Goal: Transaction & Acquisition: Book appointment/travel/reservation

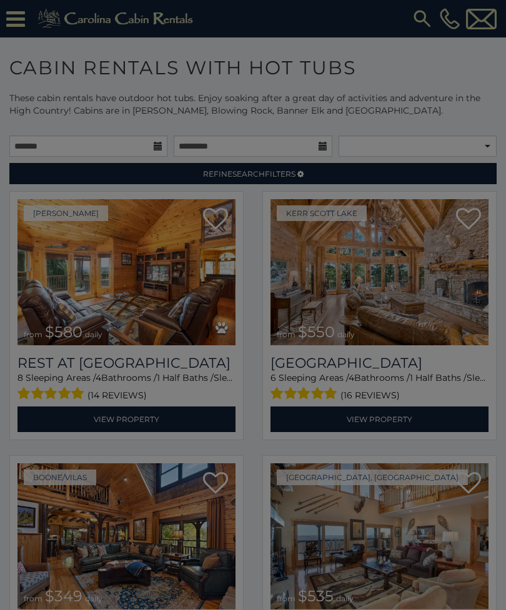
scroll to position [7213, 0]
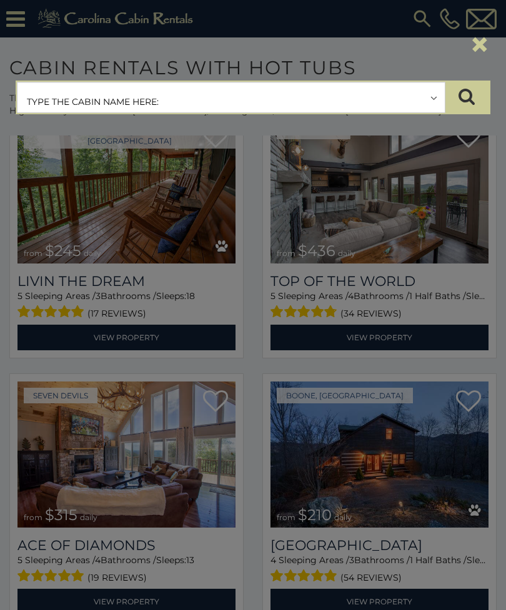
click at [270, 107] on input "text" at bounding box center [230, 97] width 427 height 31
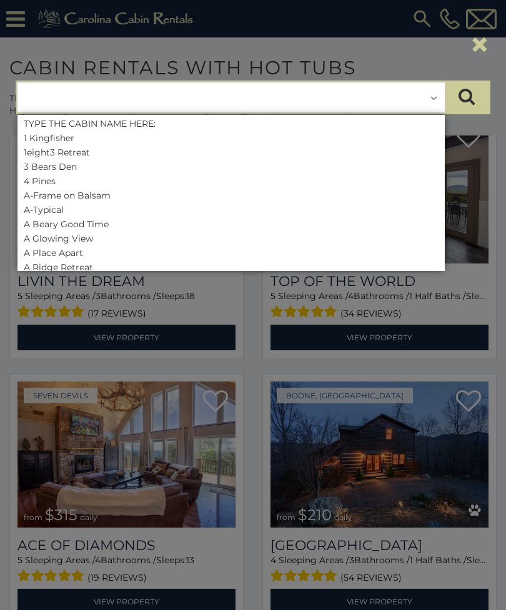
click at [269, 96] on input "text" at bounding box center [230, 97] width 427 height 31
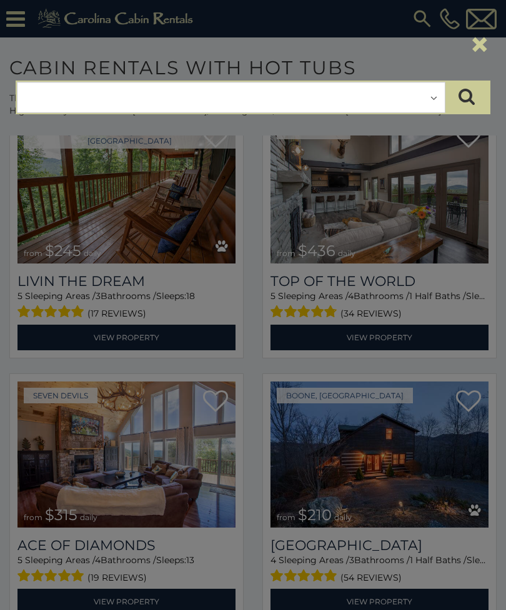
click at [269, 106] on input "text" at bounding box center [230, 97] width 427 height 31
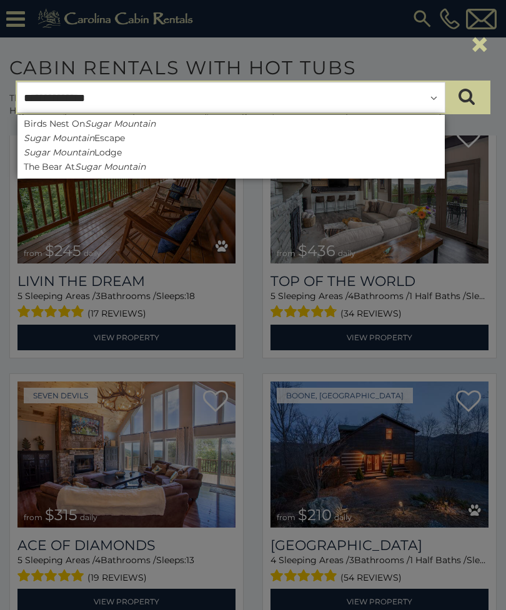
type input "**********"
click at [461, 99] on icon "submit" at bounding box center [466, 95] width 16 height 17
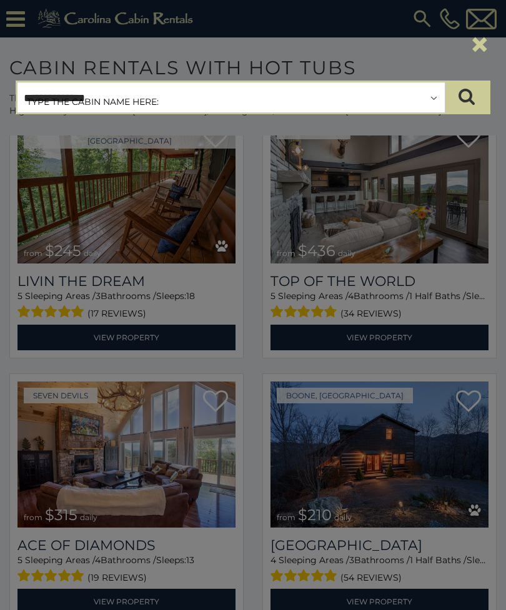
click at [238, 96] on input "**********" at bounding box center [230, 97] width 427 height 31
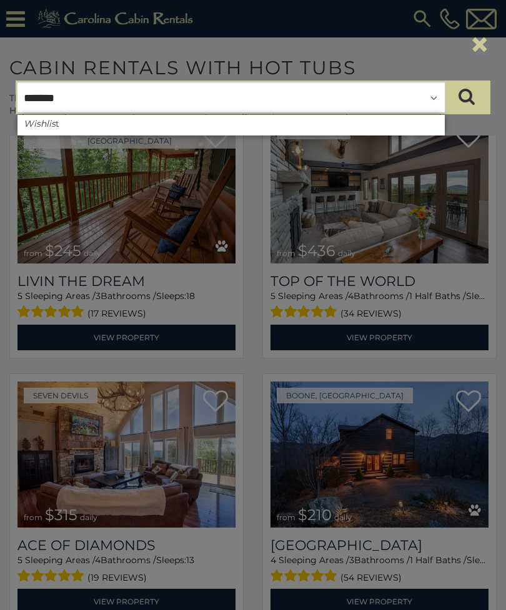
type input "********"
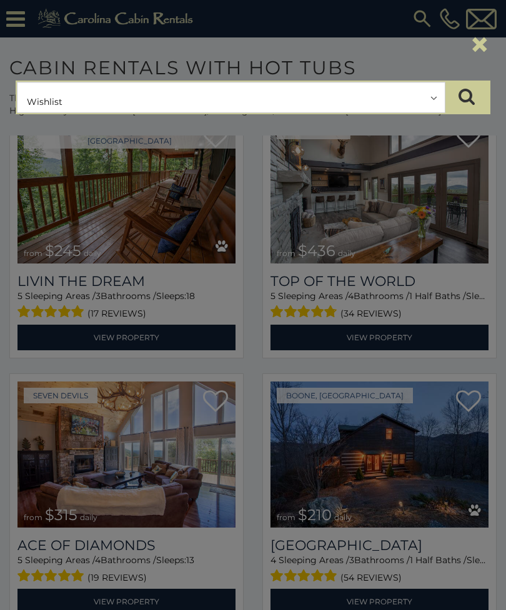
click at [471, 107] on button "submit" at bounding box center [467, 97] width 44 height 31
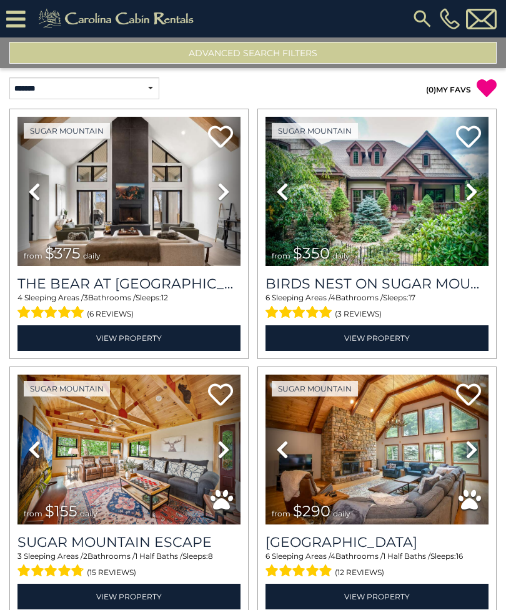
click at [197, 177] on img at bounding box center [128, 191] width 223 height 149
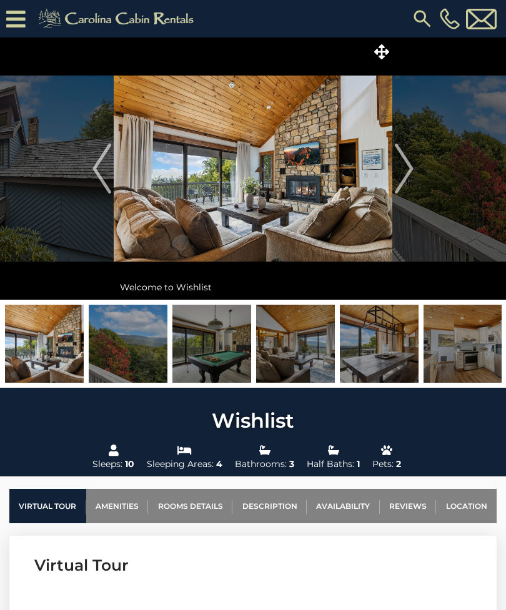
click at [412, 159] on img "Next" at bounding box center [404, 169] width 19 height 50
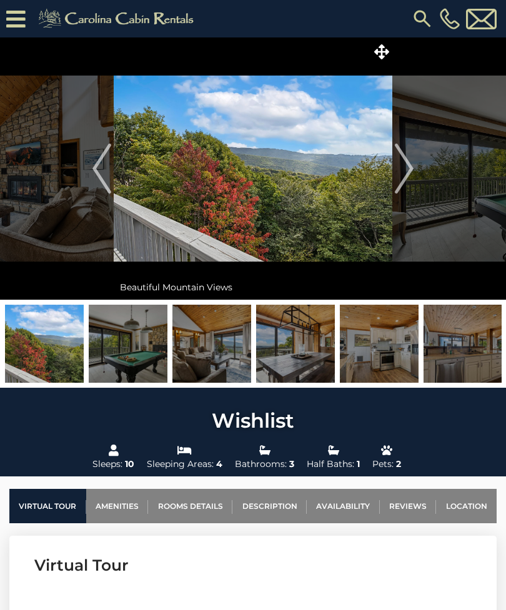
click at [358, 197] on img at bounding box center [253, 168] width 278 height 262
click at [345, 211] on img at bounding box center [253, 168] width 278 height 262
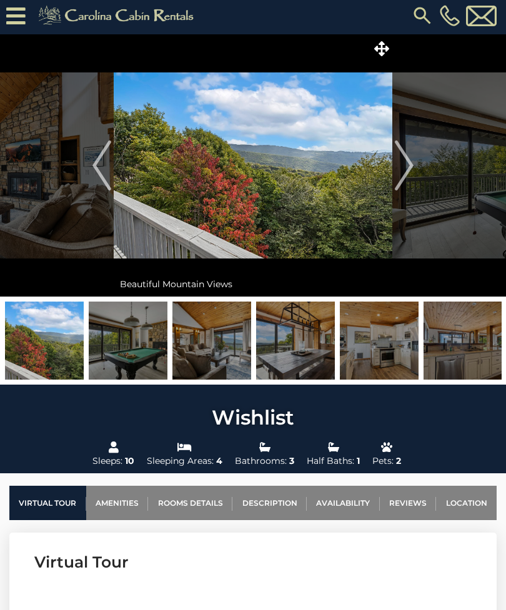
scroll to position [11, 0]
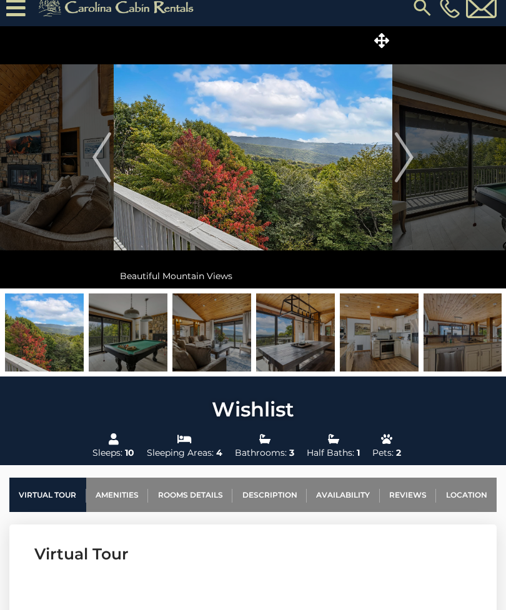
click at [58, 332] on img at bounding box center [44, 333] width 79 height 78
click at [59, 328] on img at bounding box center [44, 333] width 79 height 78
click at [62, 342] on img at bounding box center [44, 332] width 79 height 78
click at [378, 41] on icon at bounding box center [381, 40] width 15 height 15
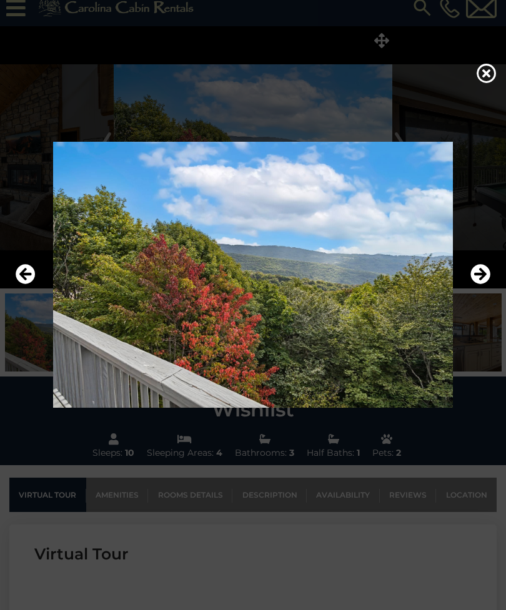
click at [485, 284] on icon "Next" at bounding box center [480, 274] width 20 height 20
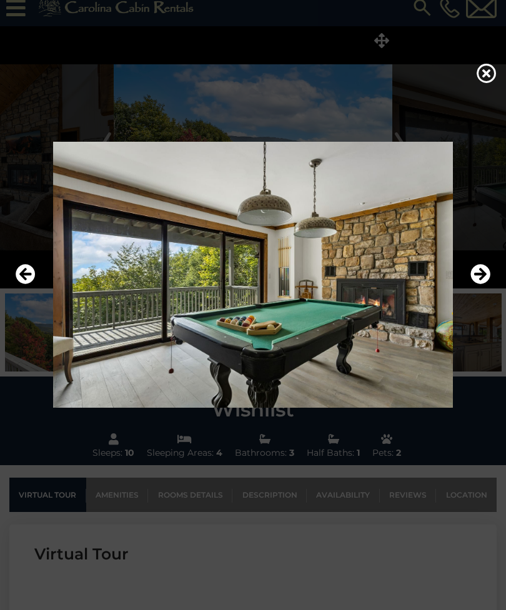
click at [483, 284] on icon "Next" at bounding box center [480, 274] width 20 height 20
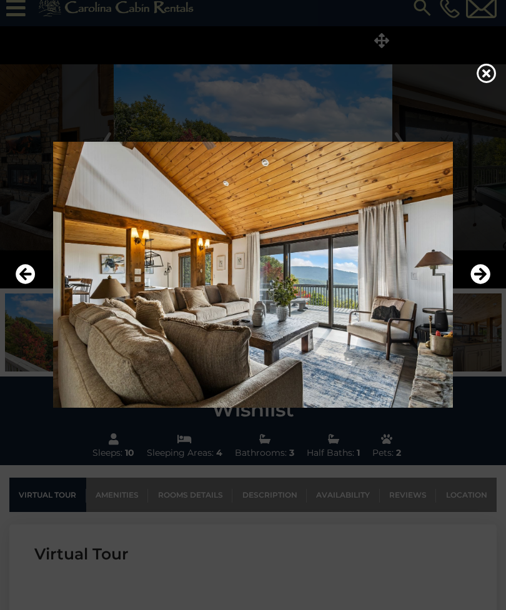
click at [485, 284] on icon "Next" at bounding box center [480, 274] width 20 height 20
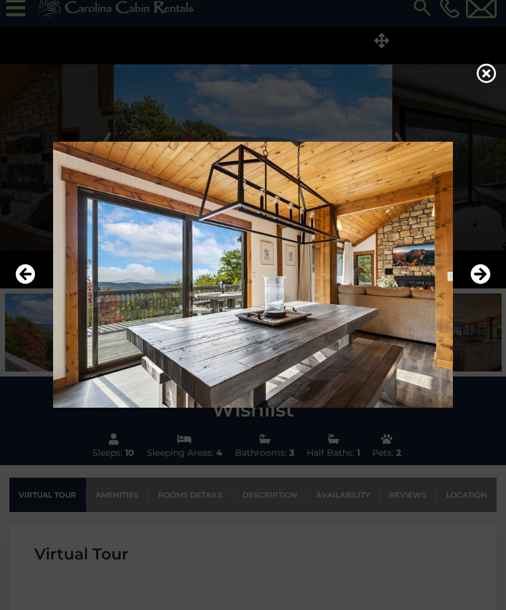
click at [483, 284] on icon "Next" at bounding box center [480, 274] width 20 height 20
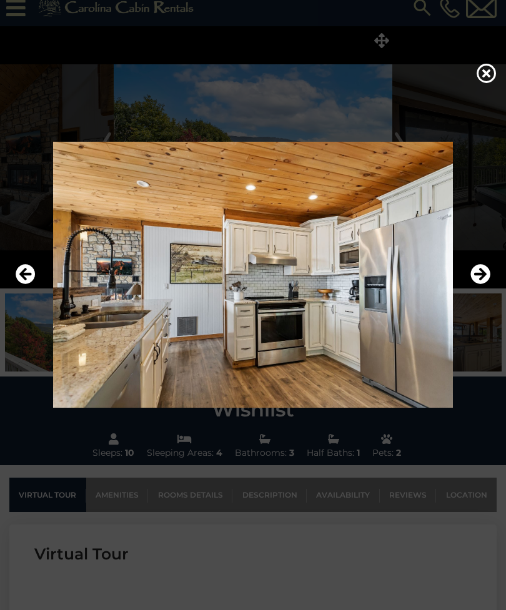
click at [485, 284] on icon "Next" at bounding box center [480, 274] width 20 height 20
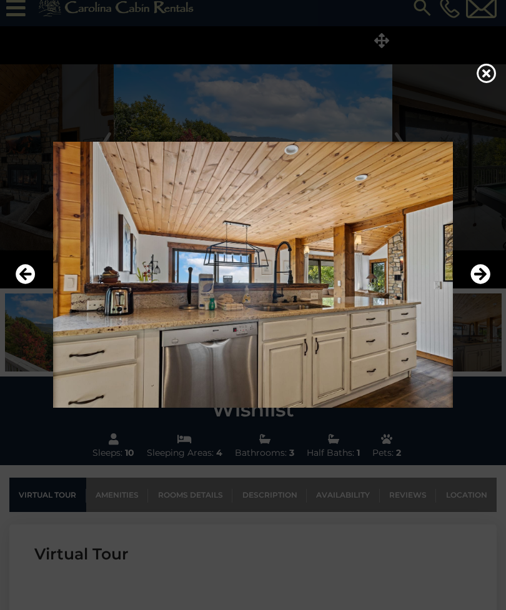
click at [481, 284] on icon "Next" at bounding box center [480, 274] width 20 height 20
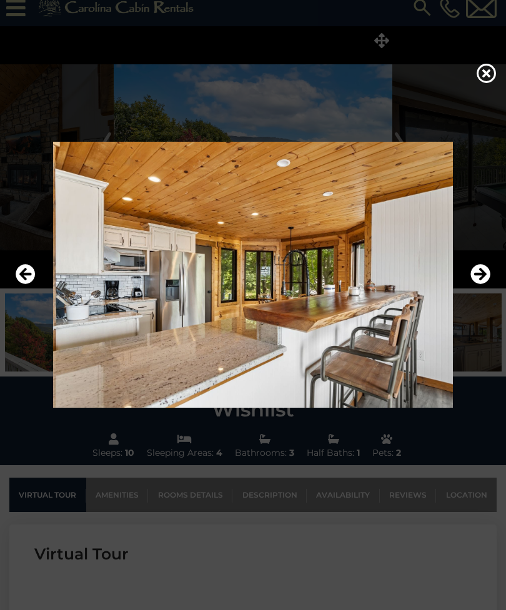
click at [482, 284] on icon "Next" at bounding box center [480, 274] width 20 height 20
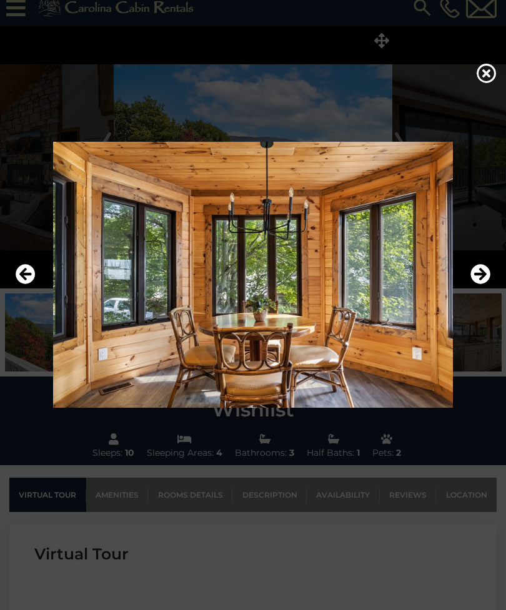
click at [481, 284] on icon "Next" at bounding box center [480, 274] width 20 height 20
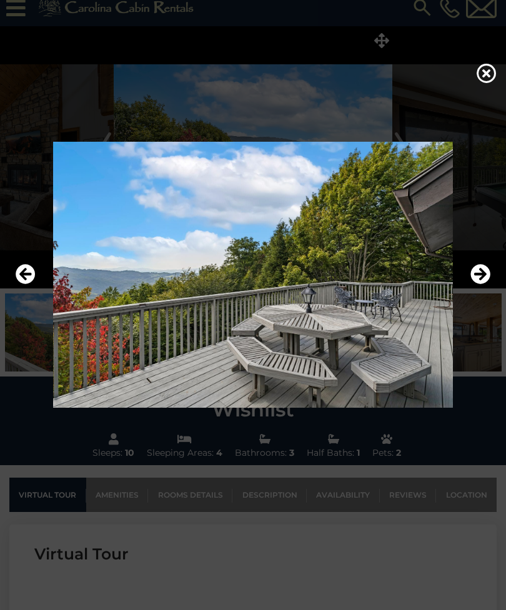
click at [484, 284] on icon "Next" at bounding box center [480, 274] width 20 height 20
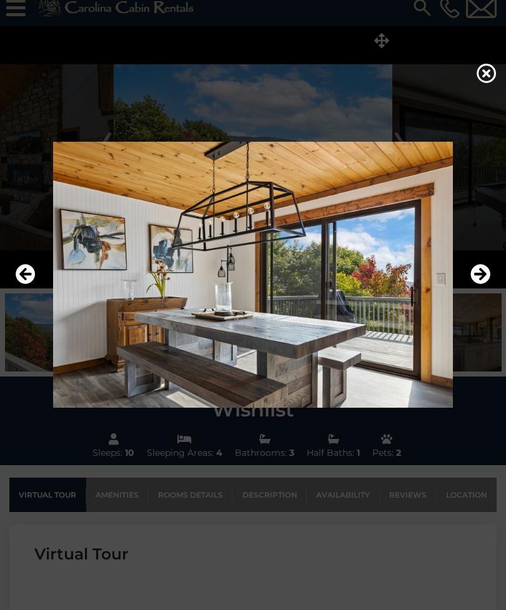
click at [480, 284] on icon "Next" at bounding box center [480, 274] width 20 height 20
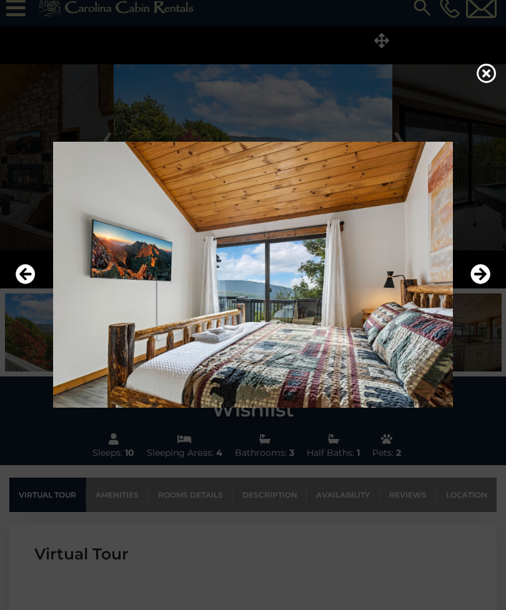
click at [481, 284] on icon "Next" at bounding box center [480, 274] width 20 height 20
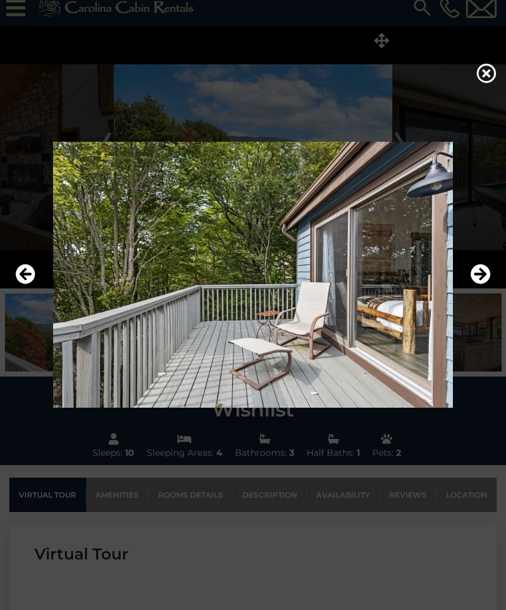
click at [481, 284] on icon "Next" at bounding box center [480, 274] width 20 height 20
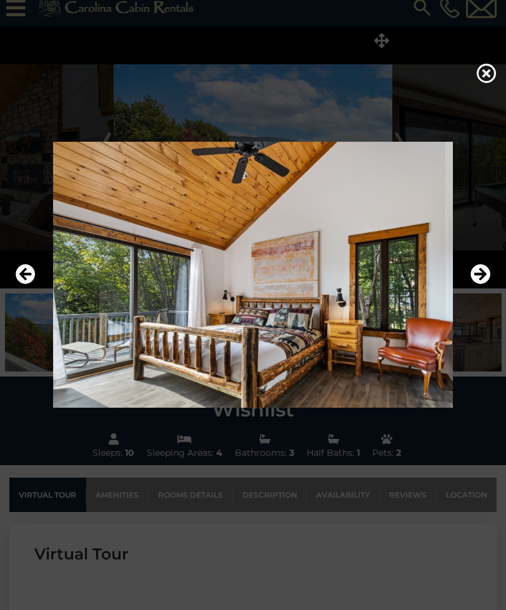
click at [481, 284] on icon "Next" at bounding box center [480, 274] width 20 height 20
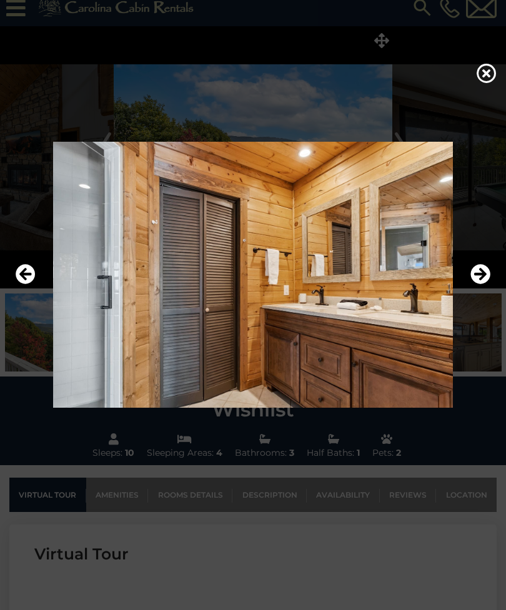
click at [482, 284] on icon "Next" at bounding box center [480, 274] width 20 height 20
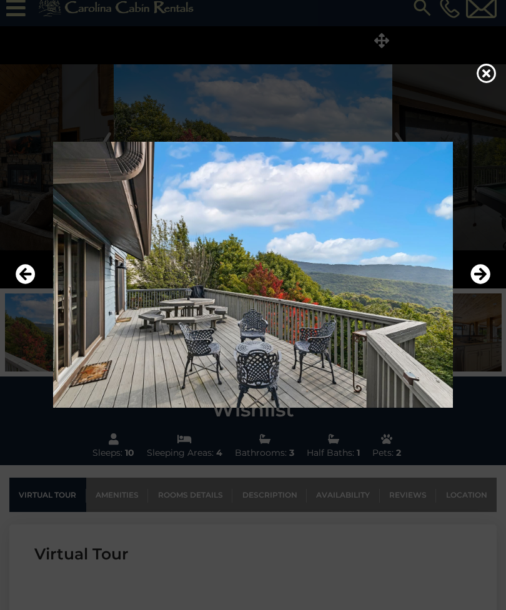
click at [483, 284] on icon "Next" at bounding box center [480, 274] width 20 height 20
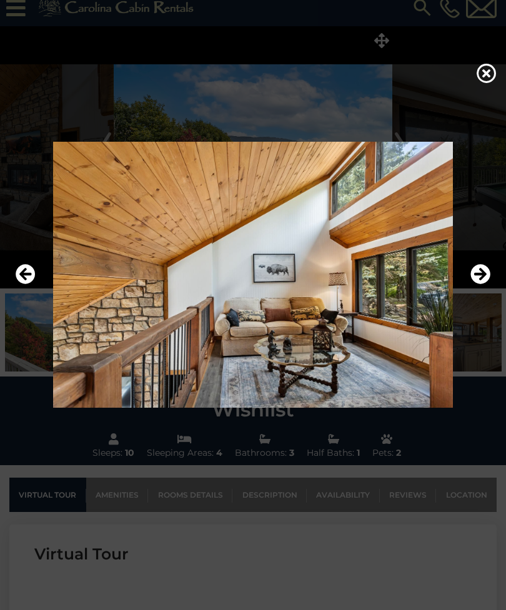
click at [484, 284] on icon "Next" at bounding box center [480, 274] width 20 height 20
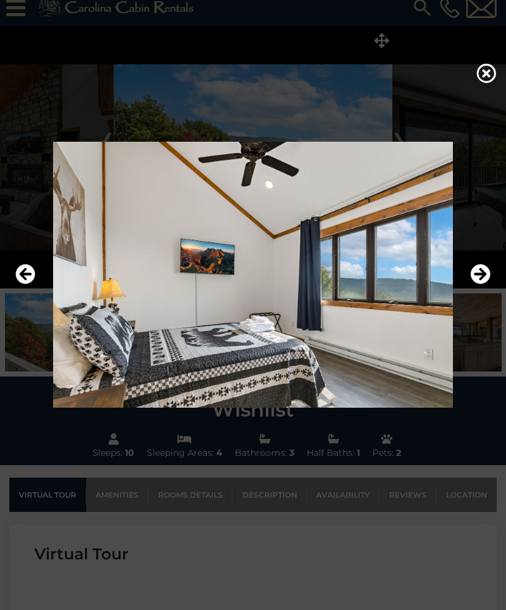
click at [485, 284] on icon "Next" at bounding box center [480, 274] width 20 height 20
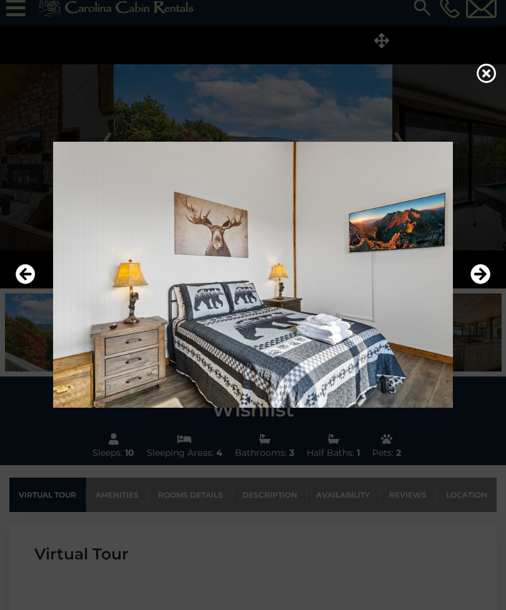
click at [485, 284] on icon "Next" at bounding box center [480, 274] width 20 height 20
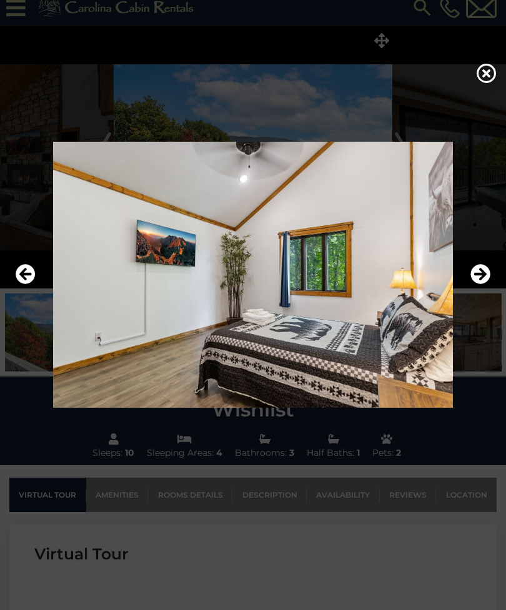
click at [485, 284] on icon "Next" at bounding box center [480, 274] width 20 height 20
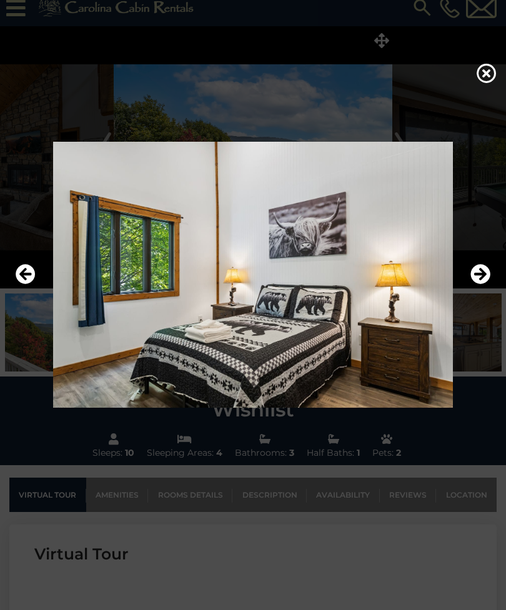
click at [495, 81] on icon at bounding box center [486, 73] width 20 height 20
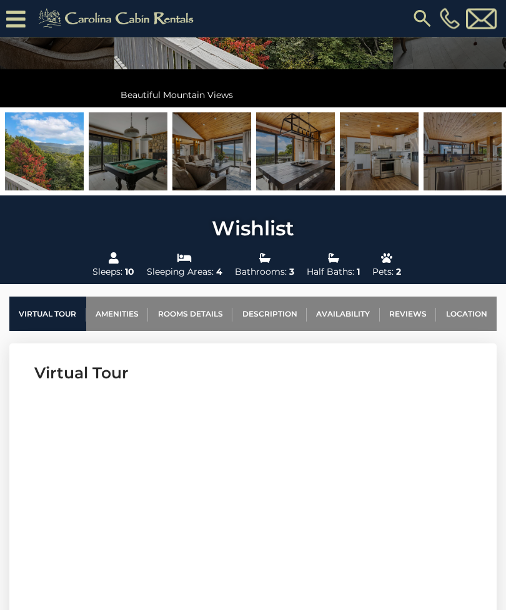
scroll to position [0, 0]
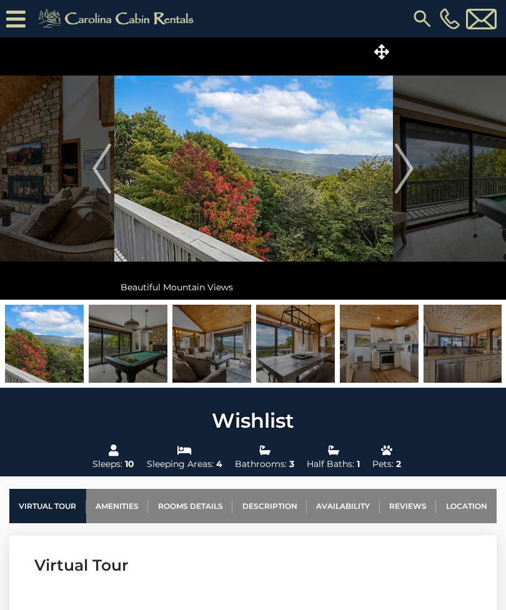
click at [408, 22] on div "[PHONE_NUMBER]" at bounding box center [353, 18] width 292 height 37
click at [417, 20] on img at bounding box center [422, 18] width 22 height 22
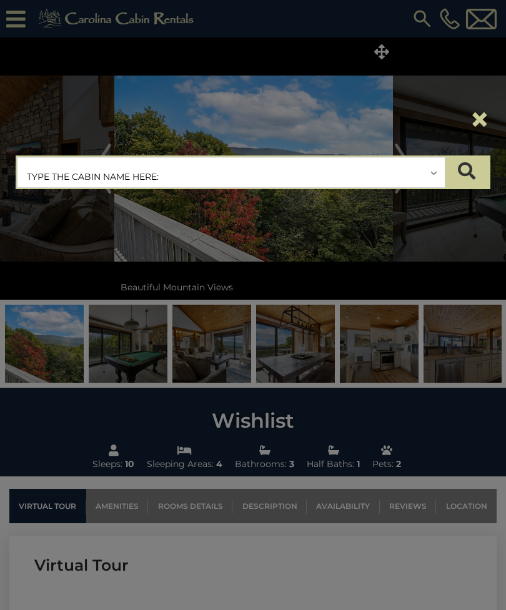
click at [283, 172] on input "text" at bounding box center [230, 172] width 427 height 31
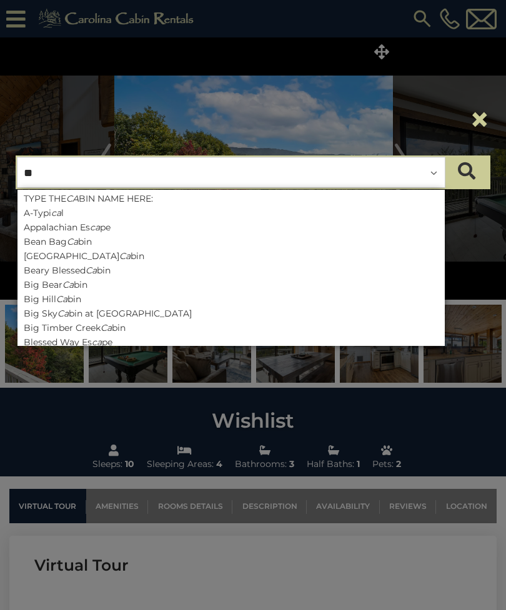
type input "***"
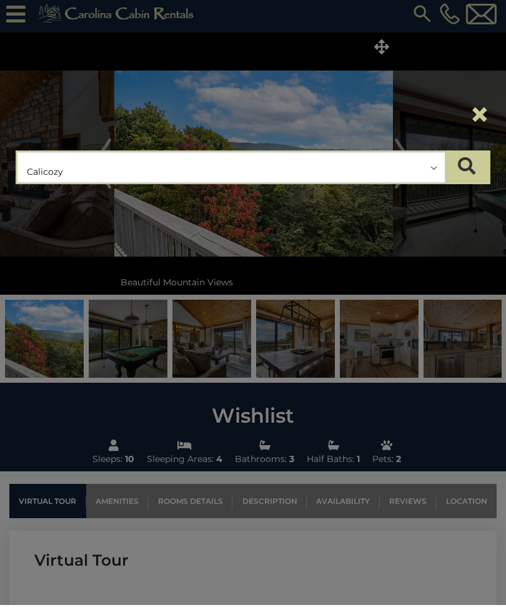
click at [476, 169] on button "submit" at bounding box center [467, 172] width 44 height 31
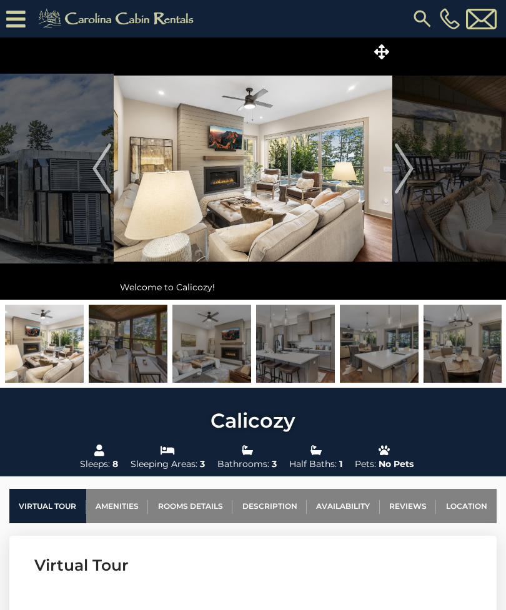
click at [375, 52] on icon at bounding box center [381, 51] width 15 height 15
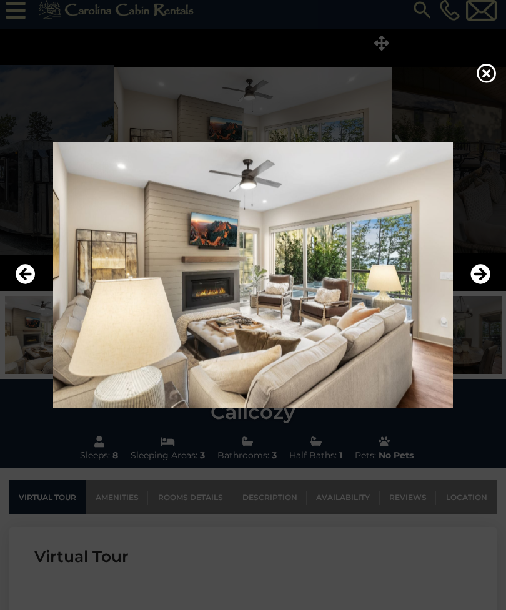
scroll to position [9, 0]
click at [481, 284] on icon "Next" at bounding box center [480, 274] width 20 height 20
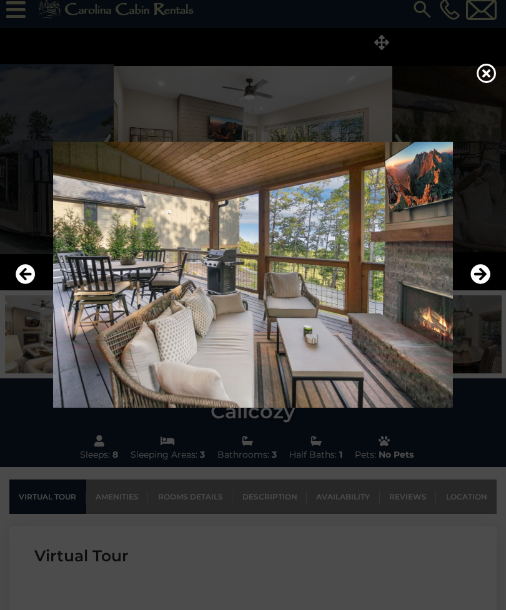
click at [485, 284] on icon "Next" at bounding box center [480, 274] width 20 height 20
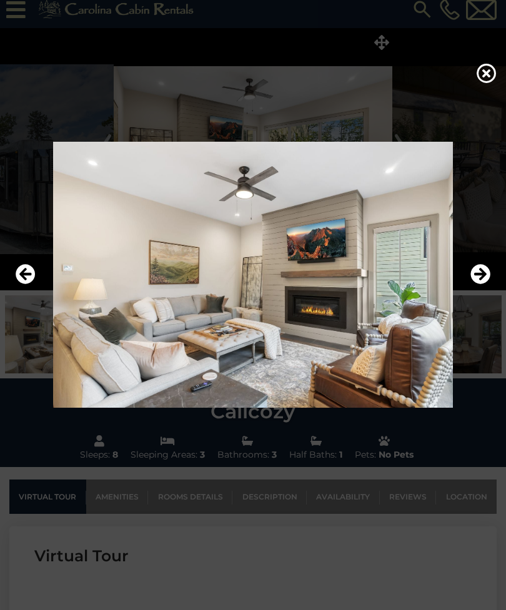
click at [481, 284] on icon "Next" at bounding box center [480, 274] width 20 height 20
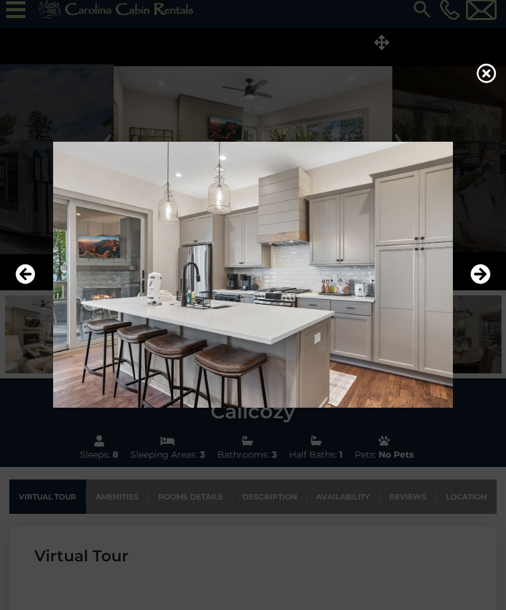
click at [483, 284] on icon "Next" at bounding box center [480, 274] width 20 height 20
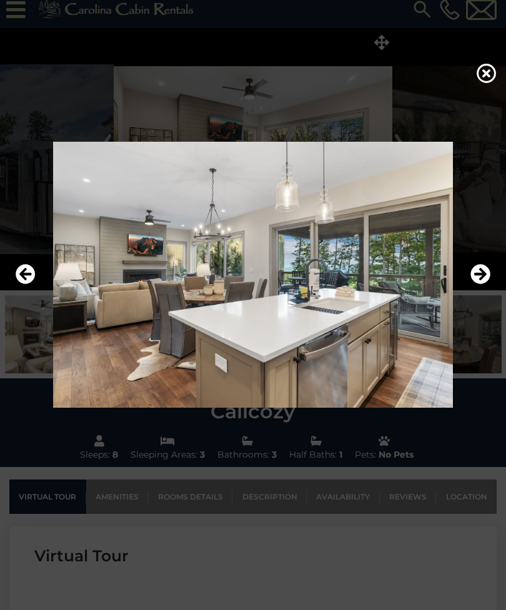
click at [482, 284] on icon "Next" at bounding box center [480, 274] width 20 height 20
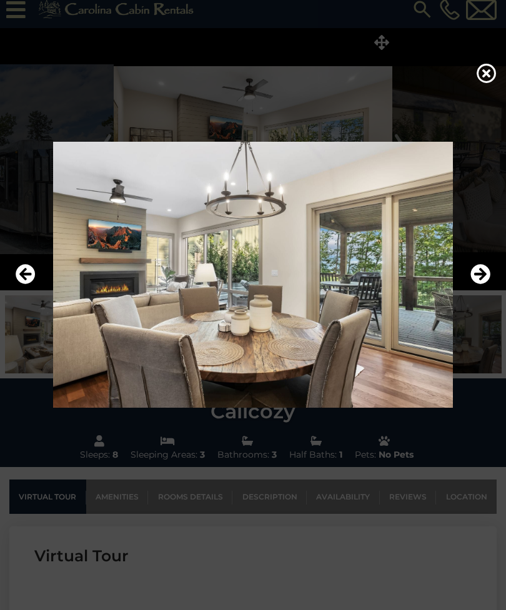
click at [476, 284] on icon "Next" at bounding box center [480, 274] width 20 height 20
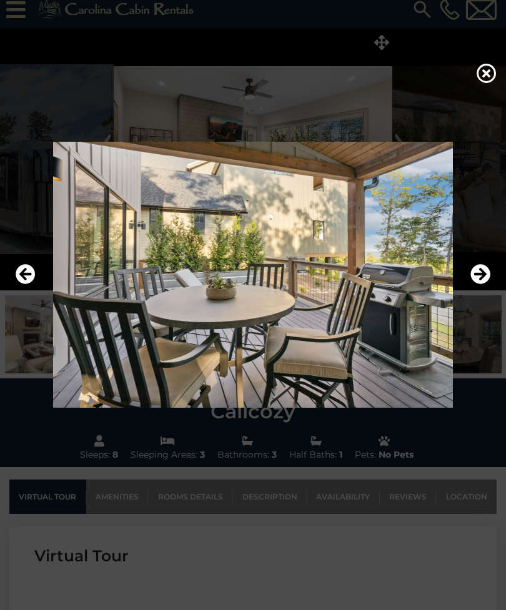
click at [481, 284] on icon "Next" at bounding box center [480, 274] width 20 height 20
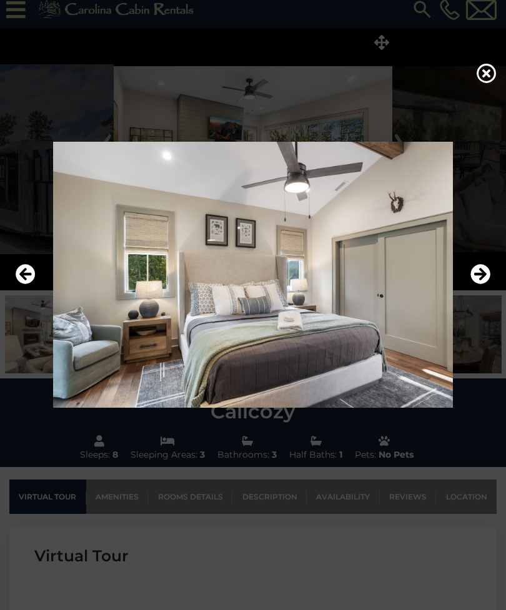
click at [473, 284] on icon "Next" at bounding box center [480, 274] width 20 height 20
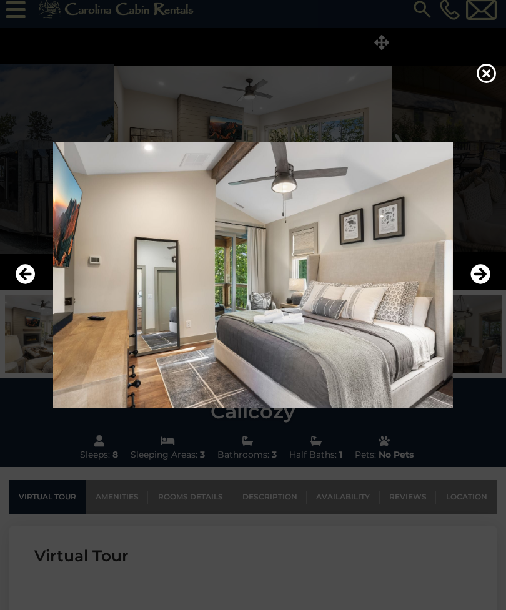
click at [481, 284] on icon "Next" at bounding box center [480, 274] width 20 height 20
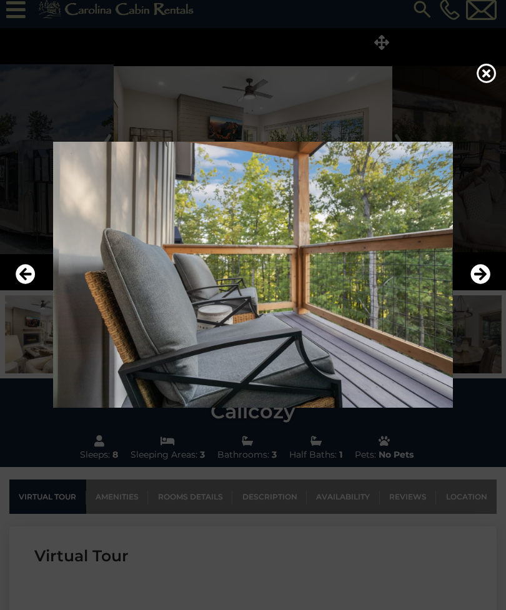
click at [486, 284] on icon "Next" at bounding box center [480, 274] width 20 height 20
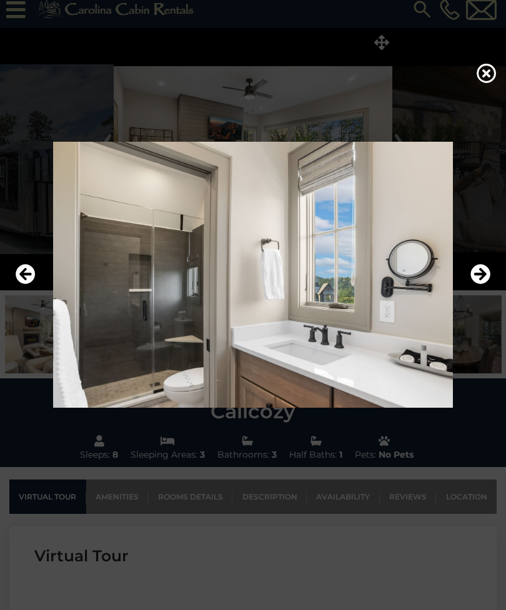
click at [483, 284] on icon "Next" at bounding box center [480, 274] width 20 height 20
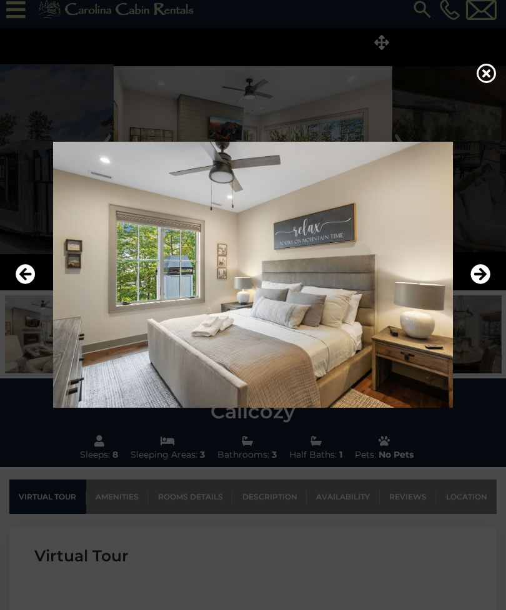
click at [476, 284] on icon "Next" at bounding box center [480, 274] width 20 height 20
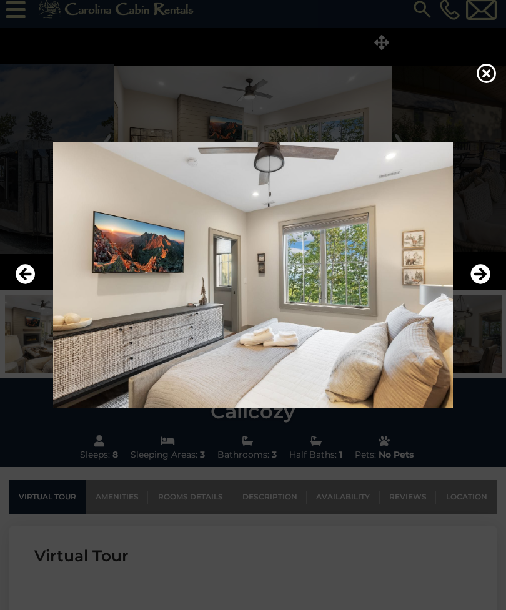
click at [483, 284] on icon "Next" at bounding box center [480, 274] width 20 height 20
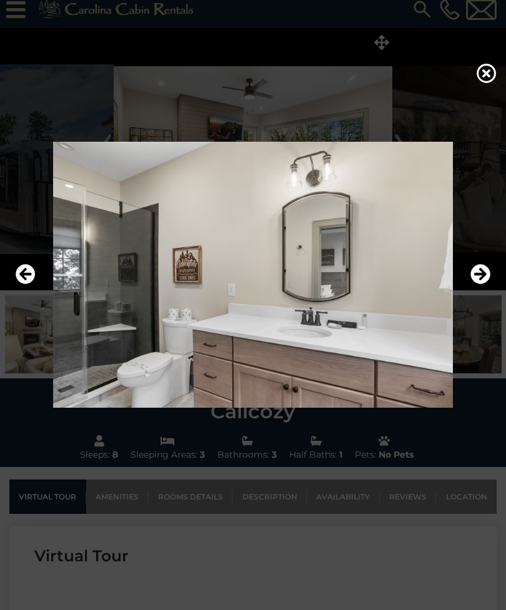
click at [488, 284] on icon "Next" at bounding box center [480, 274] width 20 height 20
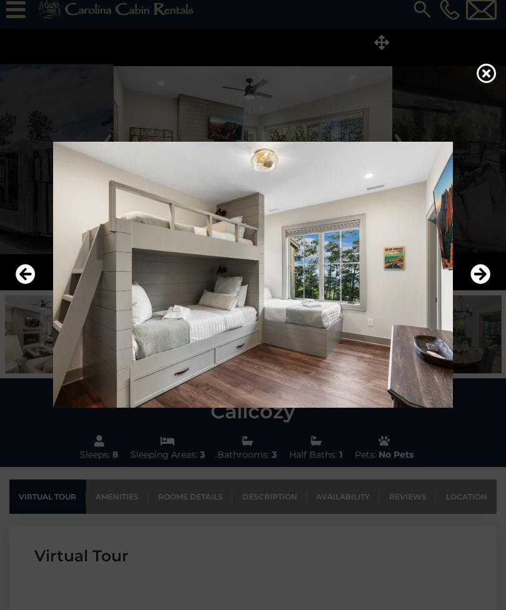
click at [483, 284] on icon "Next" at bounding box center [480, 274] width 20 height 20
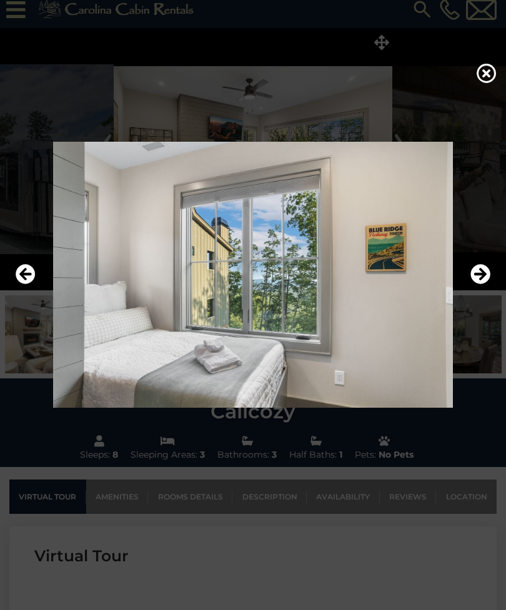
click at [485, 284] on icon "Next" at bounding box center [480, 274] width 20 height 20
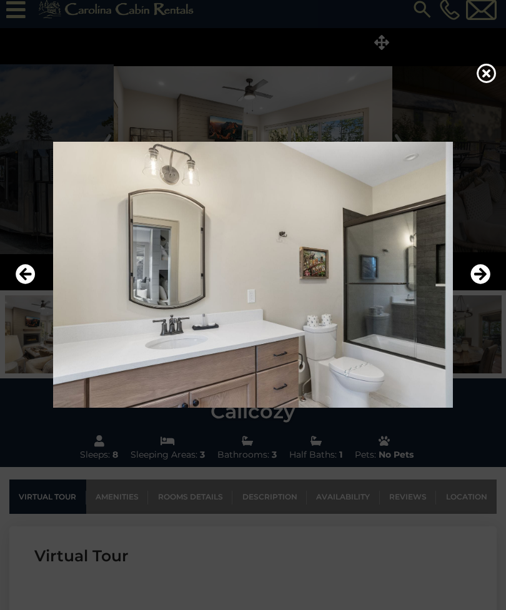
click at [487, 284] on icon "Next" at bounding box center [480, 274] width 20 height 20
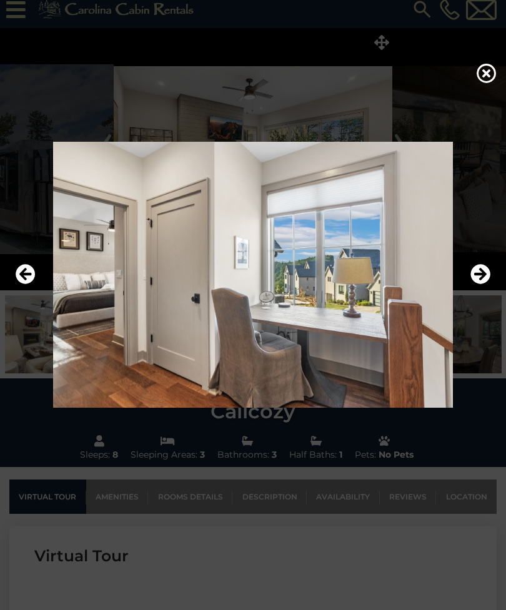
click at [479, 284] on icon "Next" at bounding box center [480, 274] width 20 height 20
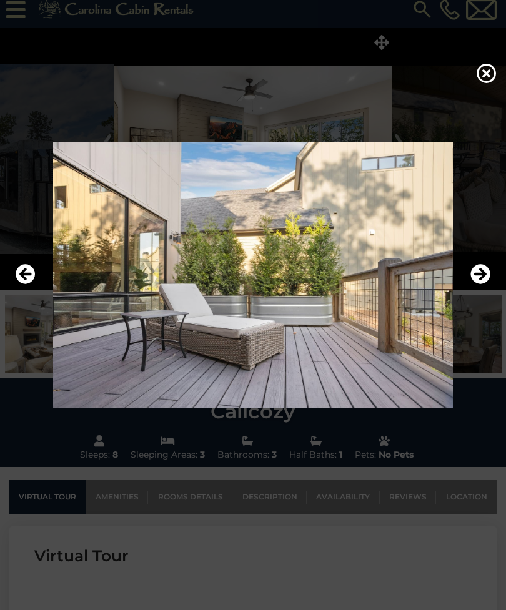
click at [486, 284] on icon "Next" at bounding box center [480, 274] width 20 height 20
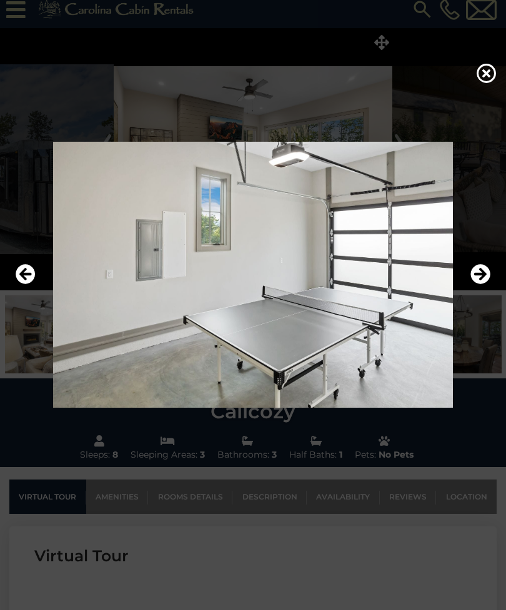
click at [492, 278] on img at bounding box center [252, 275] width 481 height 266
click at [483, 284] on icon "Next" at bounding box center [480, 274] width 20 height 20
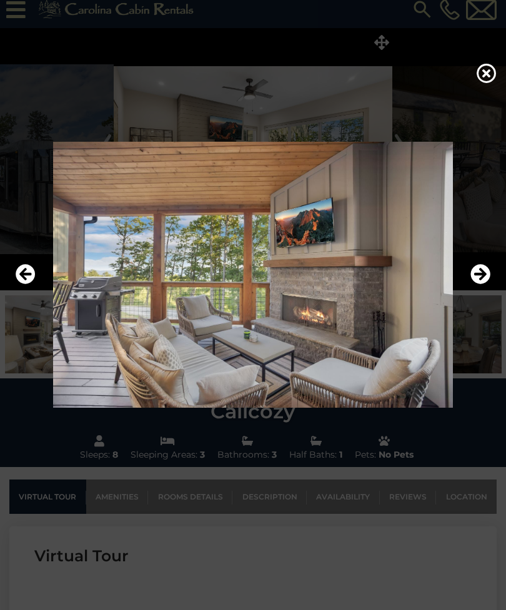
click at [489, 284] on icon "Next" at bounding box center [480, 274] width 20 height 20
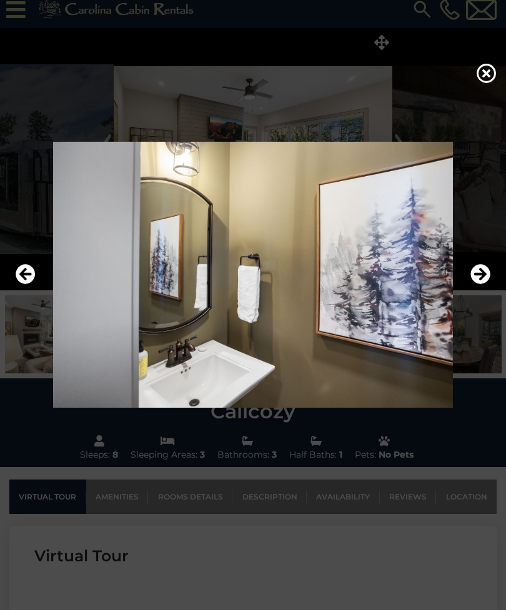
click at [488, 284] on icon "Next" at bounding box center [480, 274] width 20 height 20
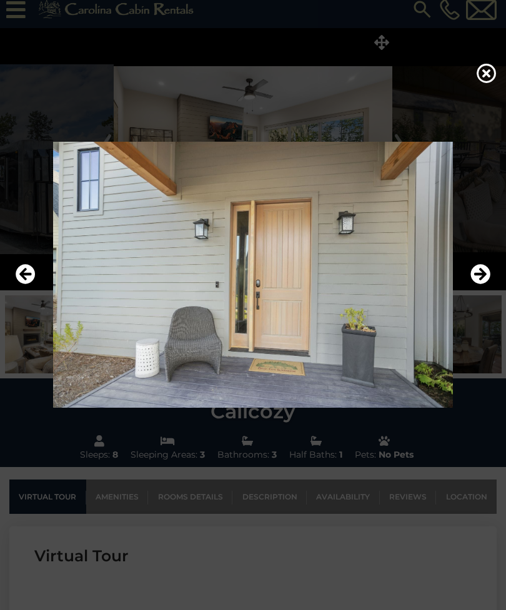
click at [492, 274] on img at bounding box center [252, 275] width 481 height 266
click at [483, 283] on icon "Next" at bounding box center [480, 274] width 20 height 20
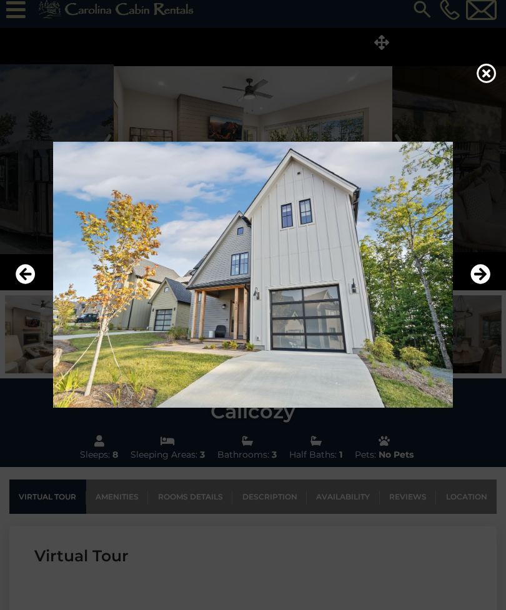
click at [478, 284] on icon "Next" at bounding box center [480, 274] width 20 height 20
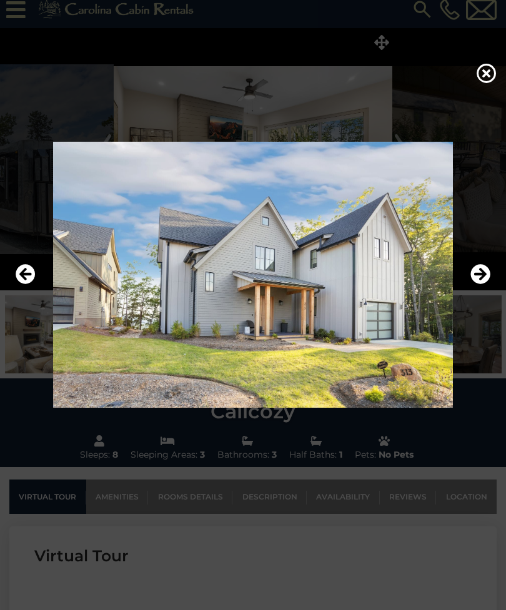
click at [479, 284] on icon "Next" at bounding box center [480, 274] width 20 height 20
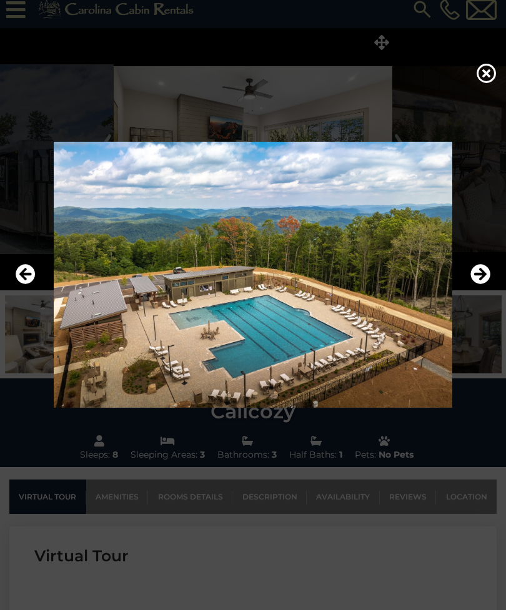
click at [484, 284] on icon "Next" at bounding box center [480, 274] width 20 height 20
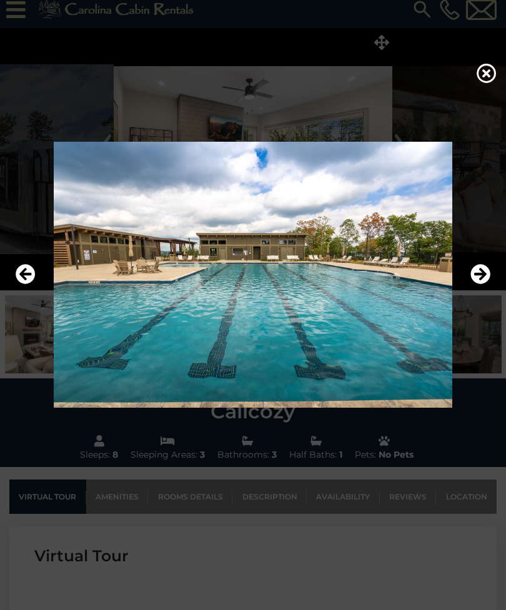
click at [488, 284] on icon "Next" at bounding box center [480, 274] width 20 height 20
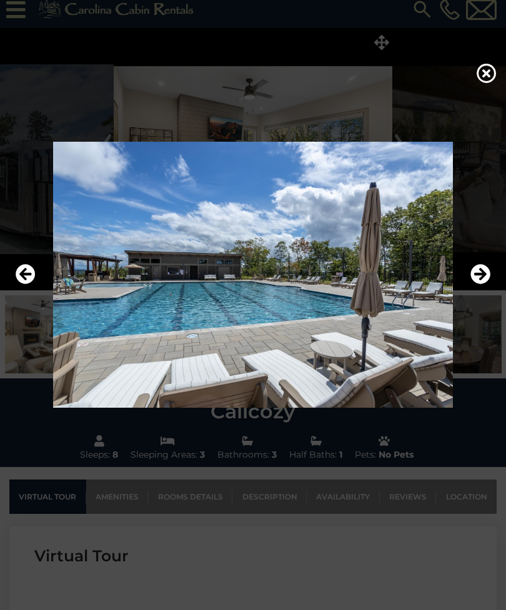
click at [487, 284] on icon "Next" at bounding box center [480, 274] width 20 height 20
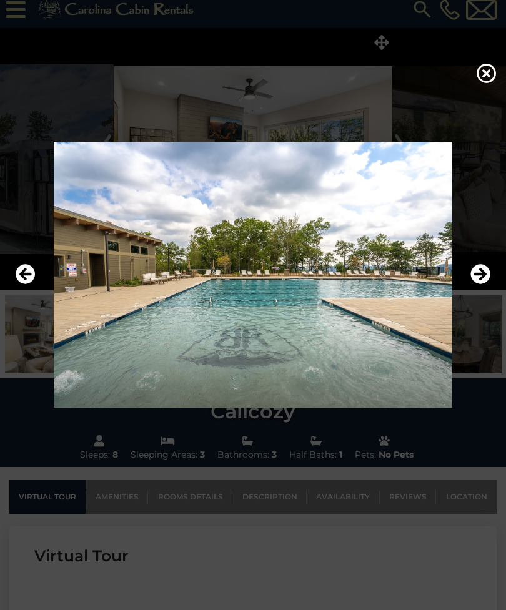
click at [493, 282] on img at bounding box center [252, 275] width 481 height 266
click at [490, 284] on icon "Next" at bounding box center [480, 274] width 20 height 20
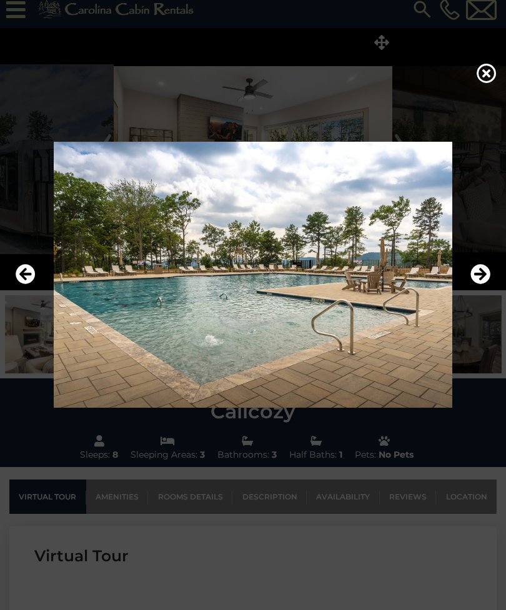
click at [488, 284] on icon "Next" at bounding box center [480, 274] width 20 height 20
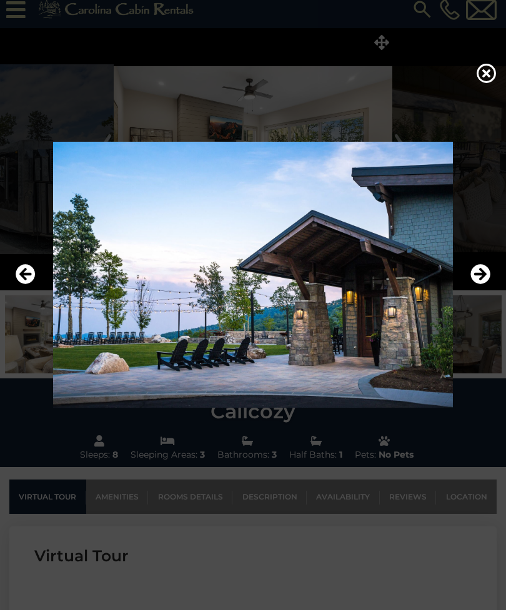
click at [493, 280] on img at bounding box center [252, 275] width 481 height 266
click at [488, 284] on icon "Next" at bounding box center [480, 274] width 20 height 20
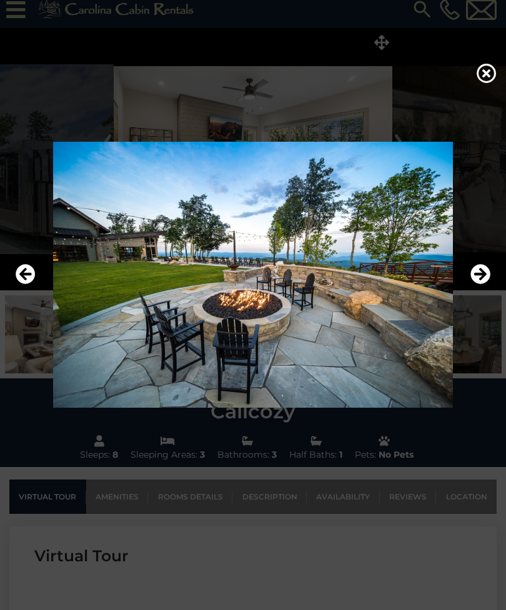
click at [486, 284] on icon "Next" at bounding box center [480, 274] width 20 height 20
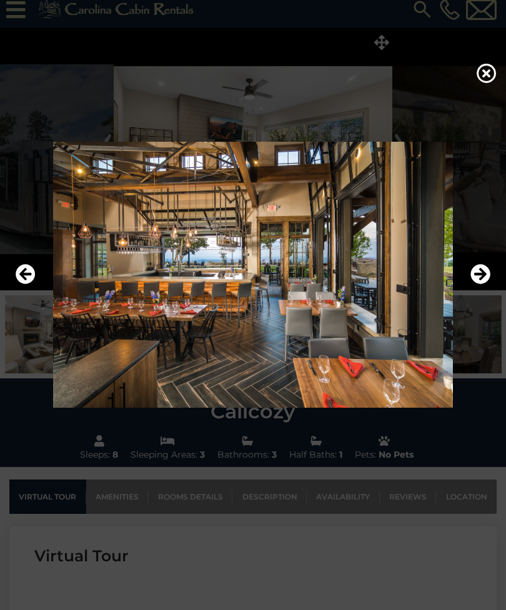
click at [487, 284] on icon "Next" at bounding box center [480, 274] width 20 height 20
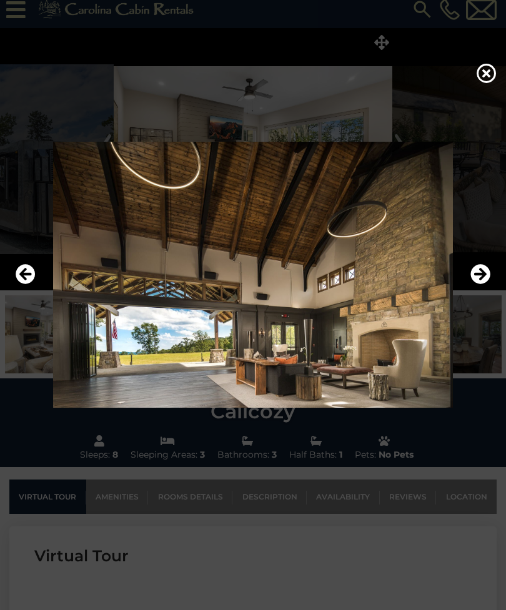
click at [489, 284] on icon "Next" at bounding box center [480, 274] width 20 height 20
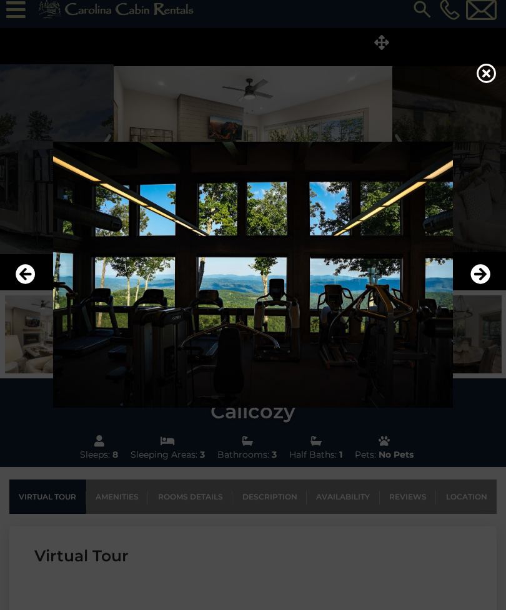
click at [483, 284] on icon "Next" at bounding box center [480, 274] width 20 height 20
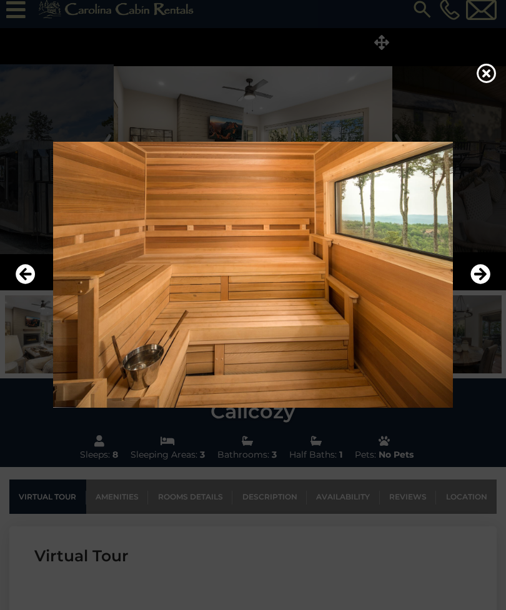
click at [488, 284] on icon "Next" at bounding box center [480, 274] width 20 height 20
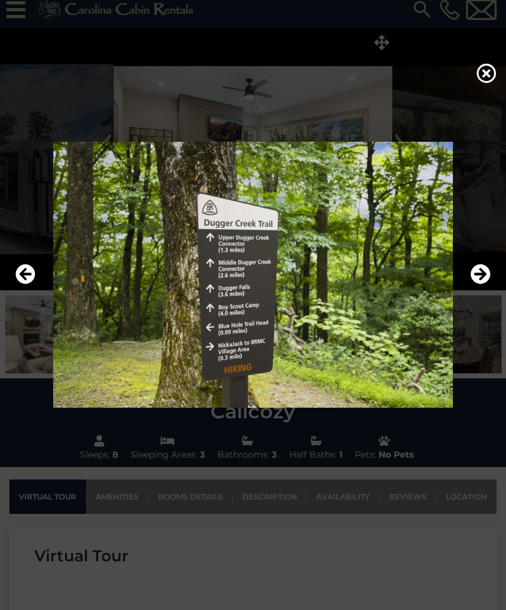
click at [488, 284] on icon "Next" at bounding box center [480, 274] width 20 height 20
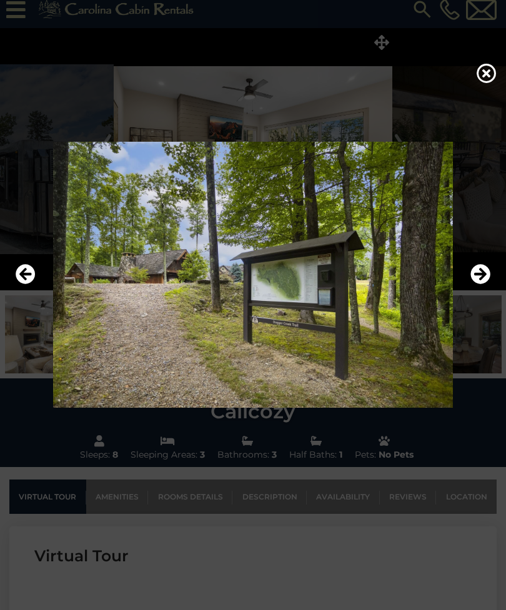
click at [502, 285] on div at bounding box center [253, 275] width 506 height 366
click at [491, 278] on img at bounding box center [252, 275] width 481 height 266
click at [490, 284] on icon "Next" at bounding box center [480, 274] width 20 height 20
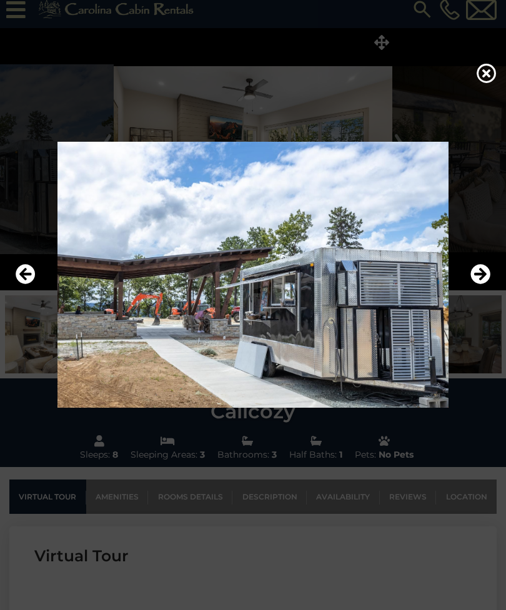
click at [482, 284] on icon "Next" at bounding box center [480, 274] width 20 height 20
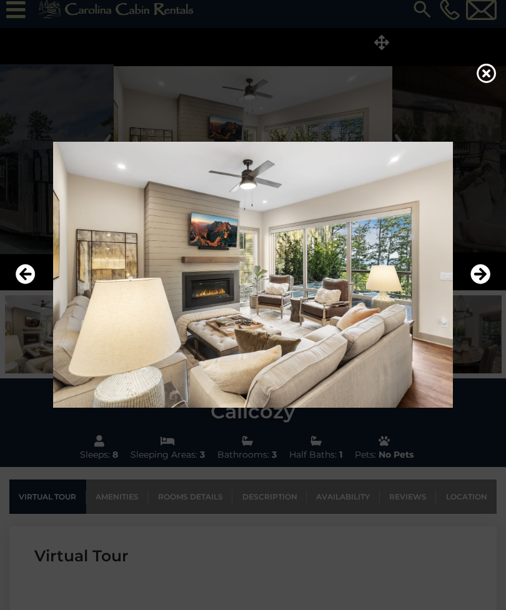
click at [483, 284] on icon "Next" at bounding box center [480, 274] width 20 height 20
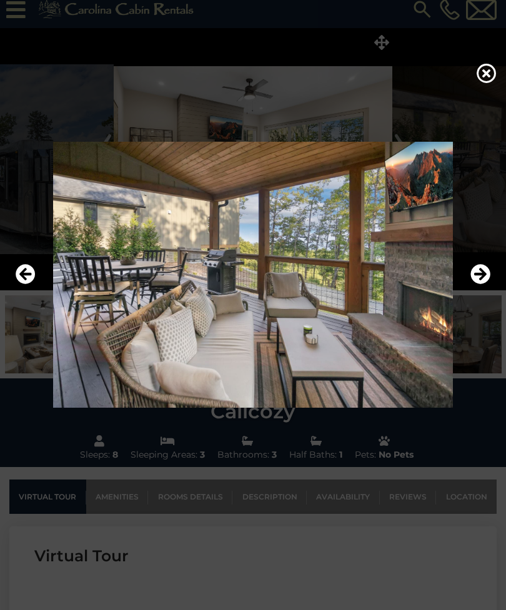
click at [485, 71] on icon at bounding box center [486, 73] width 20 height 20
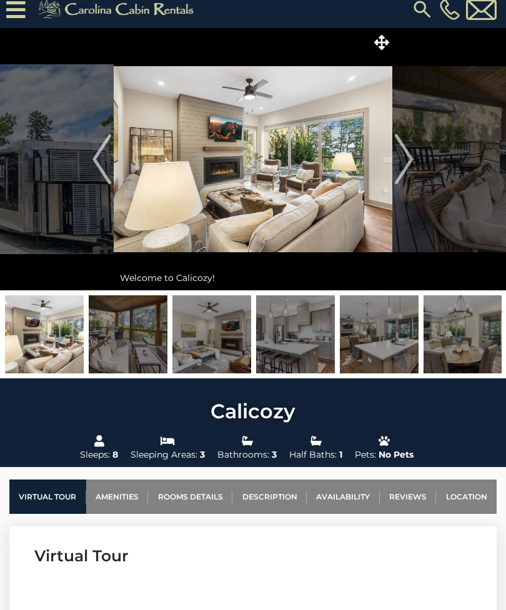
click at [422, 4] on img at bounding box center [422, 9] width 22 height 22
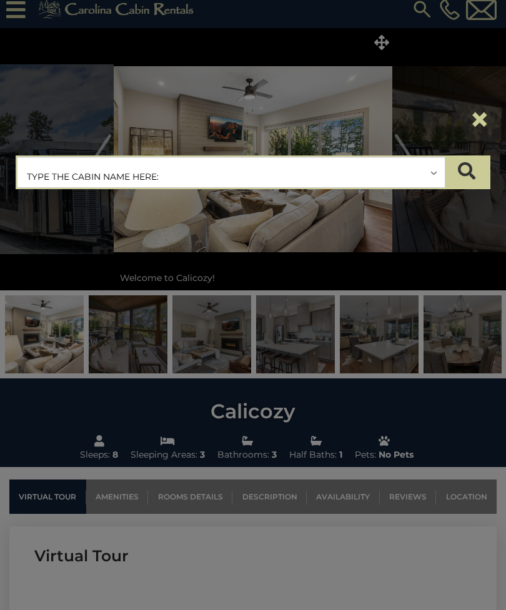
click at [237, 159] on input "text" at bounding box center [230, 172] width 427 height 31
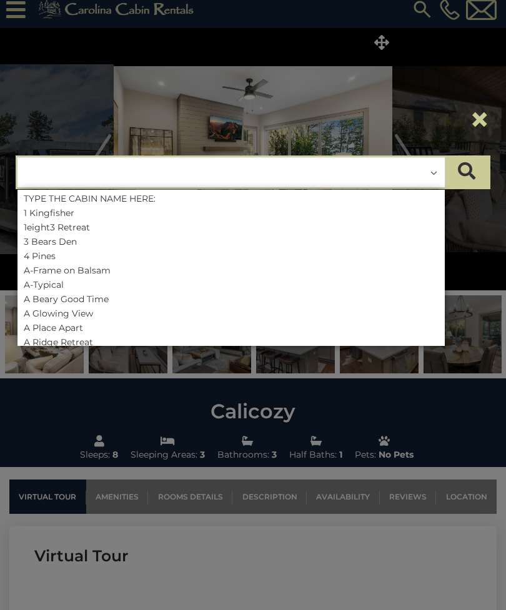
scroll to position [9, 0]
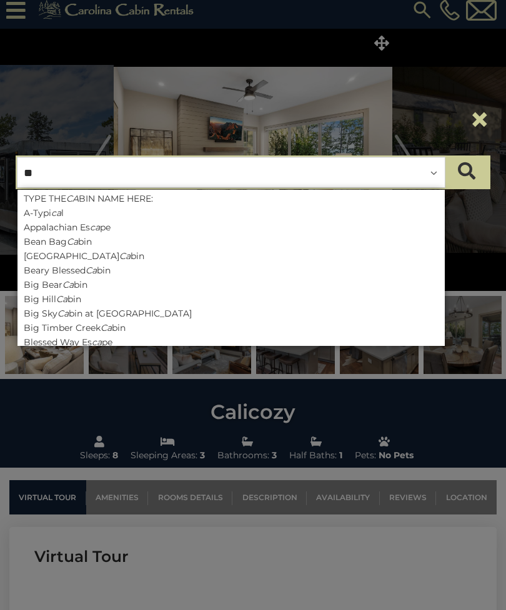
type input "***"
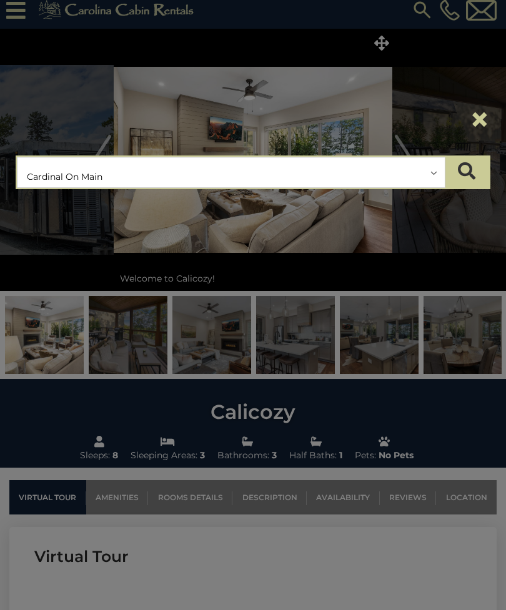
click at [471, 168] on icon "submit" at bounding box center [466, 170] width 17 height 17
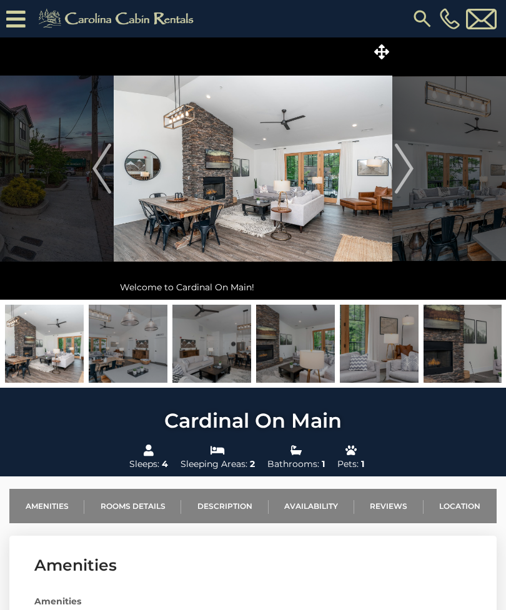
click at [383, 47] on icon at bounding box center [381, 51] width 15 height 15
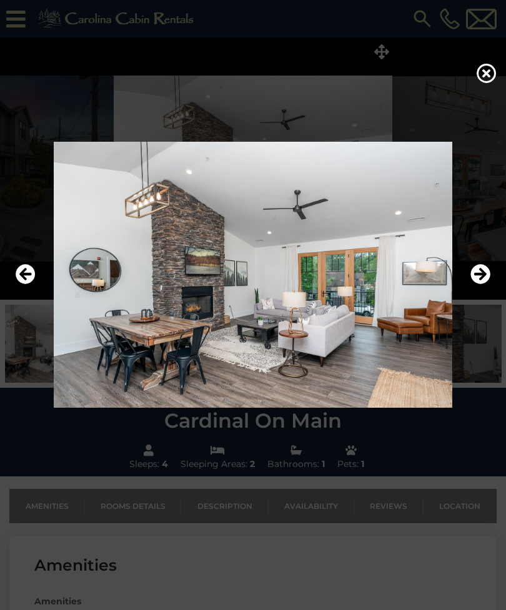
click at [480, 289] on button "Next" at bounding box center [480, 274] width 20 height 29
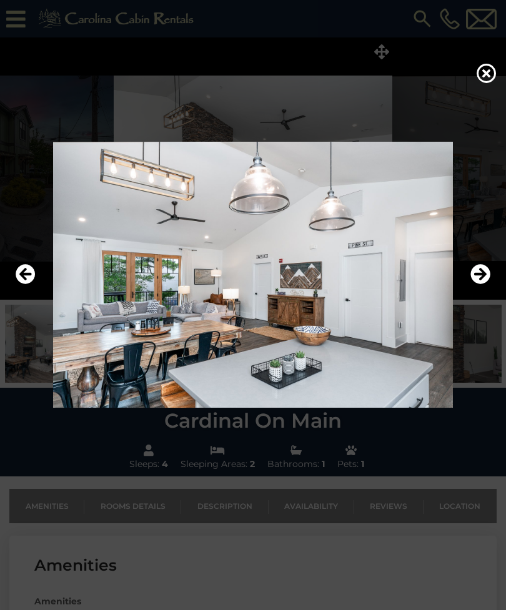
click at [484, 283] on icon "Next" at bounding box center [480, 274] width 20 height 20
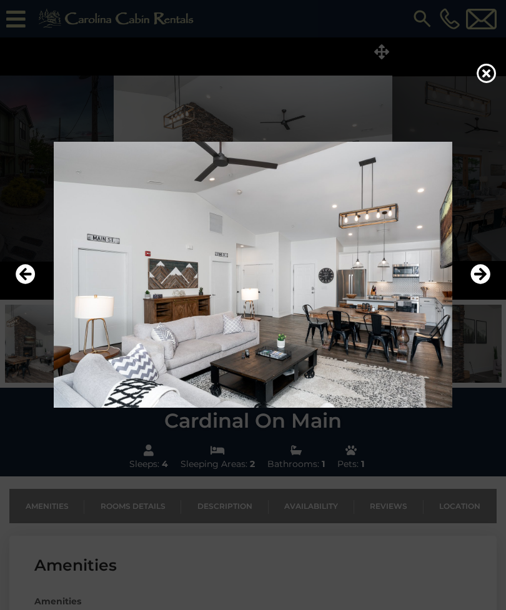
click at [485, 282] on icon "Next" at bounding box center [480, 274] width 20 height 20
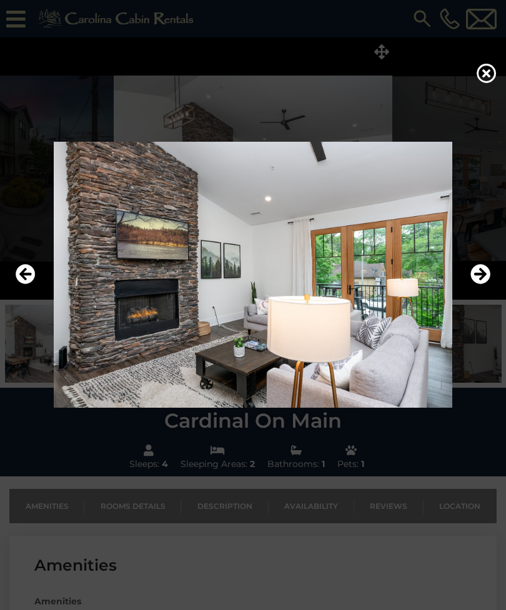
click at [486, 275] on img at bounding box center [252, 275] width 481 height 266
click at [478, 284] on icon "Next" at bounding box center [480, 274] width 20 height 20
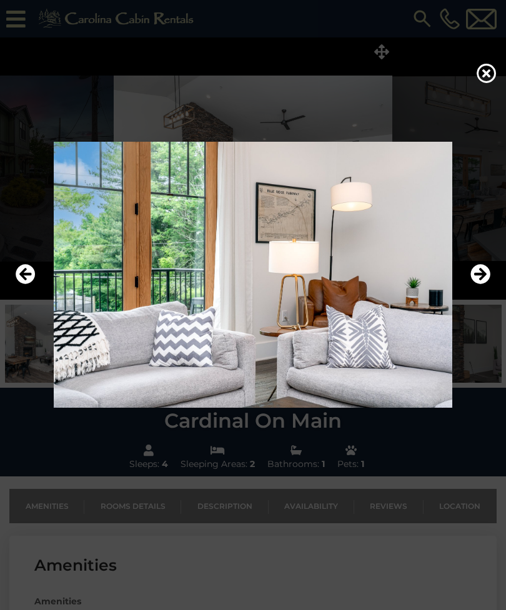
click at [475, 284] on icon "Next" at bounding box center [480, 274] width 20 height 20
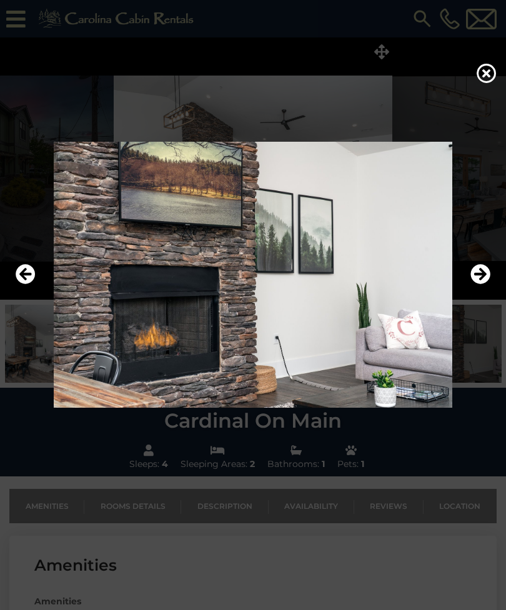
click at [480, 284] on icon "Next" at bounding box center [480, 274] width 20 height 20
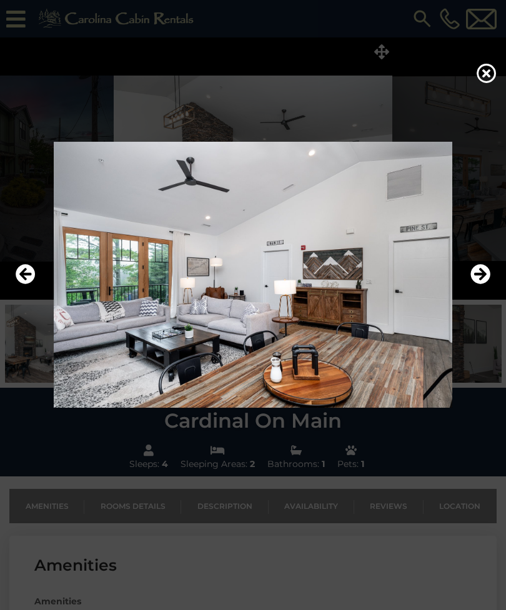
click at [476, 284] on icon "Next" at bounding box center [480, 274] width 20 height 20
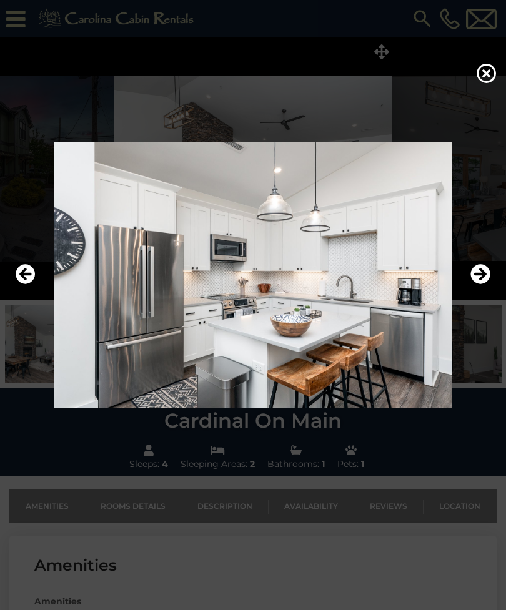
click at [480, 284] on icon "Next" at bounding box center [480, 274] width 20 height 20
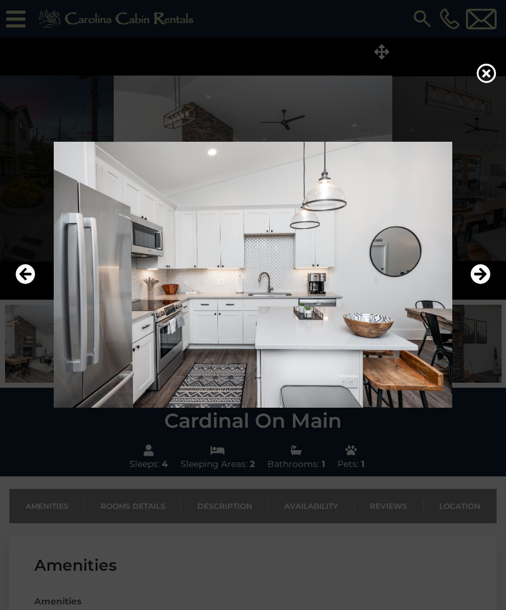
click at [481, 284] on icon "Next" at bounding box center [480, 274] width 20 height 20
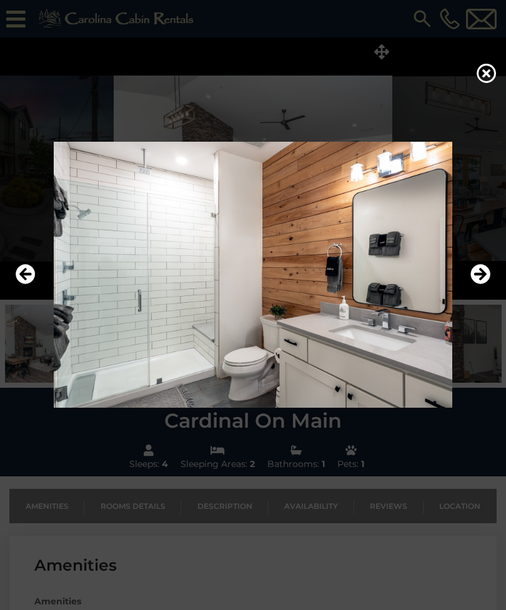
click at [483, 283] on icon "Next" at bounding box center [480, 274] width 20 height 20
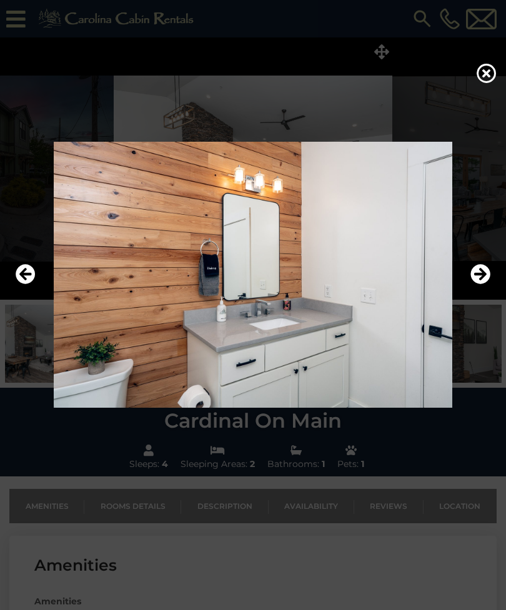
click at [481, 283] on icon "Next" at bounding box center [480, 274] width 20 height 20
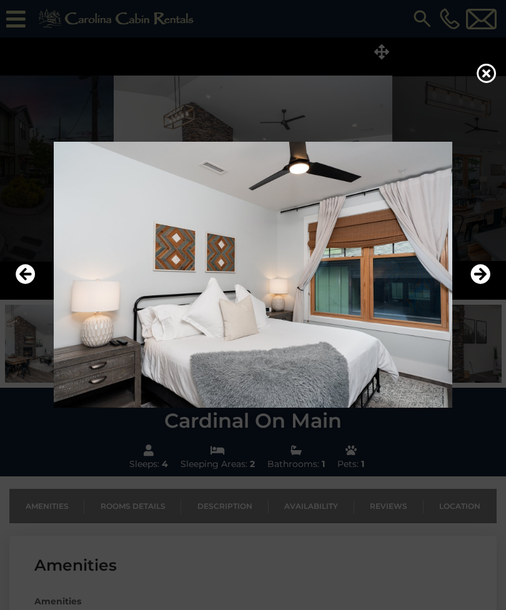
click at [481, 283] on icon "Next" at bounding box center [480, 274] width 20 height 20
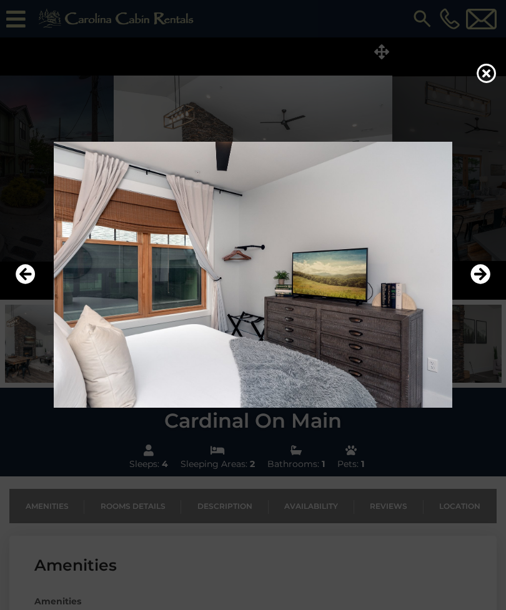
click at [482, 283] on icon "Next" at bounding box center [480, 274] width 20 height 20
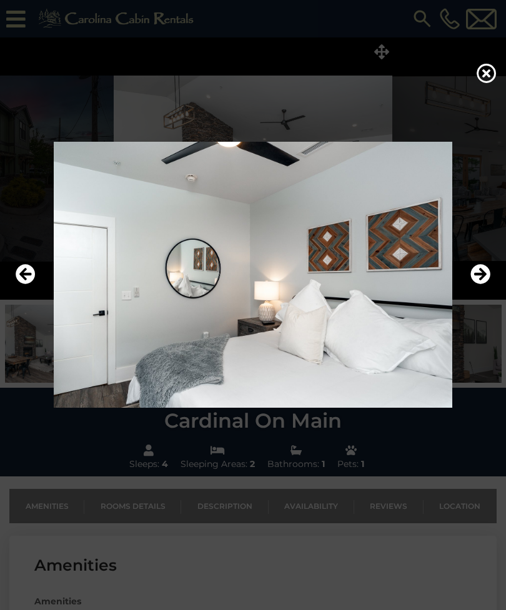
click at [483, 282] on icon "Next" at bounding box center [480, 274] width 20 height 20
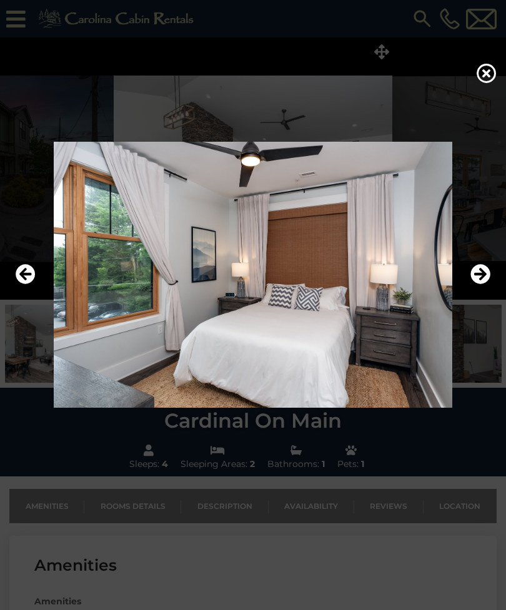
click at [481, 284] on icon "Next" at bounding box center [480, 274] width 20 height 20
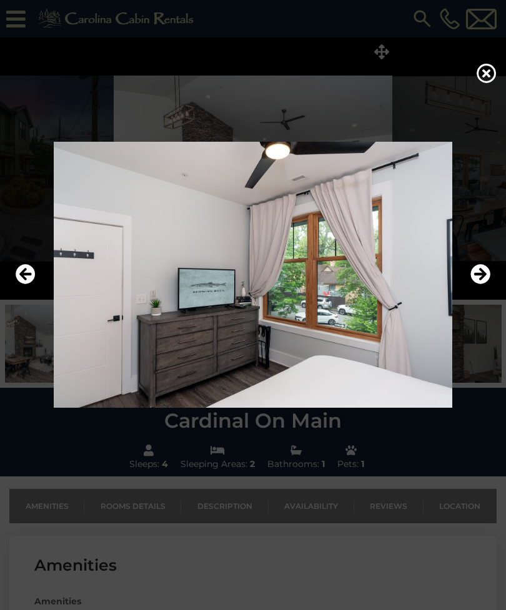
click at [480, 283] on icon "Next" at bounding box center [480, 274] width 20 height 20
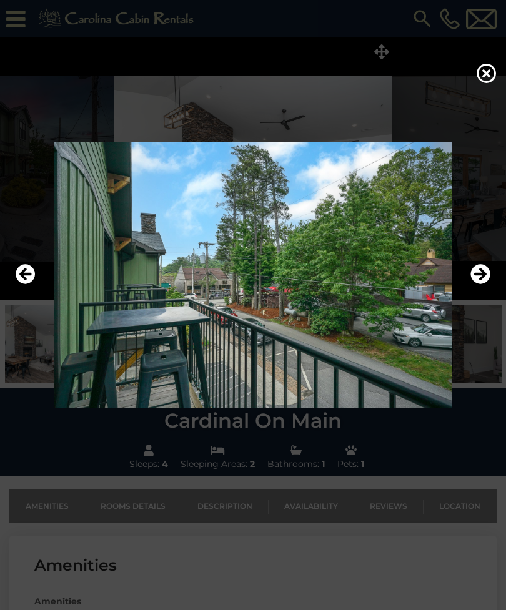
click at [480, 284] on icon "Next" at bounding box center [480, 274] width 20 height 20
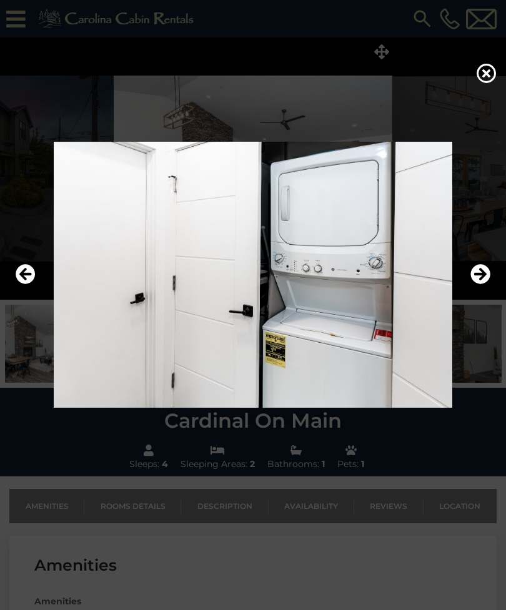
click at [481, 282] on icon "Next" at bounding box center [480, 274] width 20 height 20
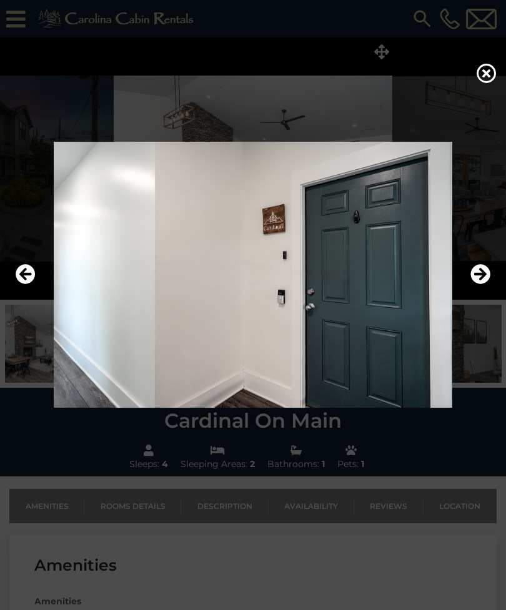
click at [481, 282] on icon "Next" at bounding box center [480, 274] width 20 height 20
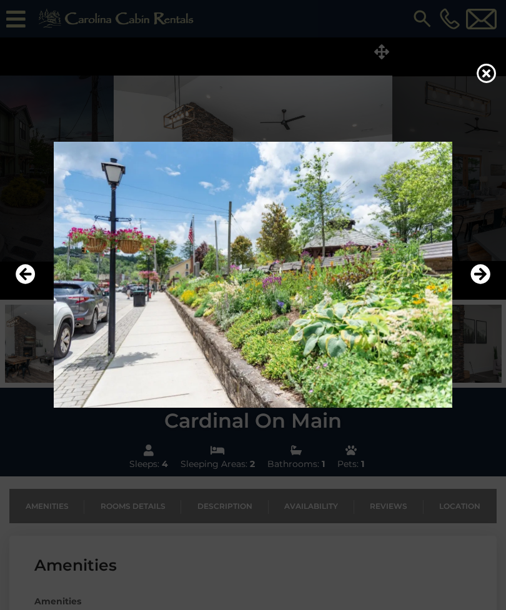
click at [480, 283] on icon "Next" at bounding box center [480, 274] width 20 height 20
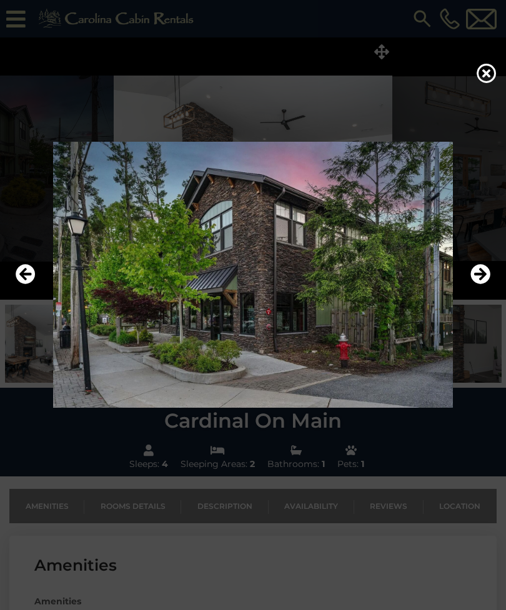
click at [480, 283] on icon "Next" at bounding box center [480, 274] width 20 height 20
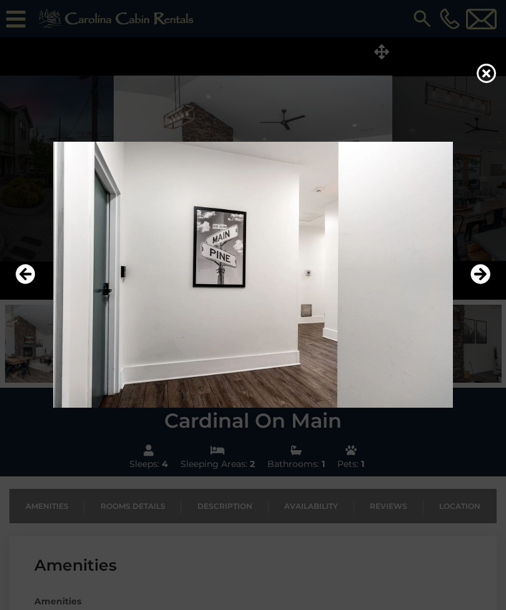
click at [478, 283] on icon "Next" at bounding box center [480, 274] width 20 height 20
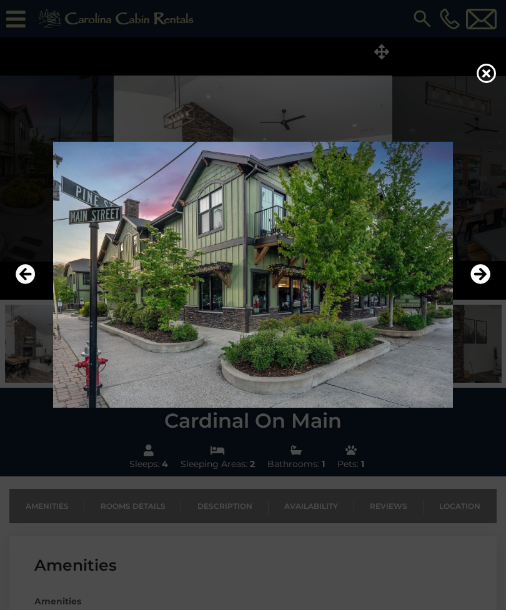
click at [478, 284] on icon "Next" at bounding box center [480, 274] width 20 height 20
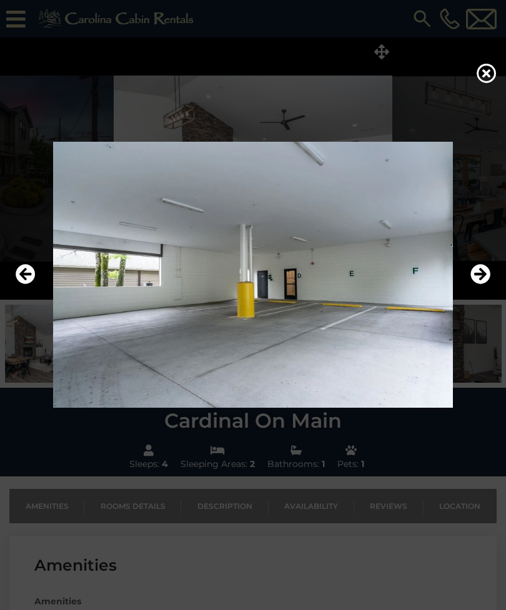
click at [478, 283] on icon "Next" at bounding box center [480, 274] width 20 height 20
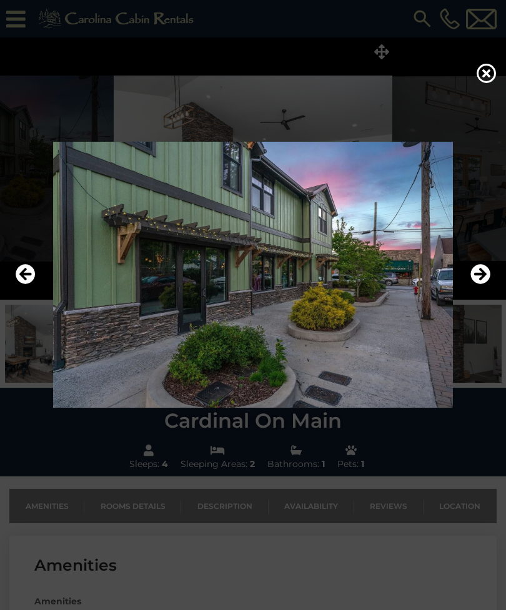
click at [478, 283] on icon "Next" at bounding box center [480, 274] width 20 height 20
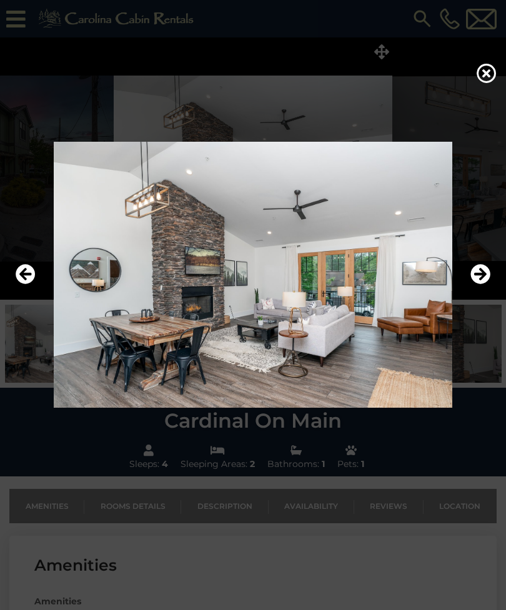
click at [478, 284] on icon "Next" at bounding box center [480, 274] width 20 height 20
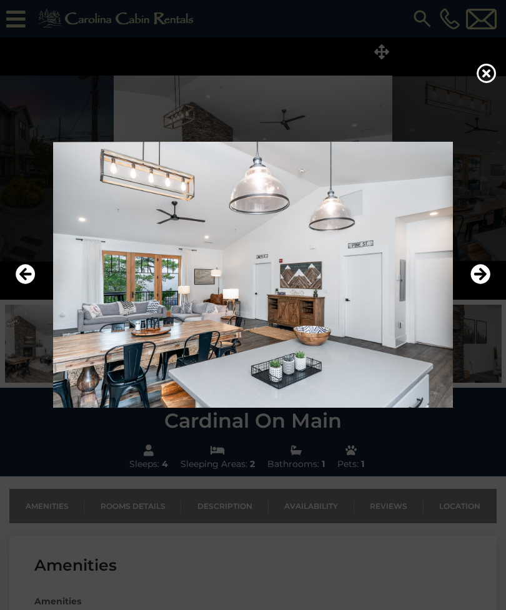
click at [478, 283] on icon "Next" at bounding box center [480, 274] width 20 height 20
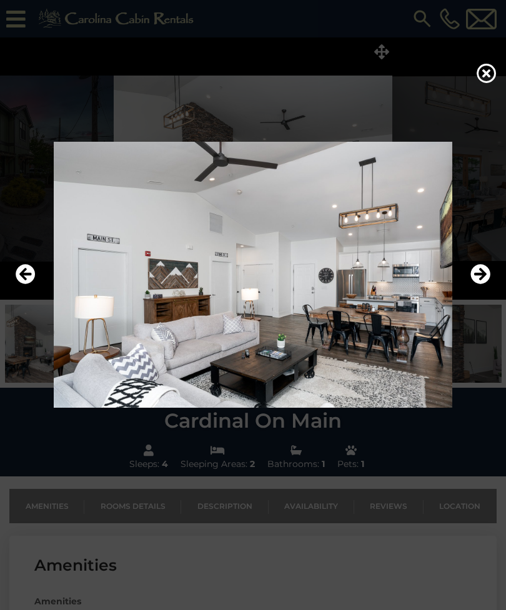
click at [478, 284] on icon "Next" at bounding box center [480, 274] width 20 height 20
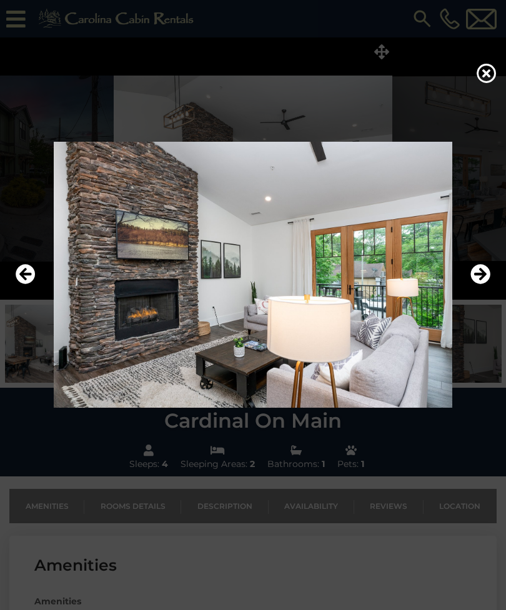
click at [478, 283] on icon "Next" at bounding box center [480, 274] width 20 height 20
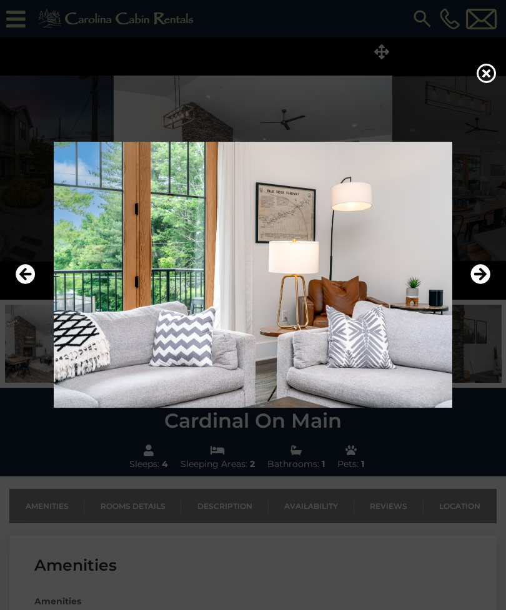
click at [495, 80] on icon at bounding box center [486, 73] width 20 height 20
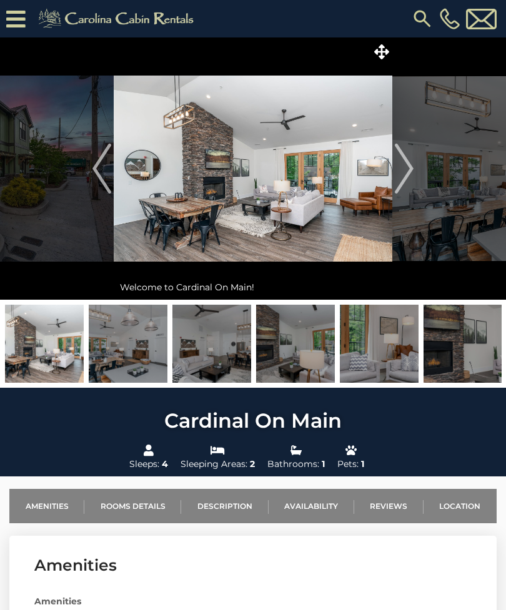
click at [382, 64] on img at bounding box center [253, 168] width 278 height 262
click at [414, 27] on img at bounding box center [422, 18] width 22 height 22
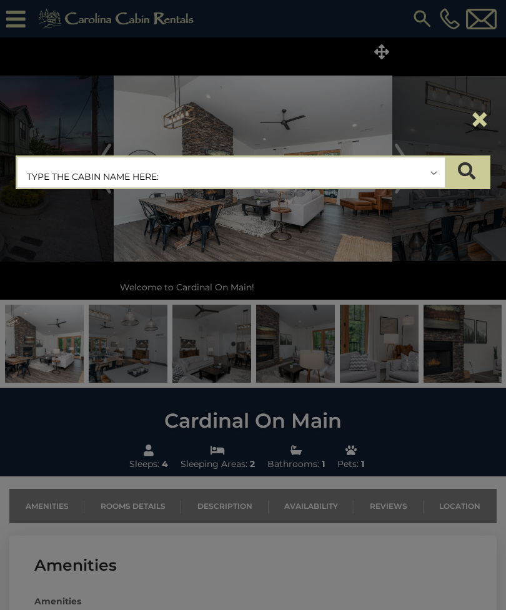
click at [61, 174] on input "text" at bounding box center [230, 172] width 427 height 31
type input "*"
type input "*****"
click at [425, 182] on input "*****" at bounding box center [230, 172] width 427 height 31
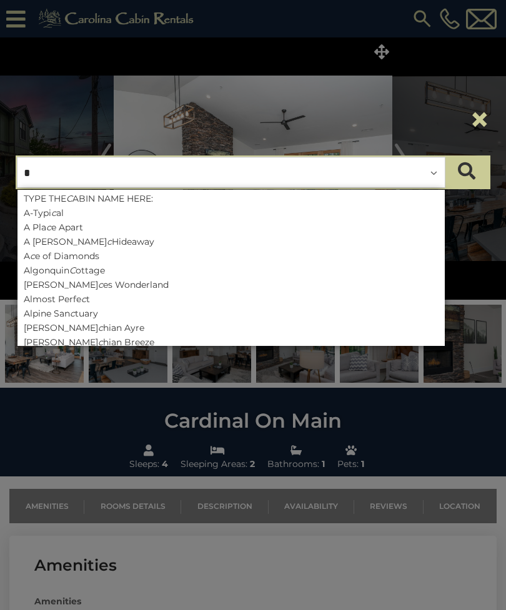
type input "**"
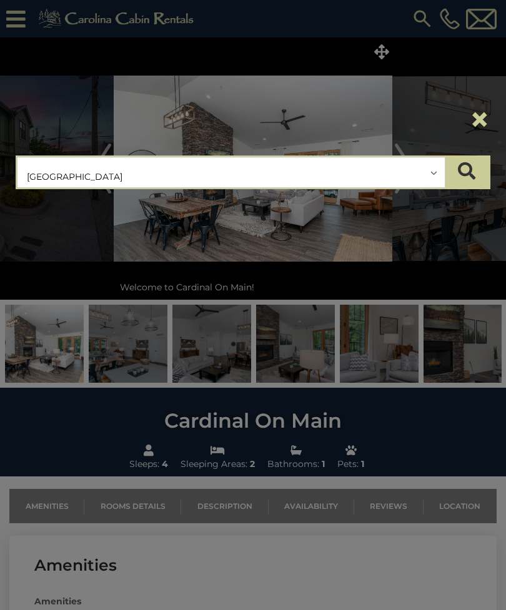
click at [473, 175] on icon "submit" at bounding box center [466, 170] width 17 height 17
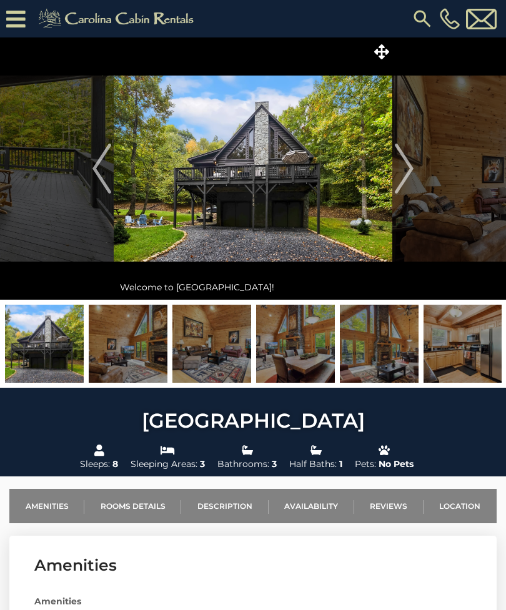
click at [383, 58] on icon at bounding box center [381, 51] width 15 height 15
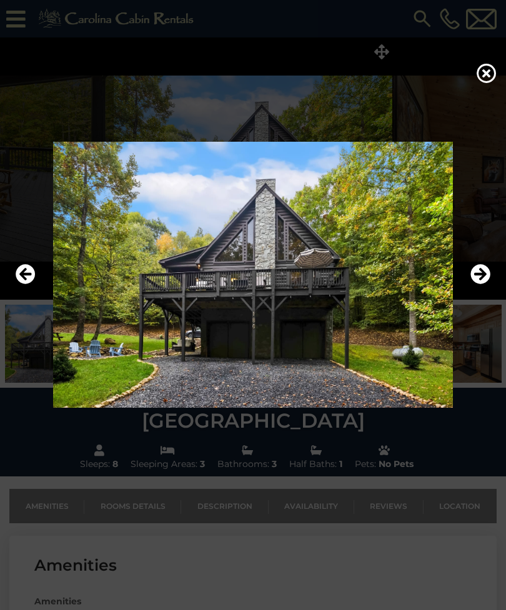
click at [488, 284] on icon "Next" at bounding box center [480, 274] width 20 height 20
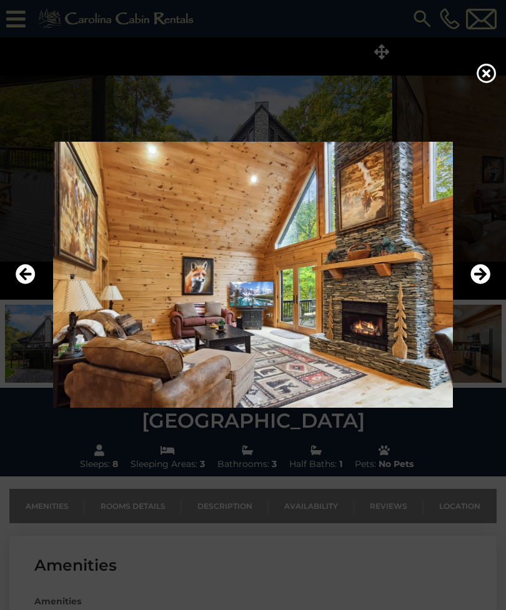
click at [487, 284] on icon "Next" at bounding box center [480, 274] width 20 height 20
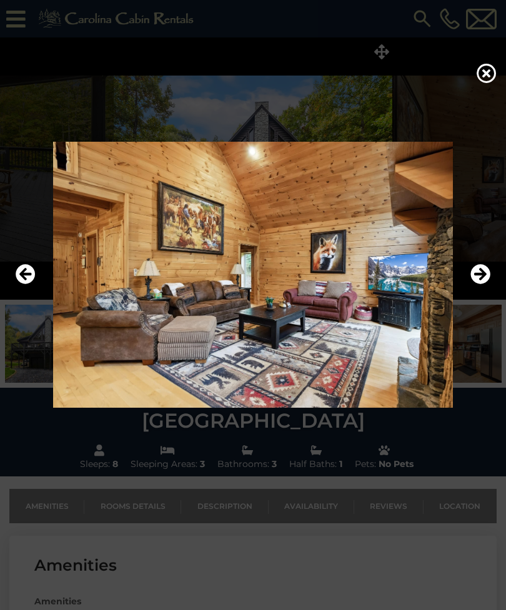
click at [487, 284] on icon "Next" at bounding box center [480, 274] width 20 height 20
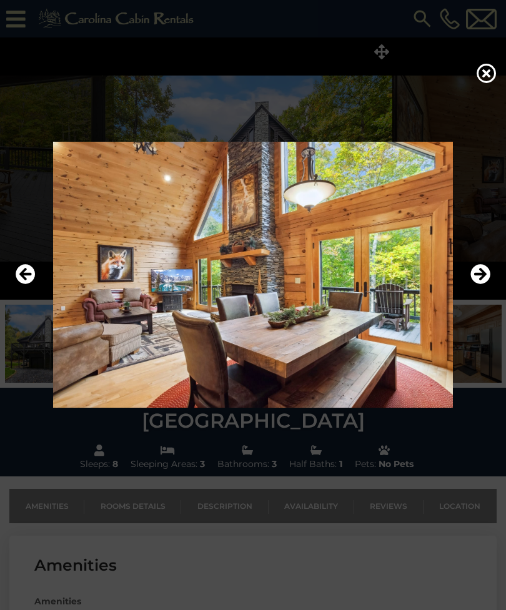
click at [486, 284] on icon "Next" at bounding box center [480, 274] width 20 height 20
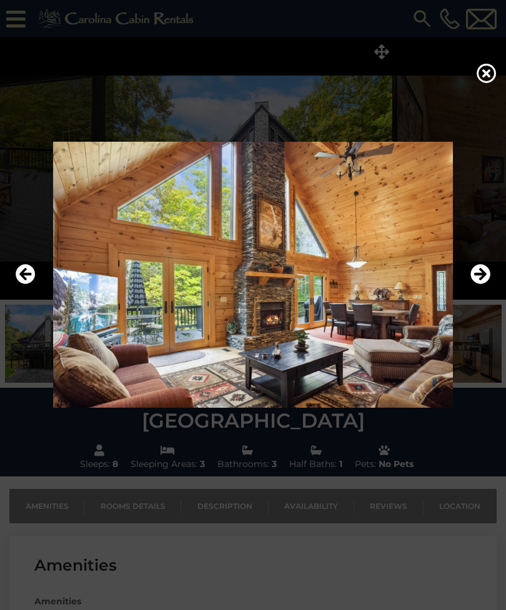
click at [488, 284] on icon "Next" at bounding box center [480, 274] width 20 height 20
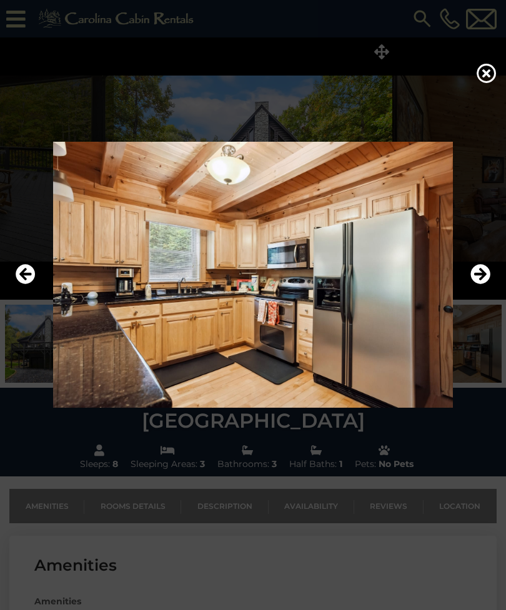
click at [485, 284] on icon "Next" at bounding box center [480, 274] width 20 height 20
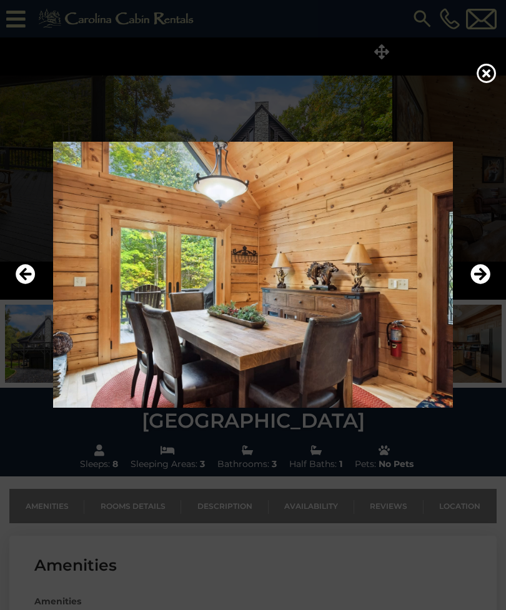
click at [485, 284] on icon "Next" at bounding box center [480, 274] width 20 height 20
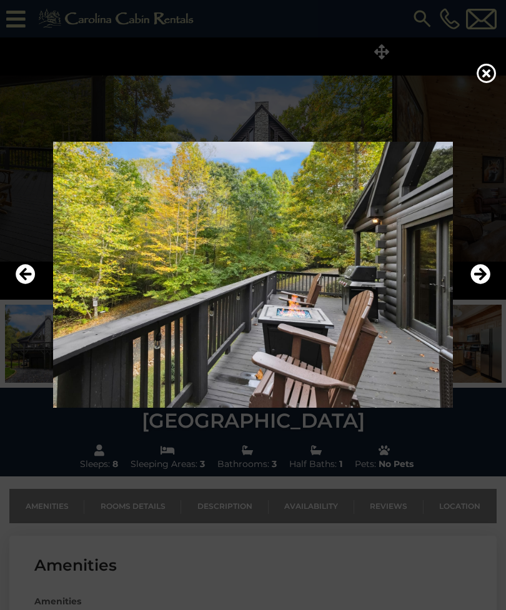
click at [485, 284] on icon "Next" at bounding box center [480, 274] width 20 height 20
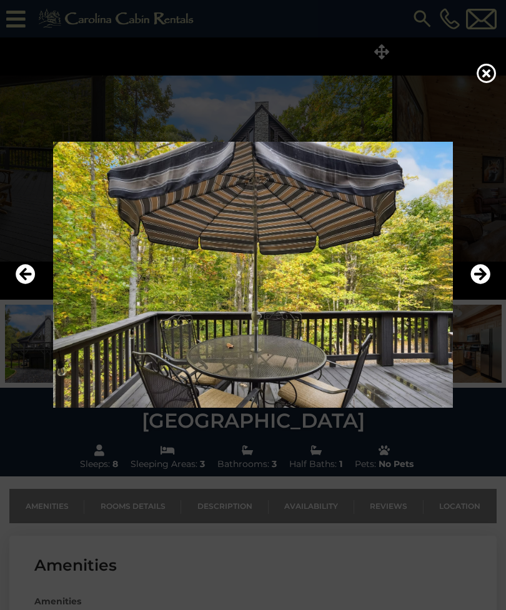
click at [485, 284] on icon "Next" at bounding box center [480, 274] width 20 height 20
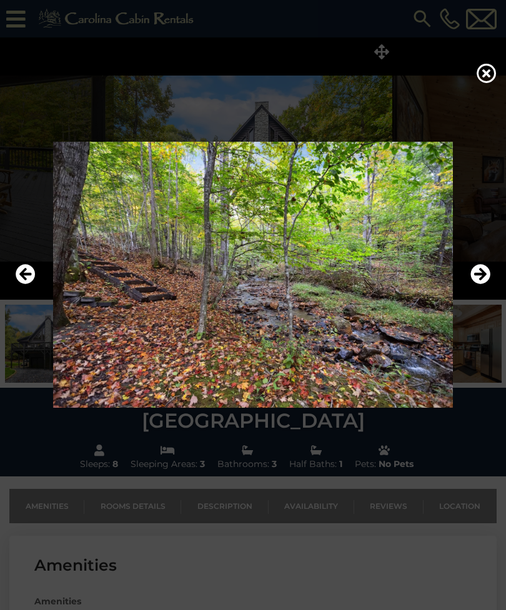
click at [484, 284] on icon "Next" at bounding box center [480, 274] width 20 height 20
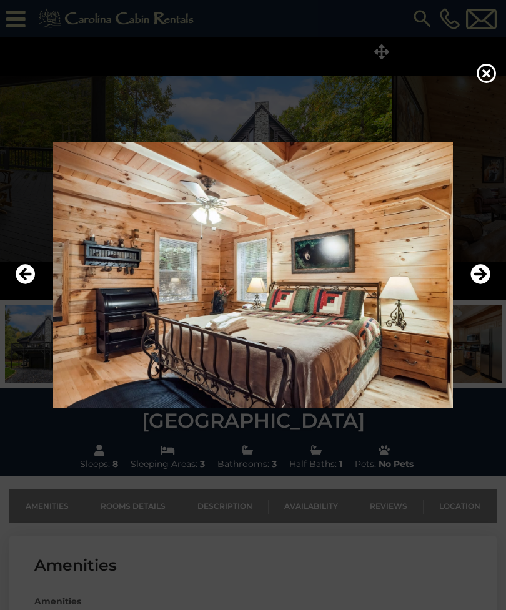
click at [485, 284] on icon "Next" at bounding box center [480, 274] width 20 height 20
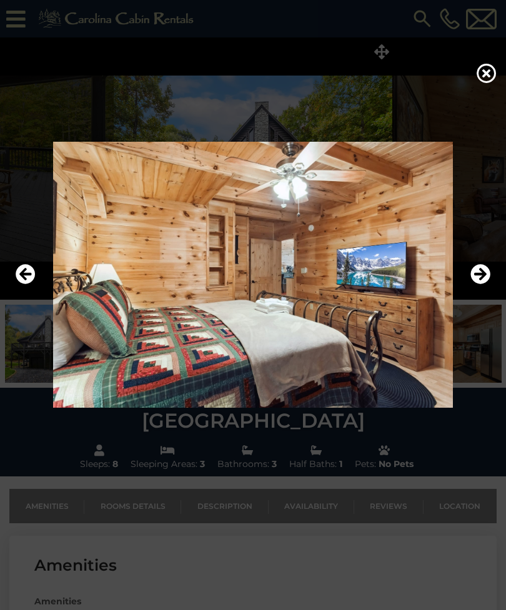
click at [483, 284] on icon "Next" at bounding box center [480, 274] width 20 height 20
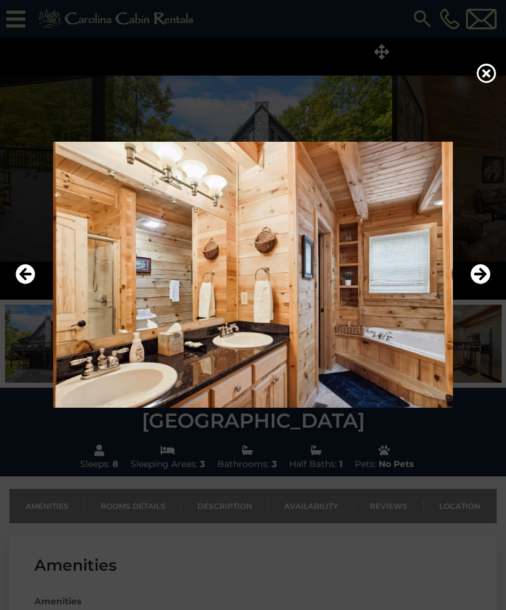
click at [483, 284] on icon "Next" at bounding box center [480, 274] width 20 height 20
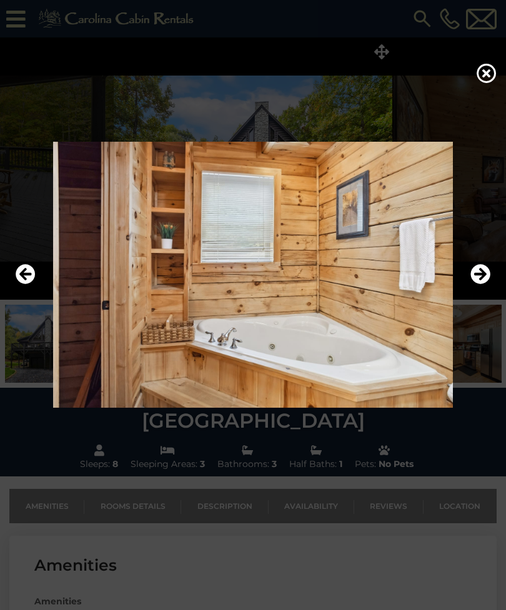
click at [481, 284] on icon "Next" at bounding box center [480, 274] width 20 height 20
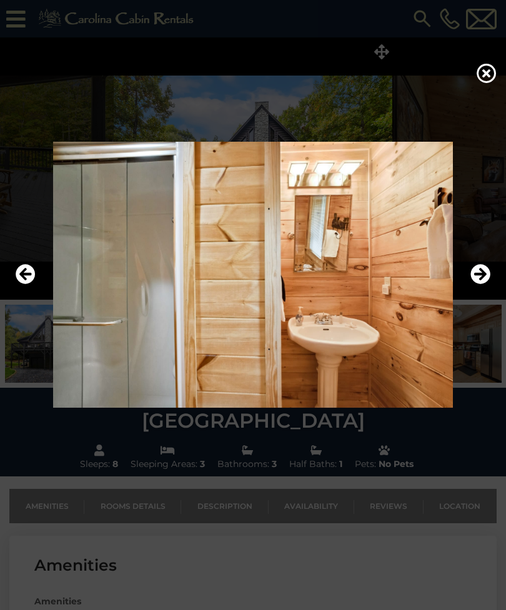
click at [36, 296] on img at bounding box center [252, 275] width 481 height 266
click at [24, 284] on icon "Previous" at bounding box center [26, 274] width 20 height 20
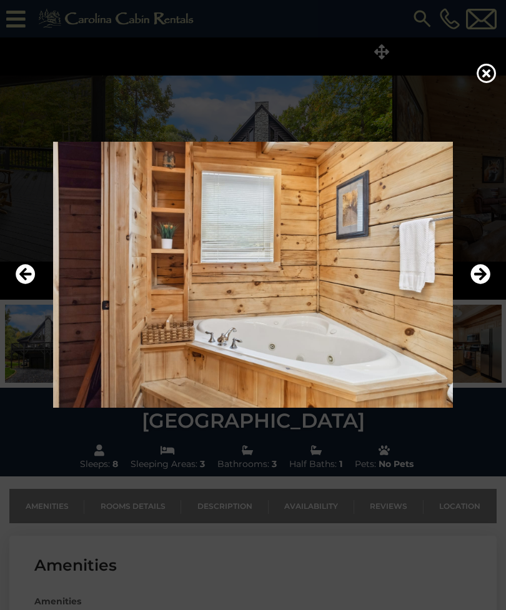
click at [486, 284] on icon "Next" at bounding box center [480, 274] width 20 height 20
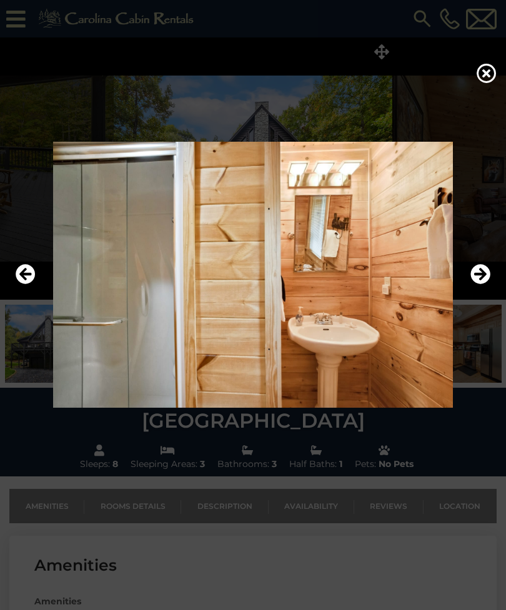
click at [485, 284] on icon "Next" at bounding box center [480, 274] width 20 height 20
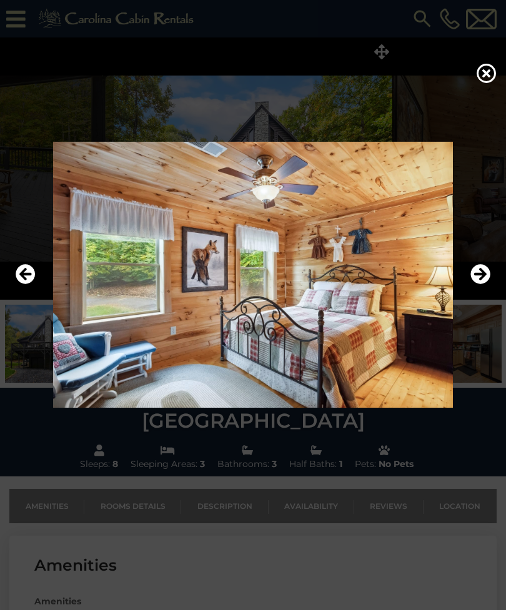
click at [483, 284] on icon "Next" at bounding box center [480, 274] width 20 height 20
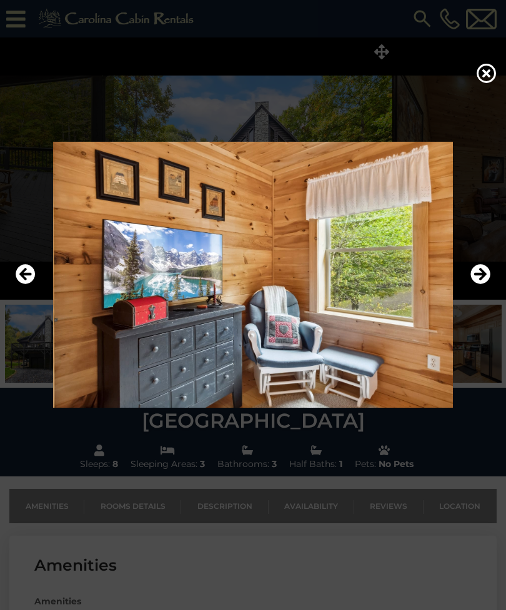
click at [482, 283] on icon "Next" at bounding box center [480, 274] width 20 height 20
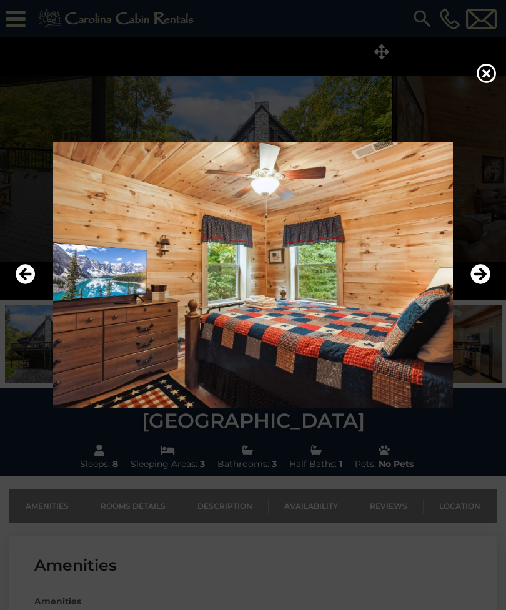
click at [481, 283] on icon "Next" at bounding box center [480, 274] width 20 height 20
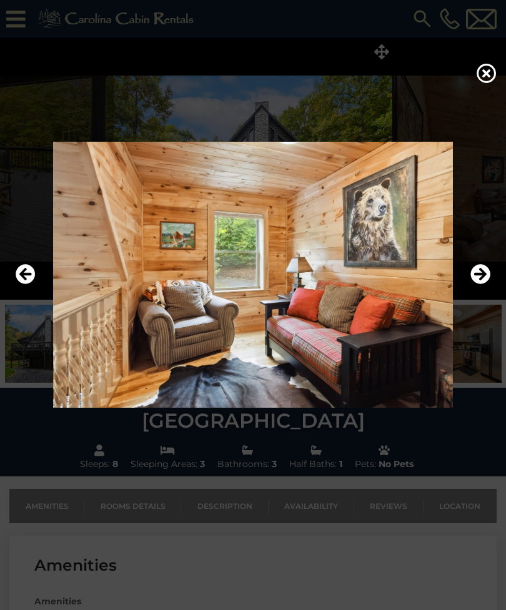
click at [481, 282] on icon "Next" at bounding box center [480, 274] width 20 height 20
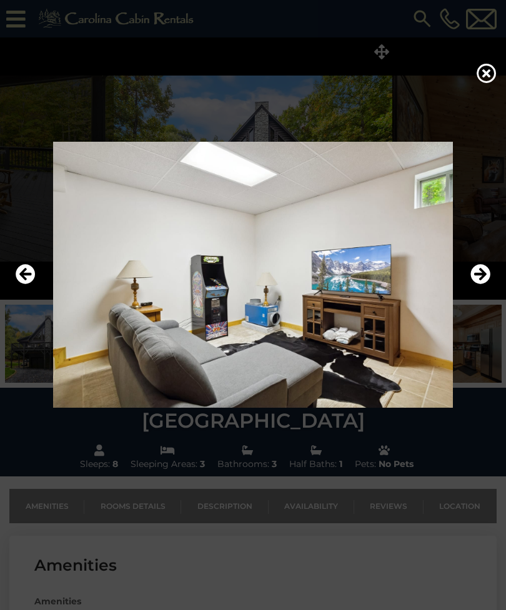
click at [481, 281] on button "Next" at bounding box center [480, 274] width 20 height 29
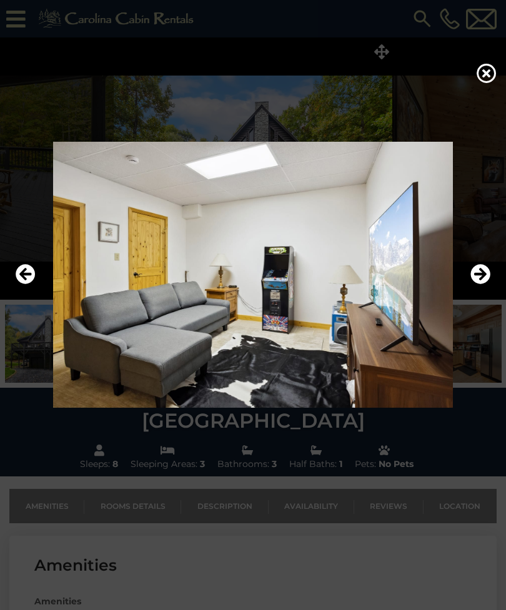
click at [481, 280] on button "Next" at bounding box center [480, 274] width 20 height 29
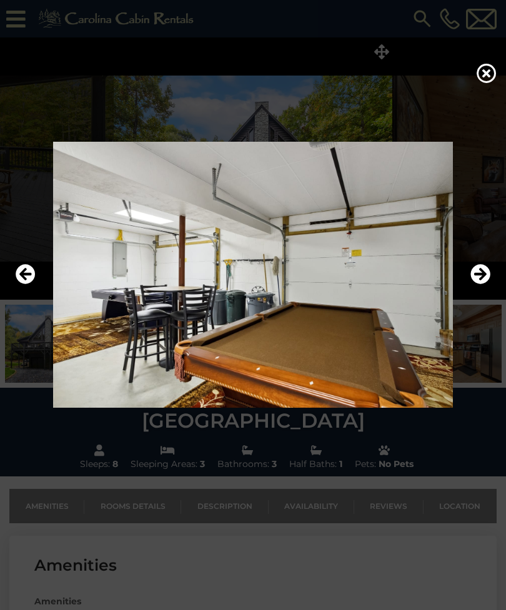
click at [480, 280] on button "Next" at bounding box center [480, 274] width 20 height 29
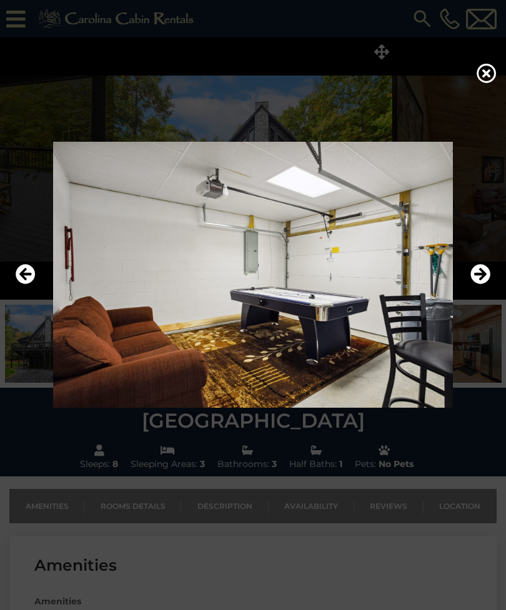
click at [479, 280] on button "Next" at bounding box center [480, 274] width 20 height 29
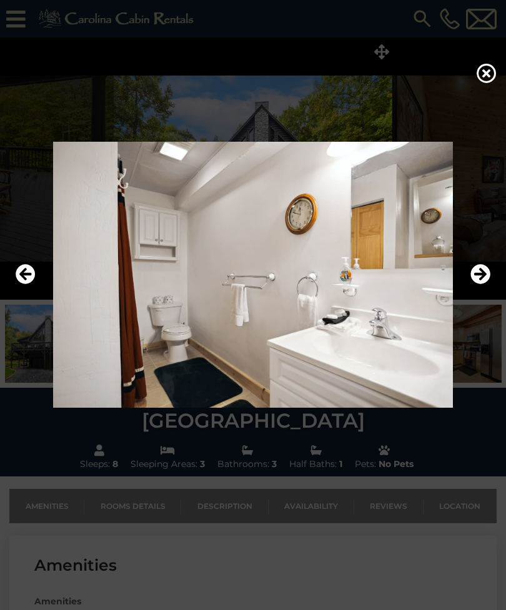
click at [479, 280] on button "Next" at bounding box center [480, 274] width 20 height 29
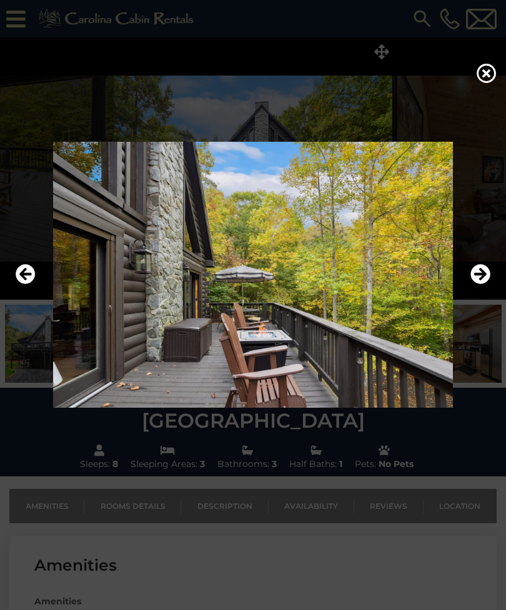
click at [478, 280] on button "Next" at bounding box center [480, 274] width 20 height 29
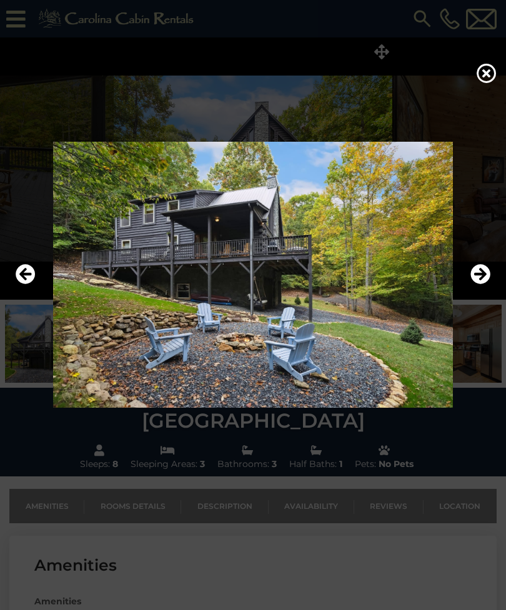
click at [478, 280] on button "Next" at bounding box center [480, 274] width 20 height 29
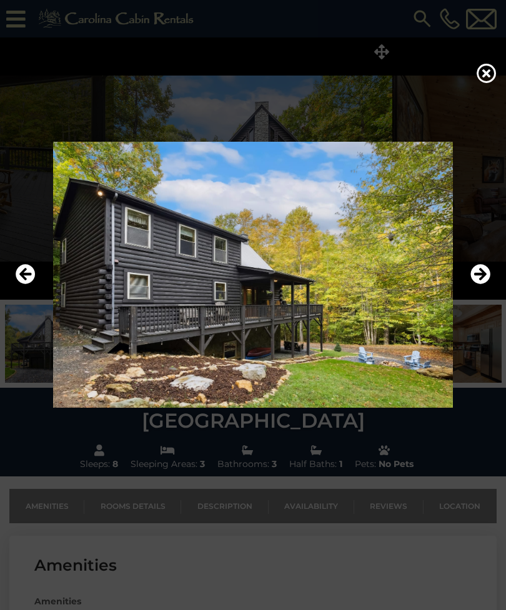
click at [479, 280] on button "Next" at bounding box center [480, 274] width 20 height 29
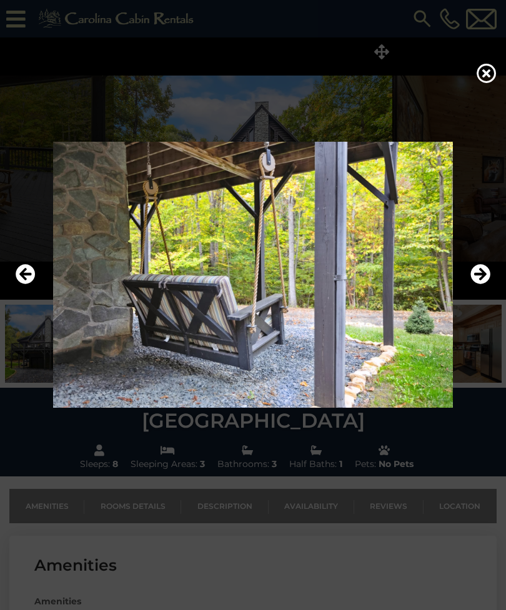
click at [478, 280] on button "Next" at bounding box center [480, 274] width 20 height 29
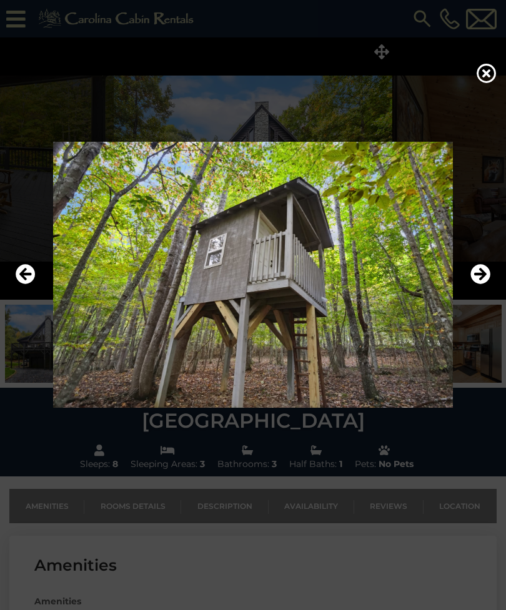
click at [476, 278] on button "Next" at bounding box center [480, 274] width 20 height 29
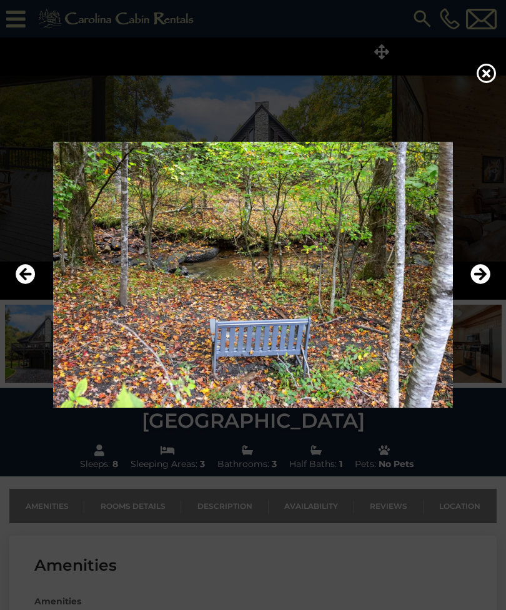
click at [478, 278] on img at bounding box center [252, 275] width 481 height 266
click at [479, 284] on icon "Next" at bounding box center [480, 274] width 20 height 20
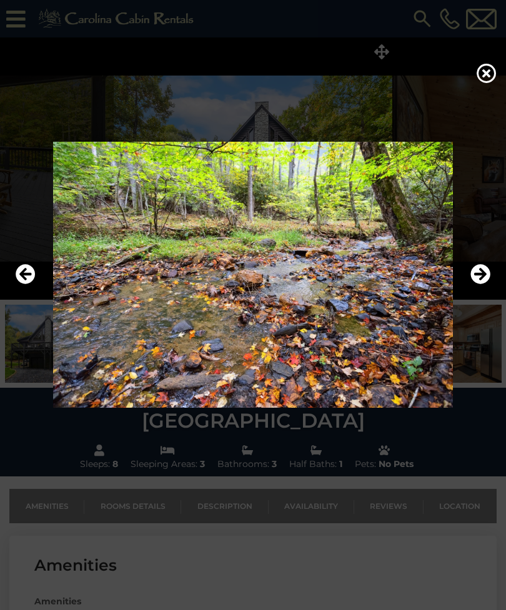
click at [478, 284] on icon "Next" at bounding box center [480, 274] width 20 height 20
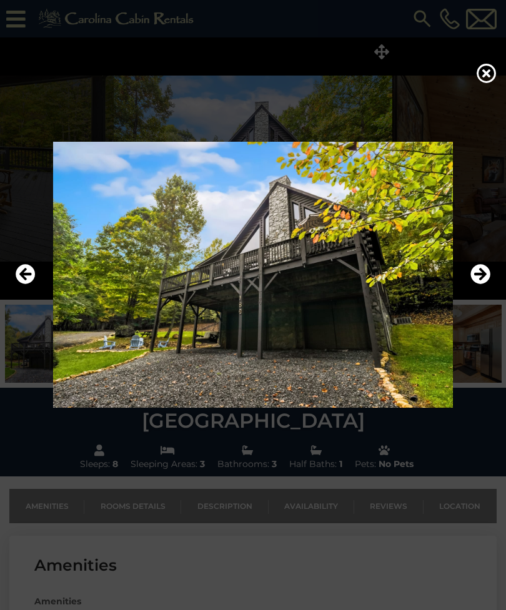
click at [477, 284] on icon "Next" at bounding box center [480, 274] width 20 height 20
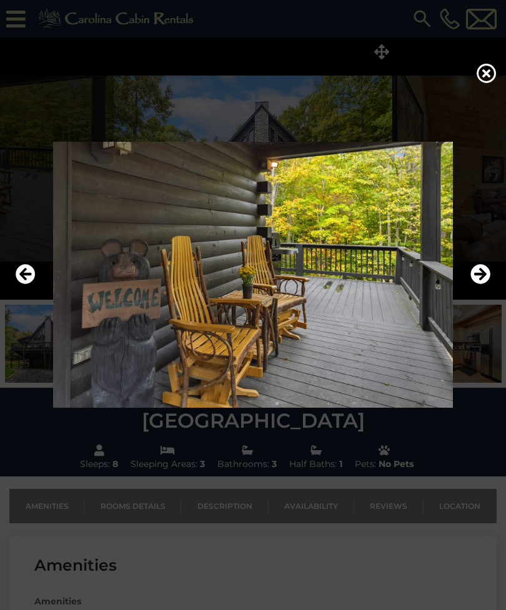
click at [477, 284] on icon "Next" at bounding box center [480, 274] width 20 height 20
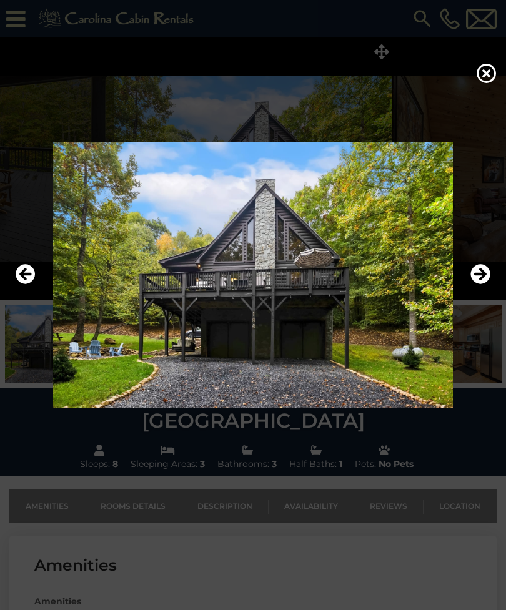
click at [476, 284] on icon "Next" at bounding box center [480, 274] width 20 height 20
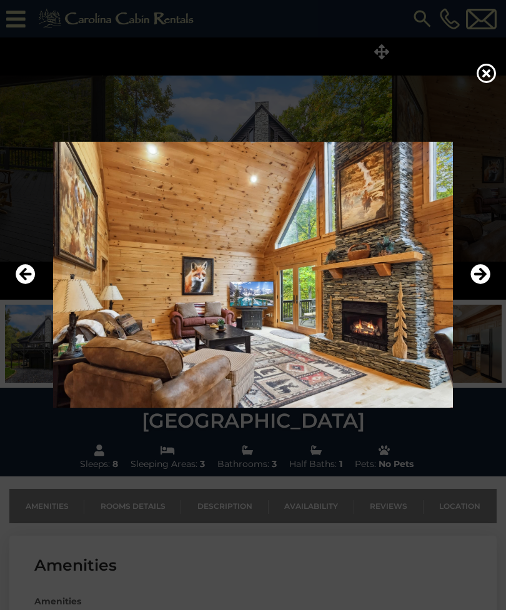
click at [475, 284] on icon "Next" at bounding box center [480, 274] width 20 height 20
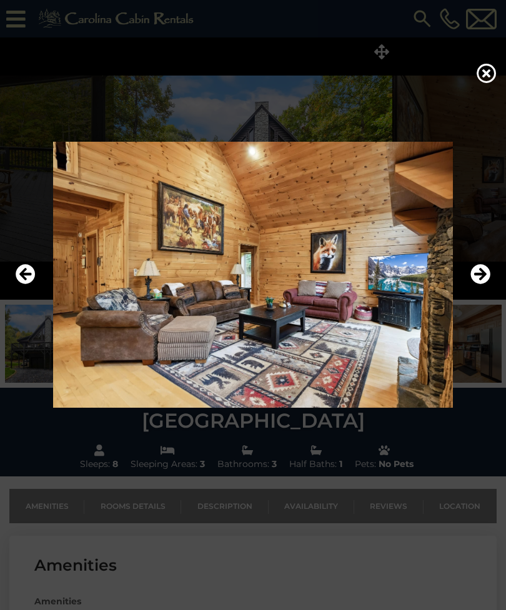
click at [475, 284] on icon "Next" at bounding box center [480, 274] width 20 height 20
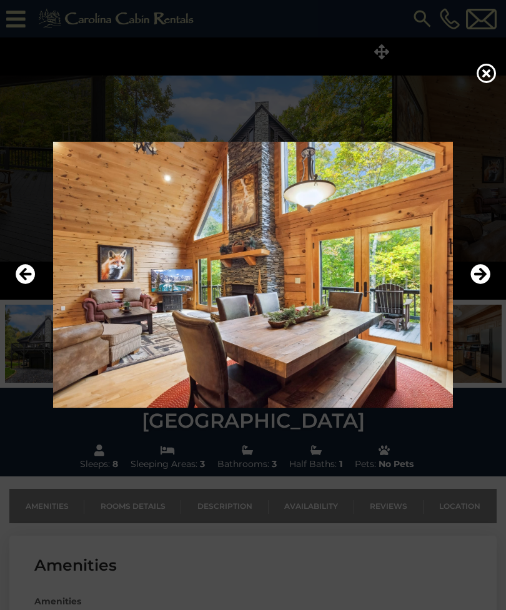
click at [480, 83] on icon at bounding box center [486, 73] width 20 height 20
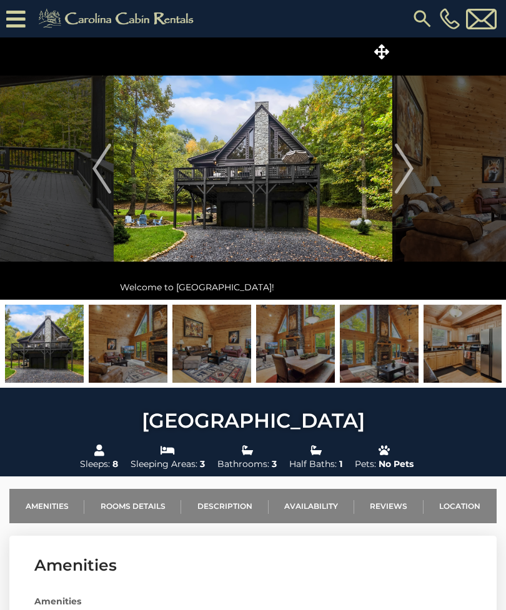
click at [424, 12] on img at bounding box center [422, 18] width 22 height 22
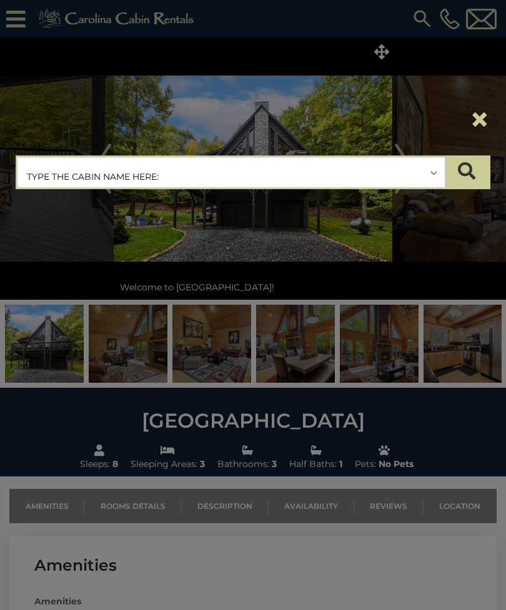
click at [338, 160] on input "text" at bounding box center [230, 172] width 427 height 31
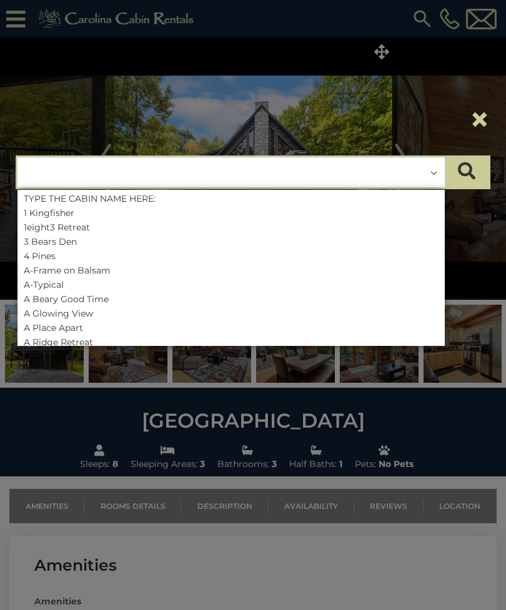
click at [332, 174] on input "text" at bounding box center [230, 172] width 427 height 31
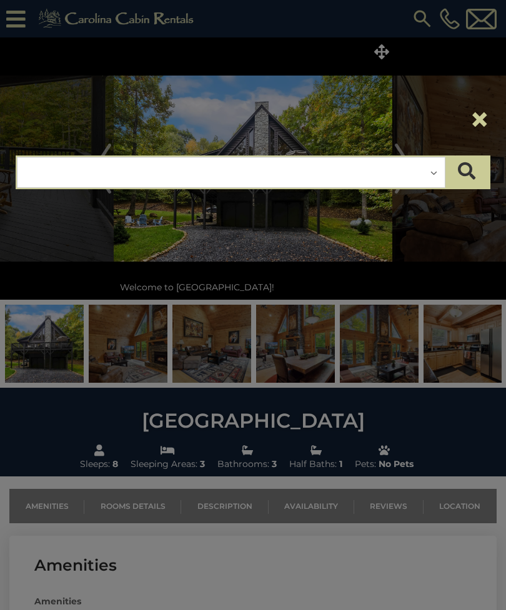
click at [332, 177] on input "text" at bounding box center [230, 172] width 427 height 31
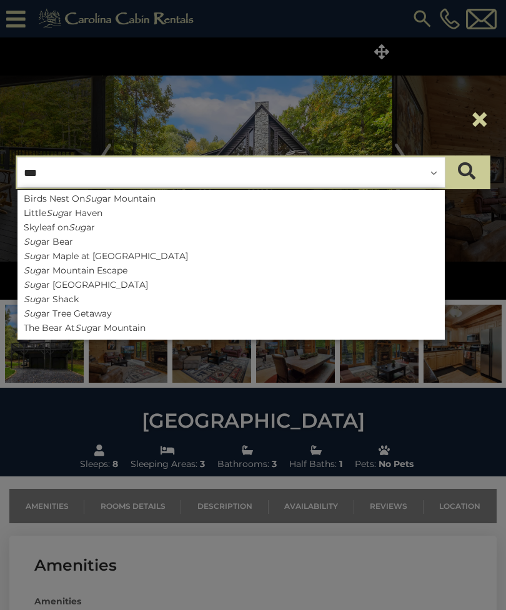
type input "****"
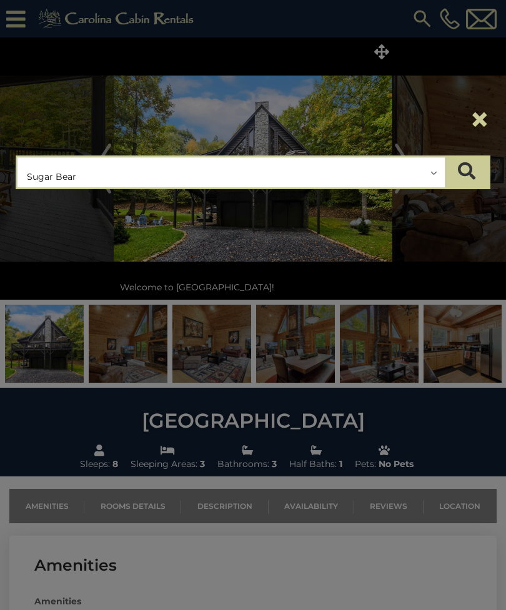
click at [470, 176] on icon "submit" at bounding box center [466, 170] width 17 height 17
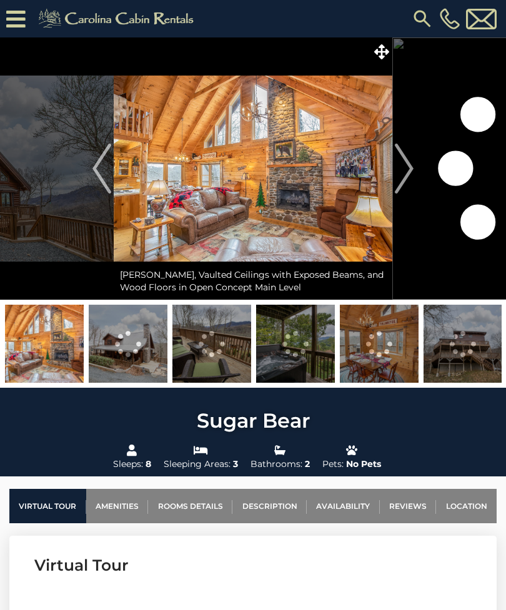
click at [383, 56] on icon at bounding box center [381, 51] width 15 height 15
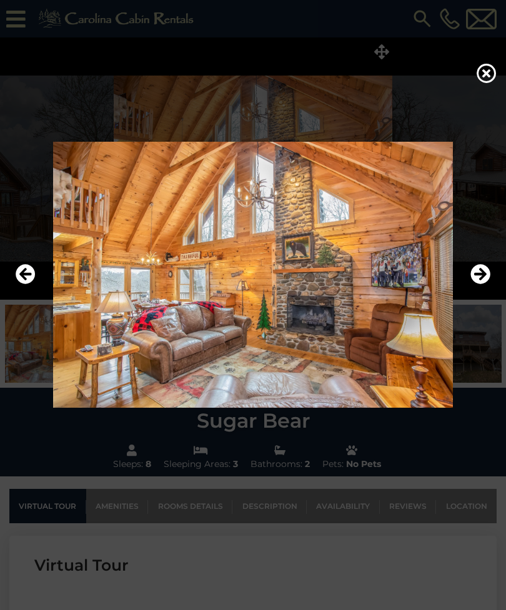
click at [482, 289] on button "Next" at bounding box center [480, 274] width 20 height 29
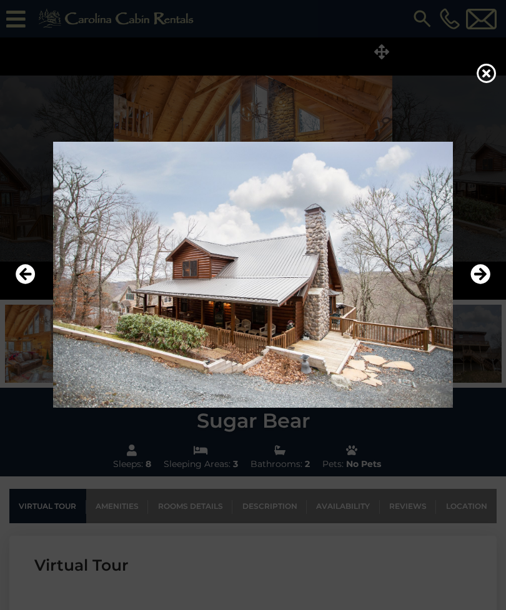
click at [484, 284] on icon "Next" at bounding box center [480, 274] width 20 height 20
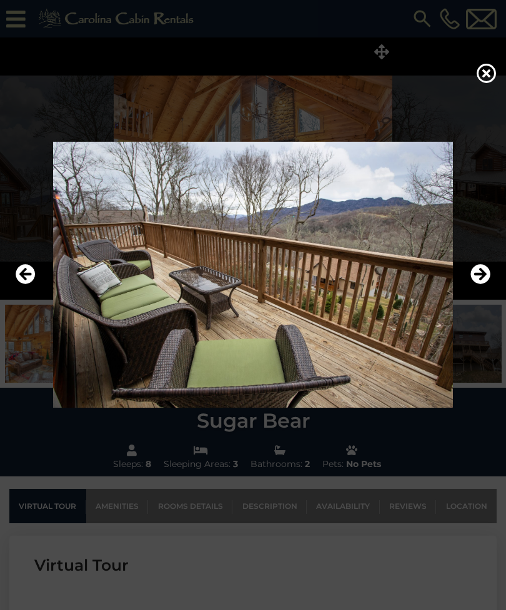
click at [488, 284] on icon "Next" at bounding box center [480, 274] width 20 height 20
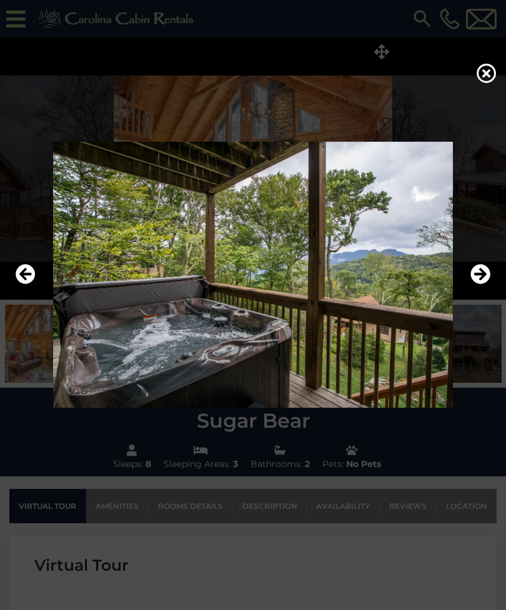
click at [485, 284] on icon "Next" at bounding box center [480, 274] width 20 height 20
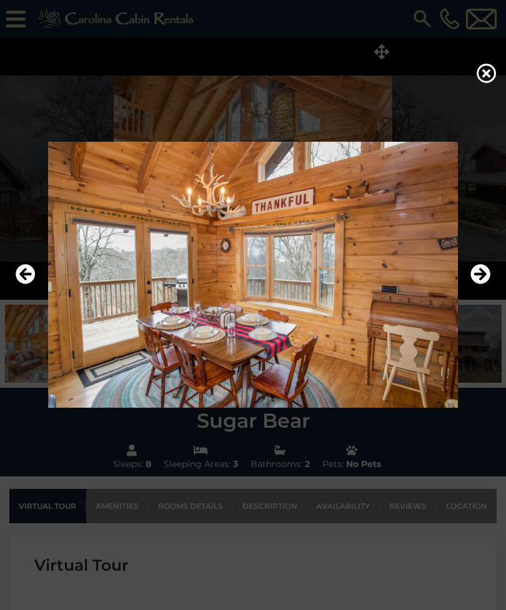
click at [485, 284] on icon "Next" at bounding box center [480, 274] width 20 height 20
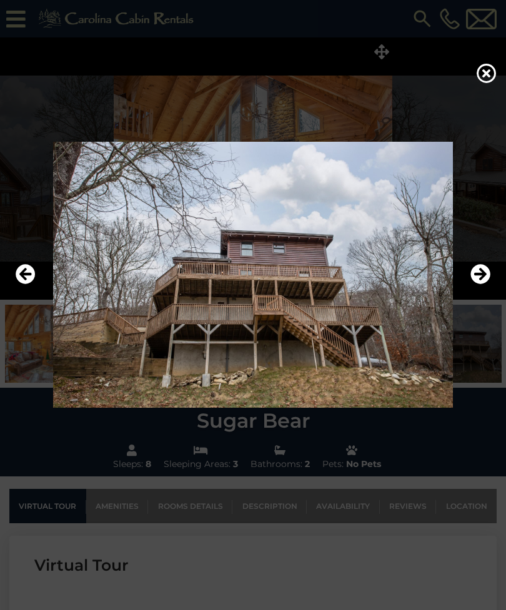
click at [483, 284] on icon "Next" at bounding box center [480, 274] width 20 height 20
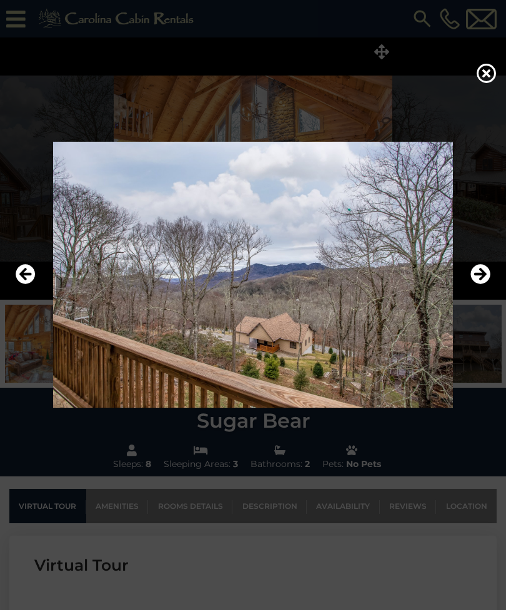
click at [483, 284] on icon "Next" at bounding box center [480, 274] width 20 height 20
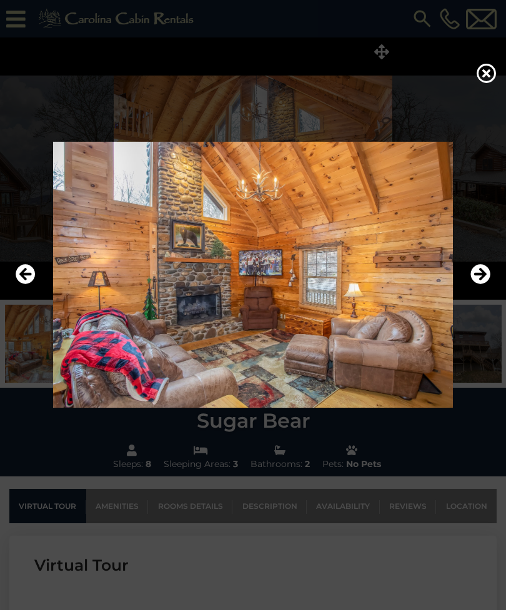
click at [481, 284] on icon "Next" at bounding box center [480, 274] width 20 height 20
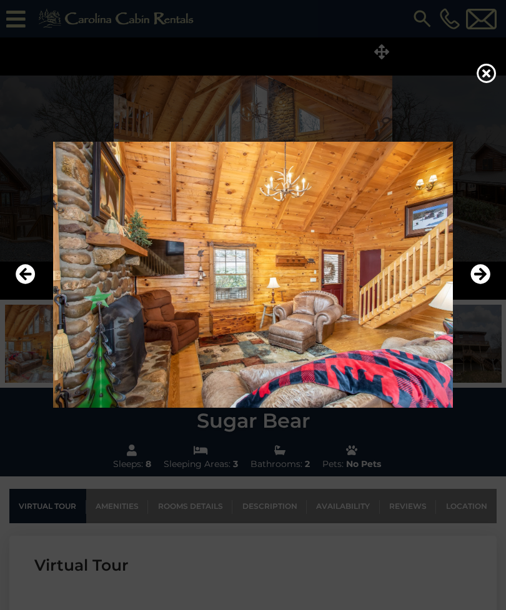
click at [481, 284] on icon "Next" at bounding box center [480, 274] width 20 height 20
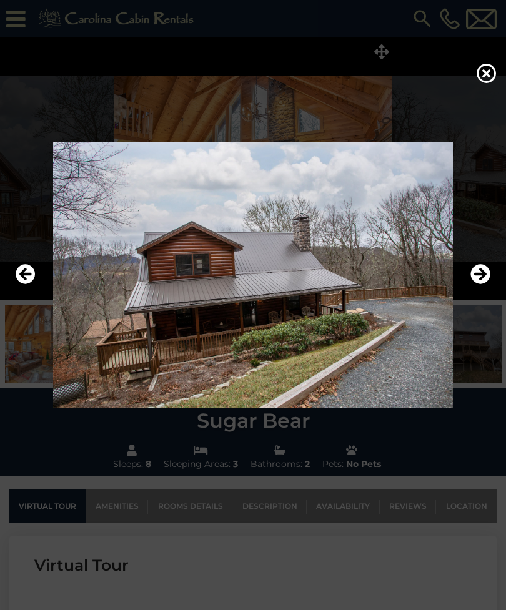
click at [481, 284] on icon "Next" at bounding box center [480, 274] width 20 height 20
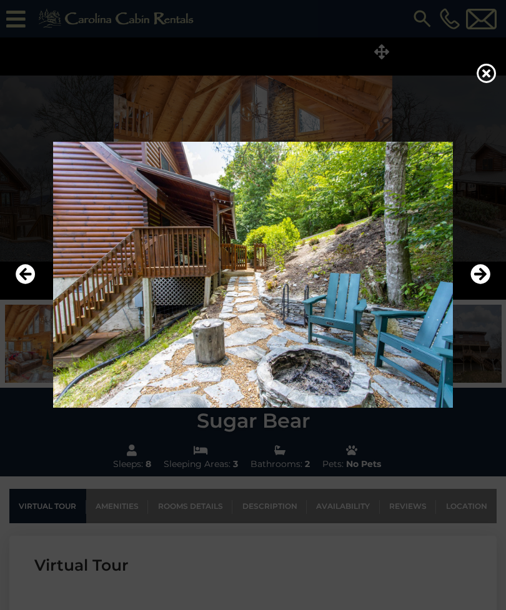
click at [481, 284] on icon "Next" at bounding box center [480, 274] width 20 height 20
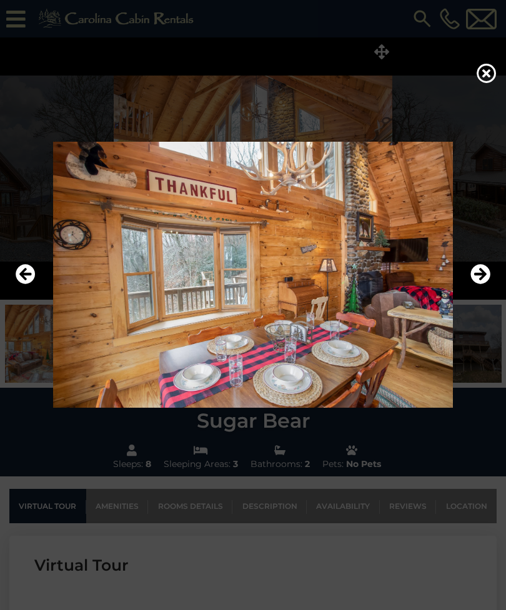
click at [480, 284] on icon "Next" at bounding box center [480, 274] width 20 height 20
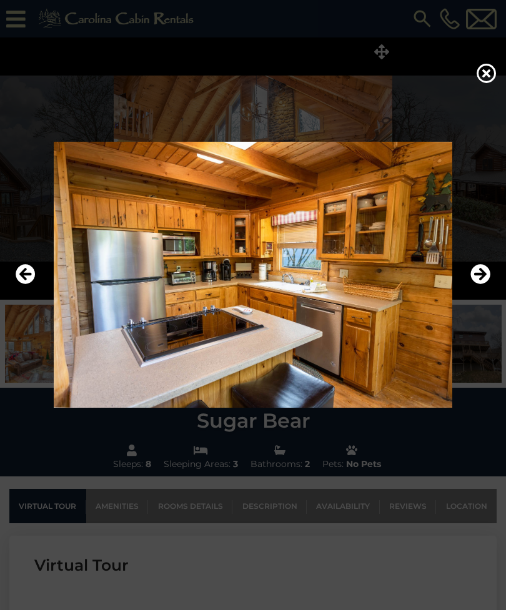
click at [480, 284] on icon "Next" at bounding box center [480, 274] width 20 height 20
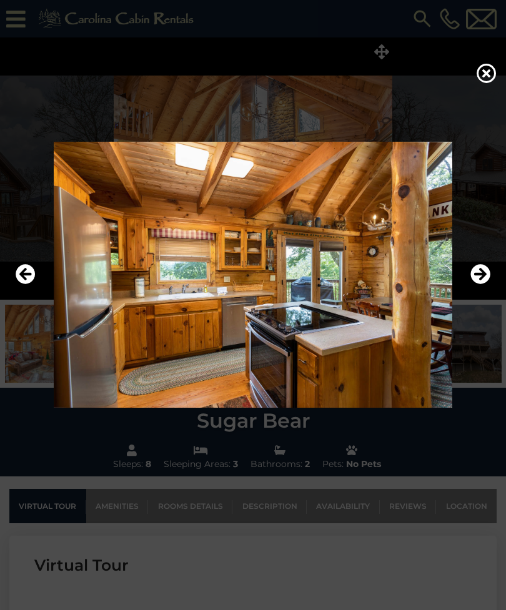
click at [485, 284] on icon "Next" at bounding box center [480, 274] width 20 height 20
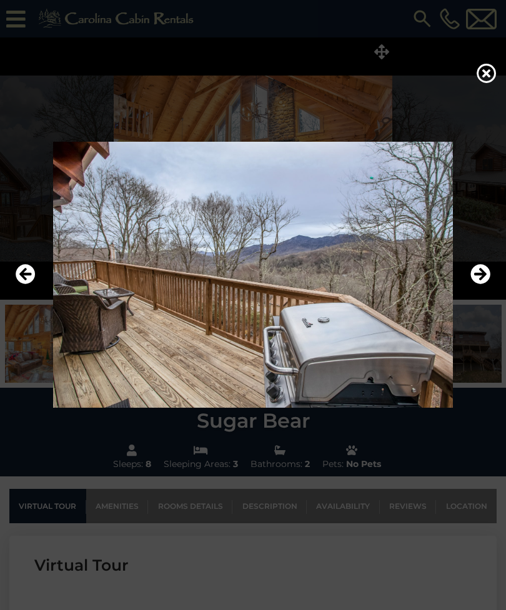
click at [486, 284] on icon "Next" at bounding box center [480, 274] width 20 height 20
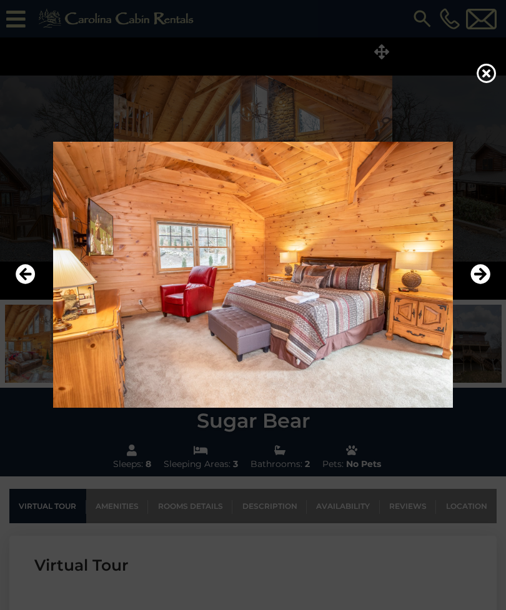
click at [488, 284] on icon "Next" at bounding box center [480, 274] width 20 height 20
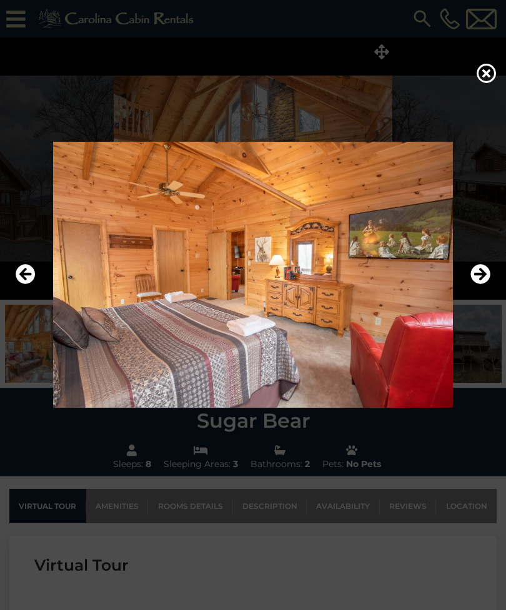
click at [486, 284] on icon "Next" at bounding box center [480, 274] width 20 height 20
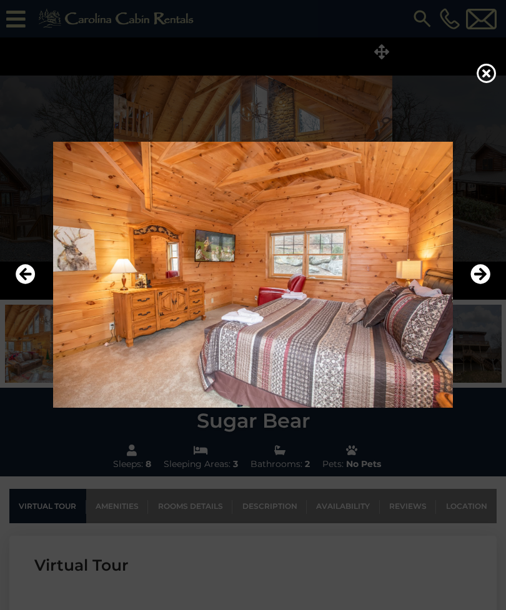
click at [487, 284] on icon "Next" at bounding box center [480, 274] width 20 height 20
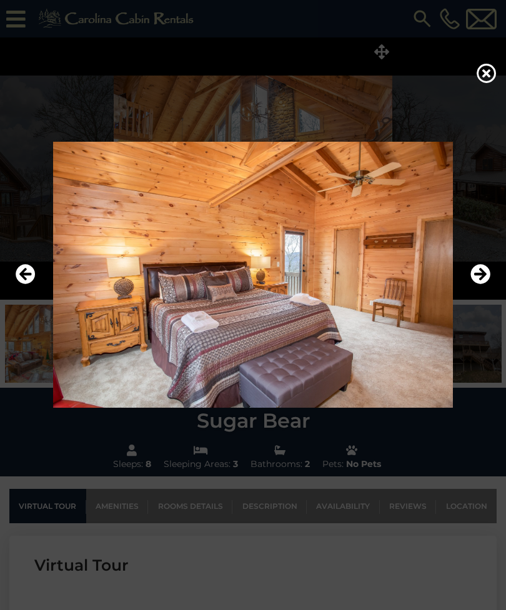
click at [485, 284] on icon "Next" at bounding box center [480, 274] width 20 height 20
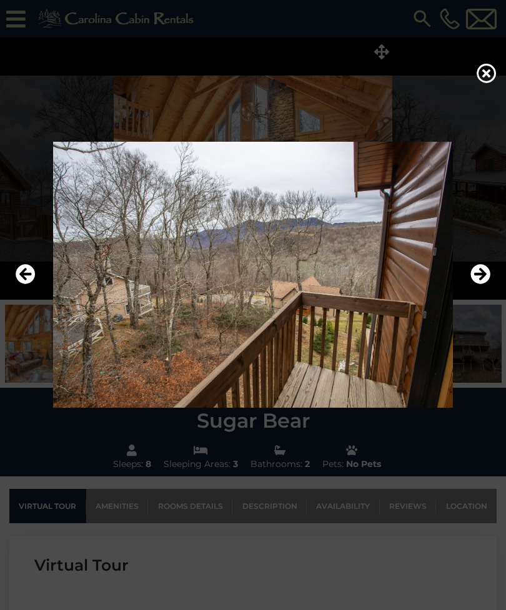
click at [485, 284] on icon "Next" at bounding box center [480, 274] width 20 height 20
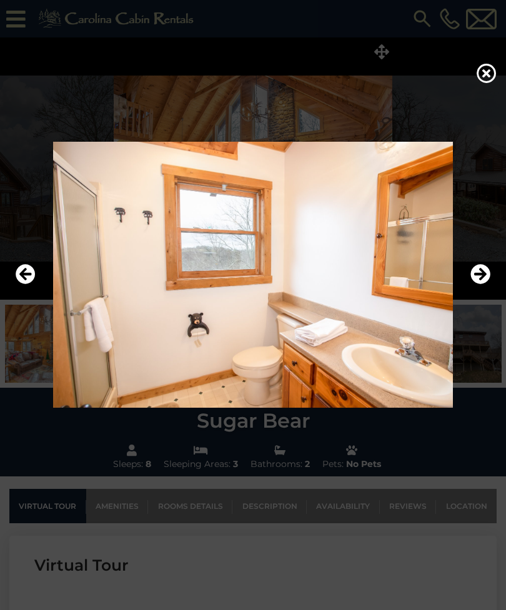
click at [485, 284] on icon "Next" at bounding box center [480, 274] width 20 height 20
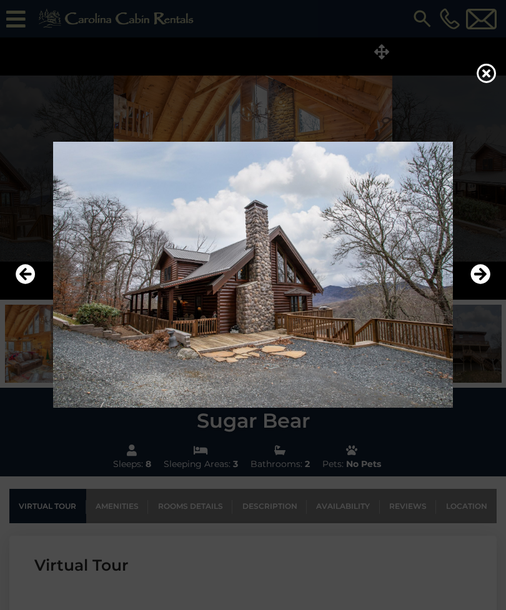
click at [485, 284] on icon "Next" at bounding box center [480, 274] width 20 height 20
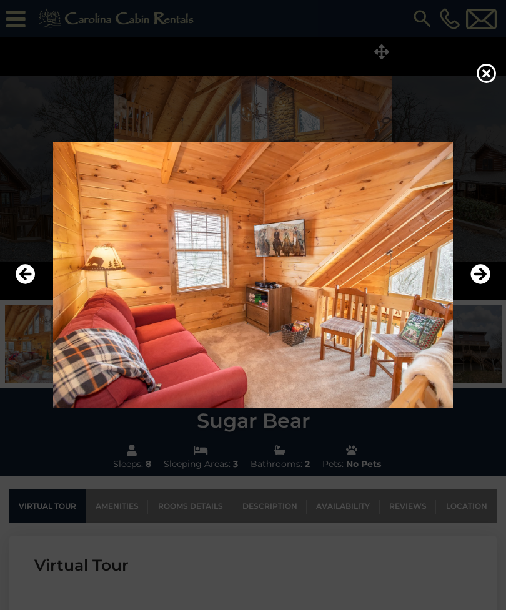
click at [485, 284] on icon "Next" at bounding box center [480, 274] width 20 height 20
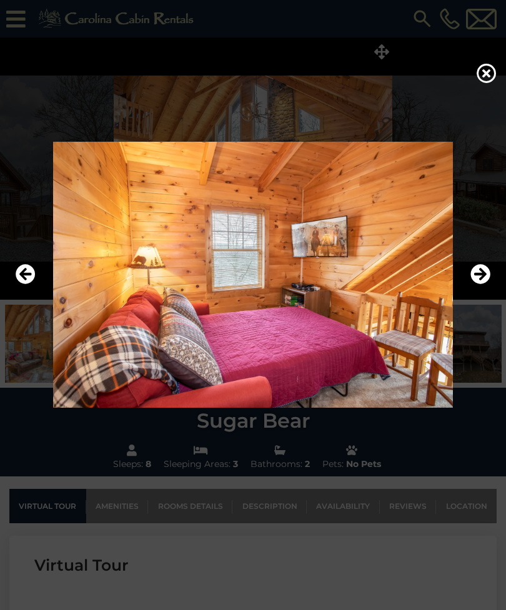
click at [493, 298] on img at bounding box center [252, 275] width 481 height 266
click at [485, 284] on icon "Next" at bounding box center [480, 274] width 20 height 20
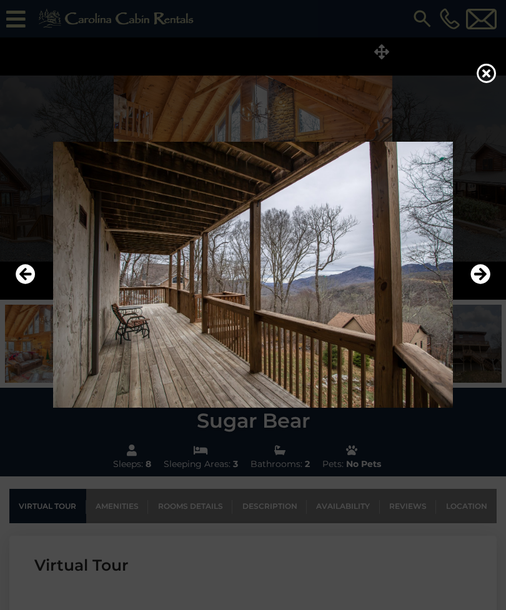
click at [484, 284] on icon "Next" at bounding box center [480, 274] width 20 height 20
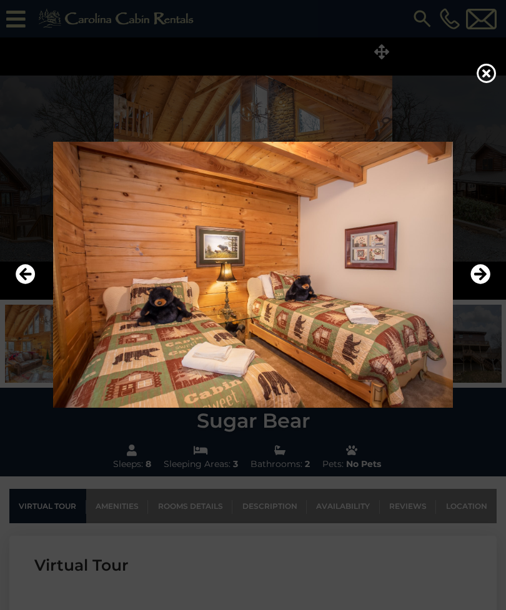
click at [483, 284] on icon "Next" at bounding box center [480, 274] width 20 height 20
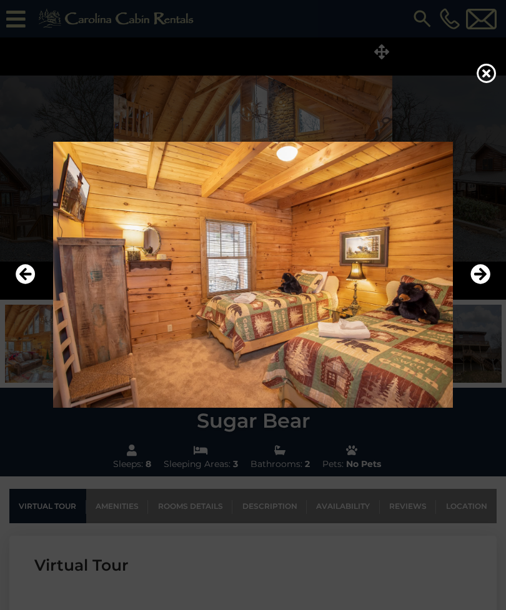
click at [481, 284] on icon "Next" at bounding box center [480, 274] width 20 height 20
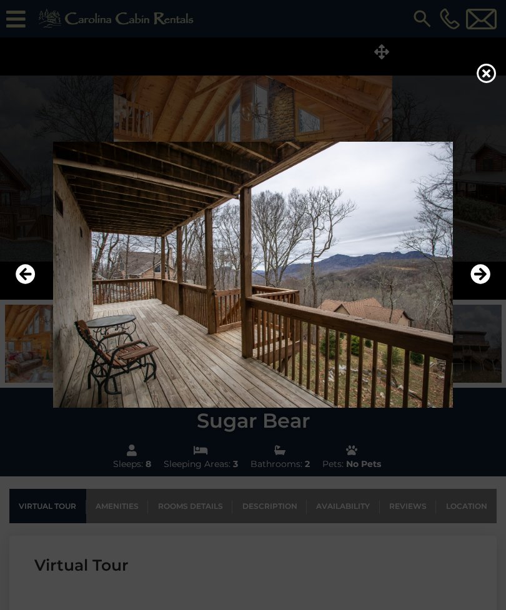
click at [481, 284] on icon "Next" at bounding box center [480, 274] width 20 height 20
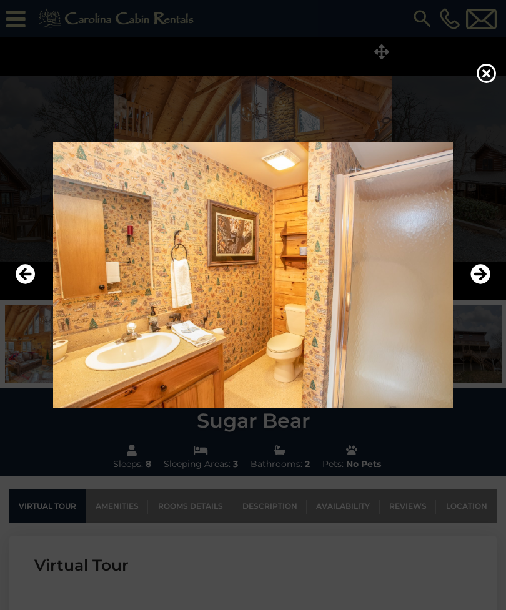
click at [480, 284] on icon "Next" at bounding box center [480, 274] width 20 height 20
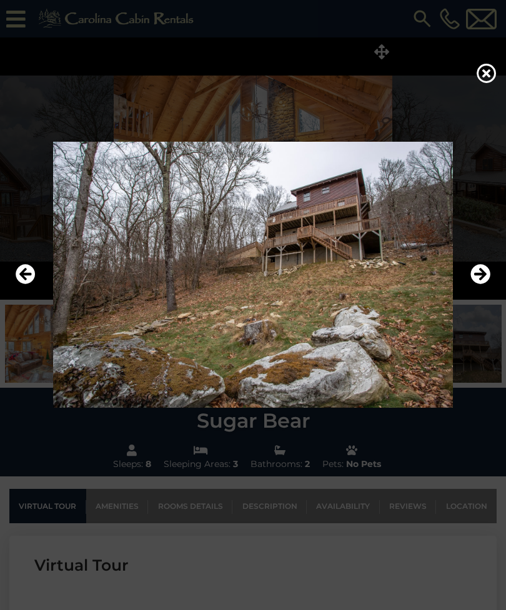
click at [479, 284] on icon "Next" at bounding box center [480, 274] width 20 height 20
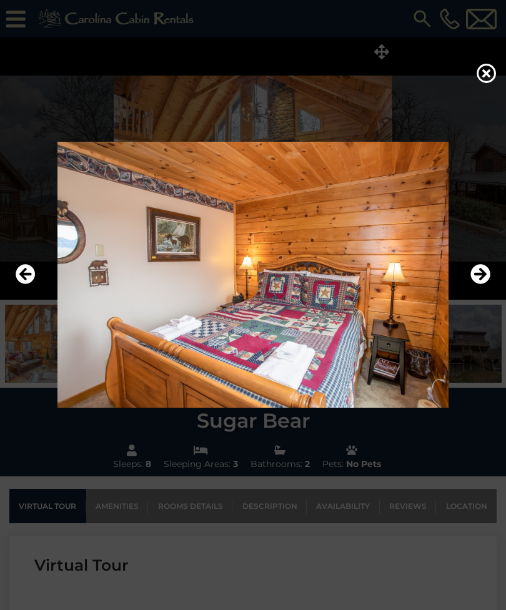
click at [478, 284] on icon "Next" at bounding box center [480, 274] width 20 height 20
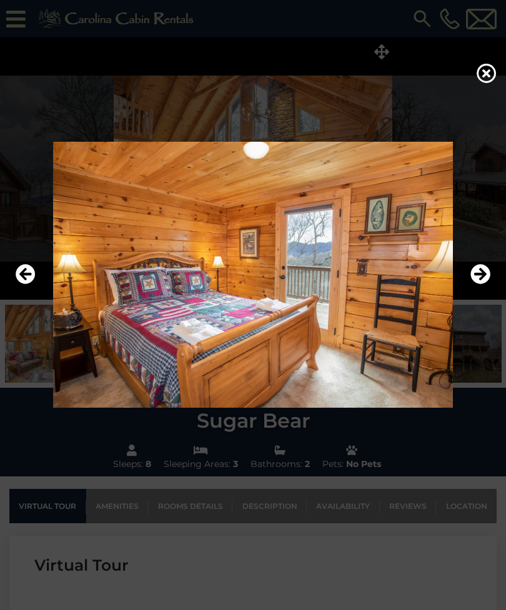
click at [483, 284] on icon "Next" at bounding box center [480, 274] width 20 height 20
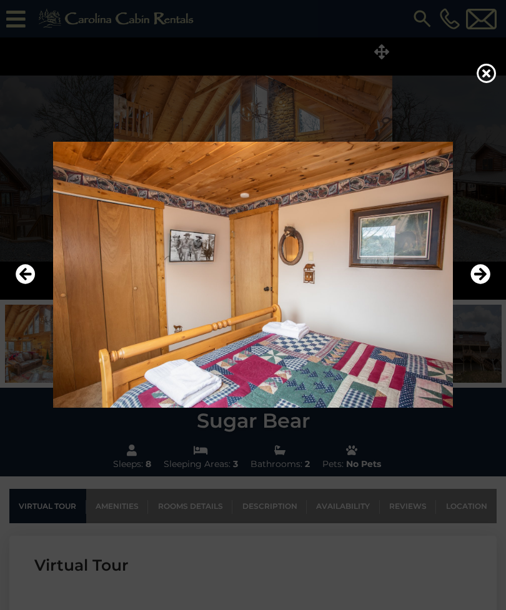
click at [487, 284] on icon "Next" at bounding box center [480, 274] width 20 height 20
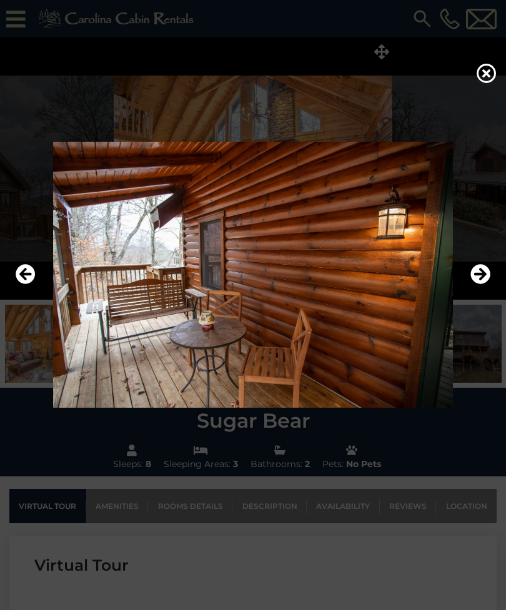
click at [485, 284] on icon "Next" at bounding box center [480, 274] width 20 height 20
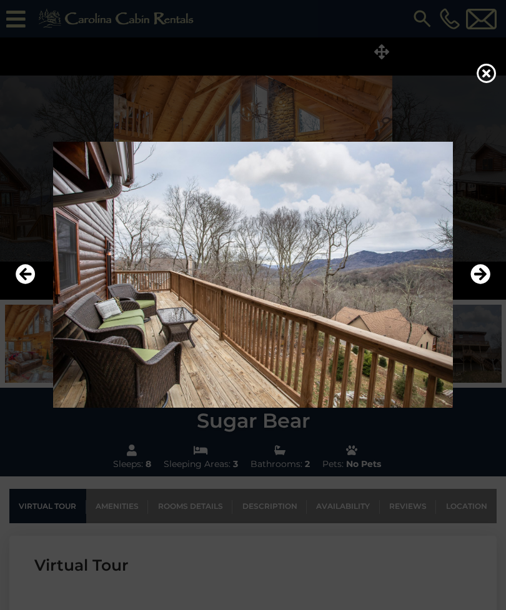
click at [481, 284] on icon "Next" at bounding box center [480, 274] width 20 height 20
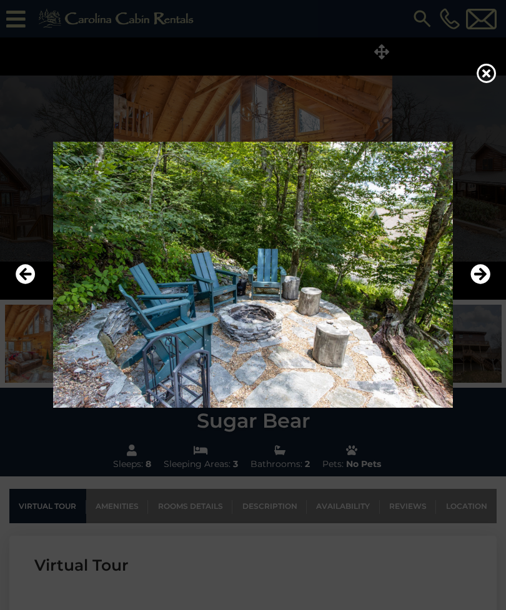
click at [480, 284] on icon "Next" at bounding box center [480, 274] width 20 height 20
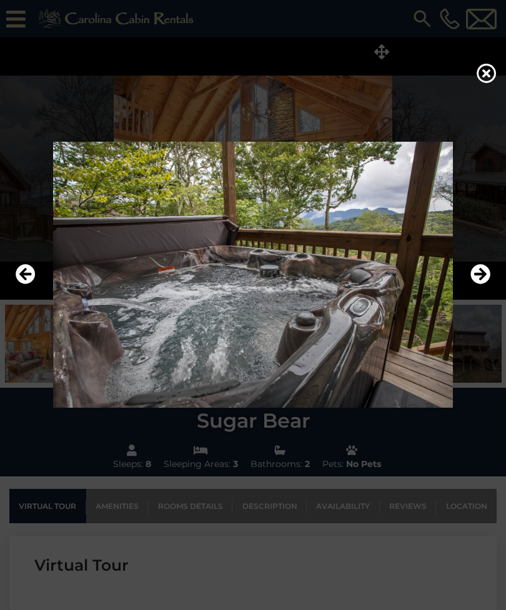
click at [481, 284] on icon "Next" at bounding box center [480, 274] width 20 height 20
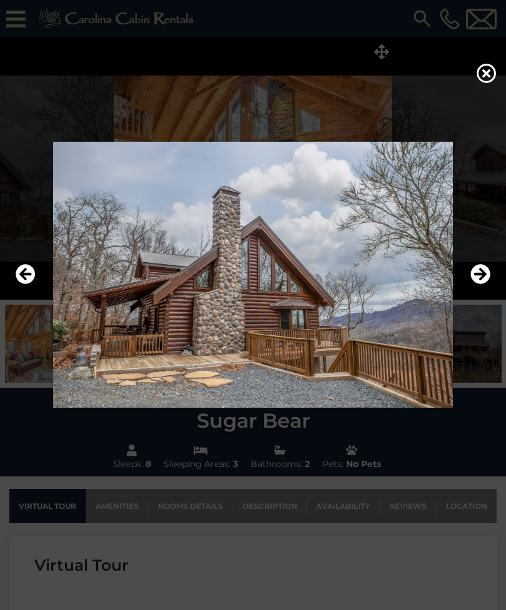
click at [485, 77] on icon at bounding box center [486, 73] width 20 height 20
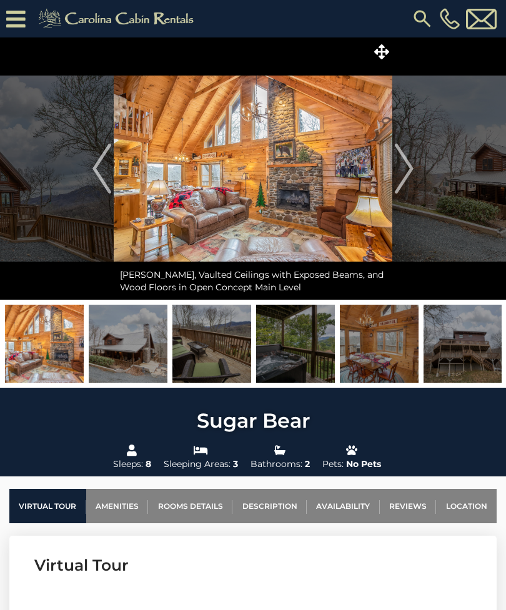
click at [385, 59] on icon at bounding box center [381, 51] width 15 height 15
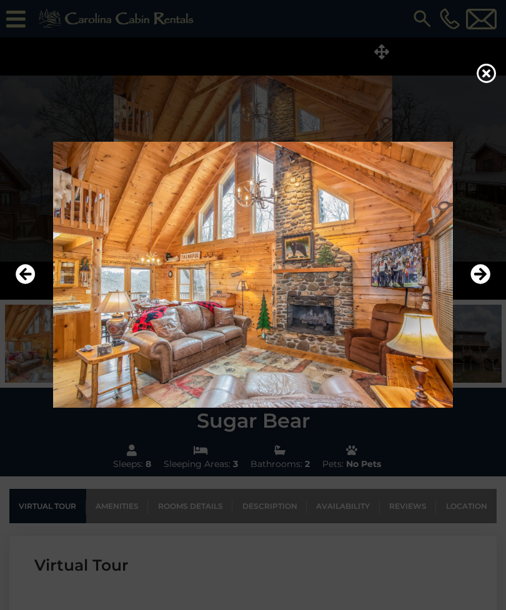
click at [482, 81] on icon at bounding box center [486, 73] width 20 height 20
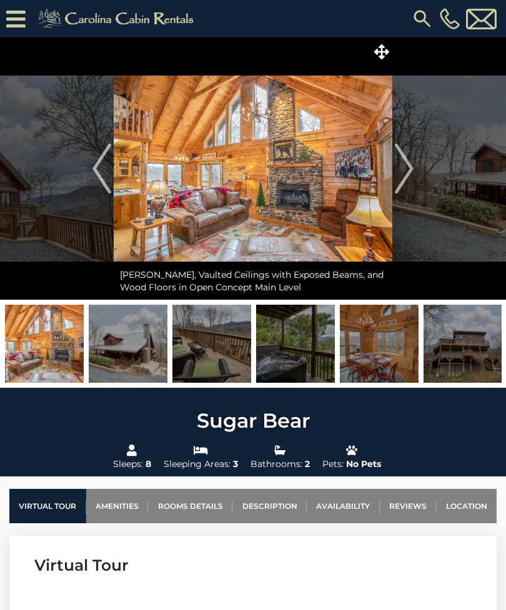
click at [414, 13] on img at bounding box center [422, 18] width 22 height 22
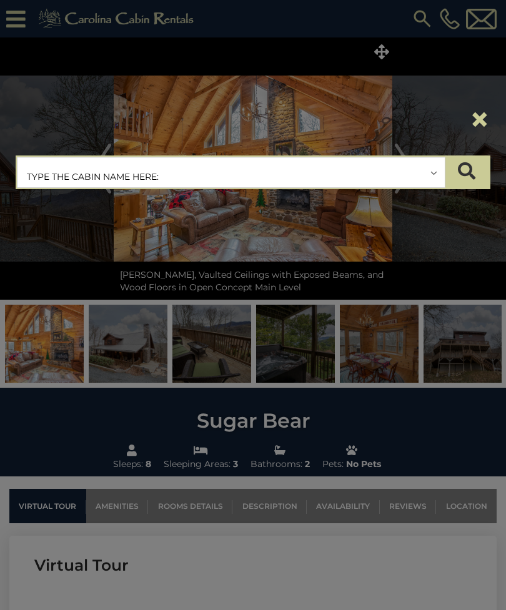
click at [438, 181] on input "text" at bounding box center [230, 172] width 427 height 31
type input "*"
click at [429, 178] on input "text" at bounding box center [230, 172] width 427 height 31
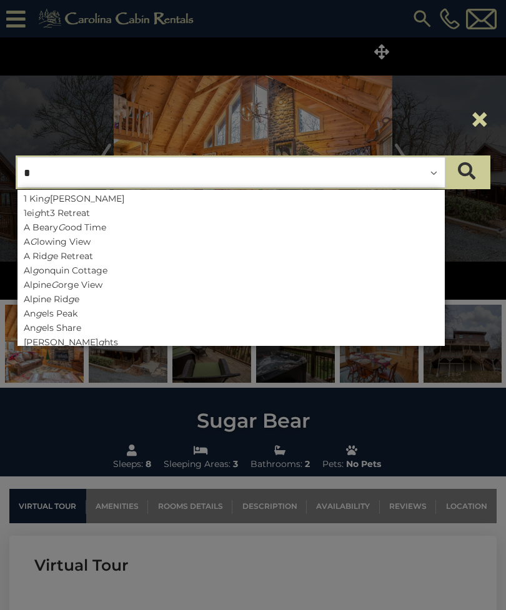
type input "**"
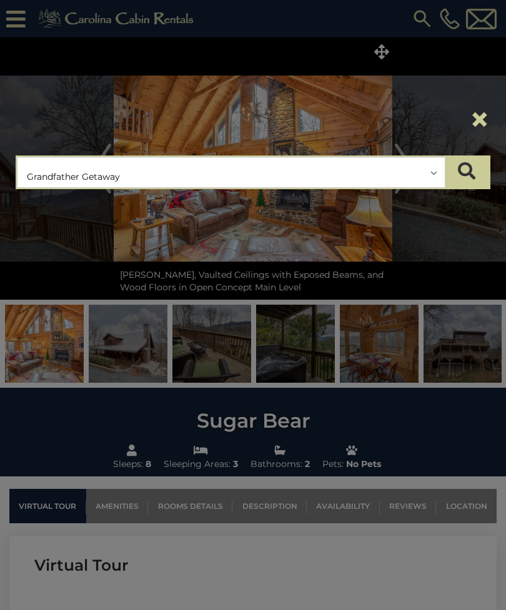
click at [476, 172] on button "submit" at bounding box center [467, 172] width 44 height 31
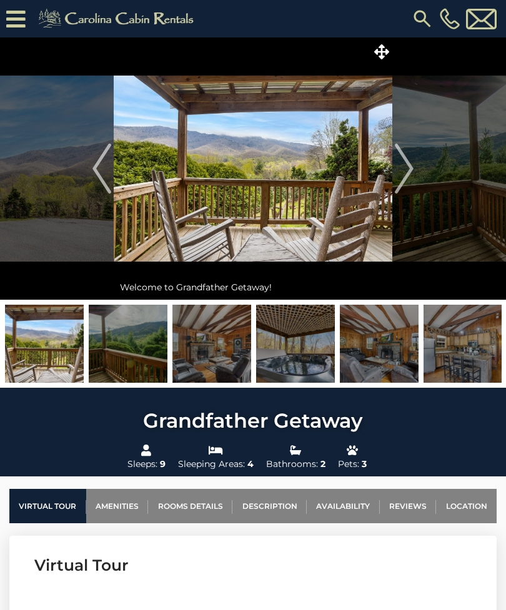
click at [382, 56] on icon at bounding box center [381, 51] width 15 height 15
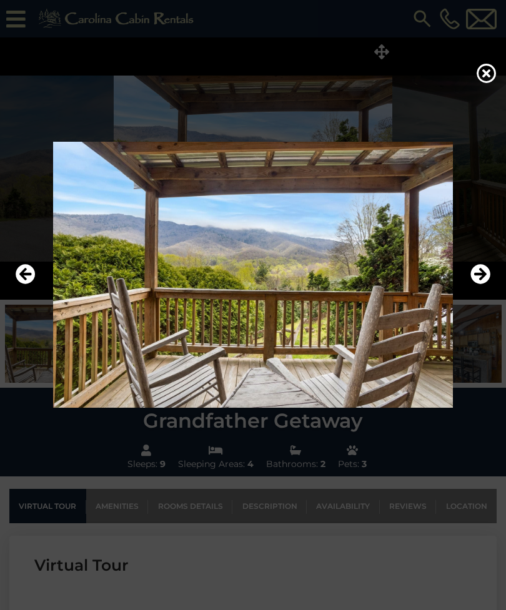
click at [481, 72] on icon at bounding box center [486, 73] width 20 height 20
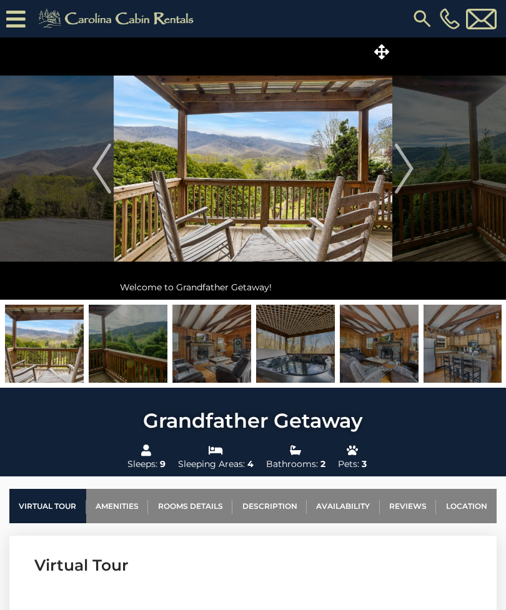
click at [382, 56] on icon at bounding box center [381, 51] width 15 height 15
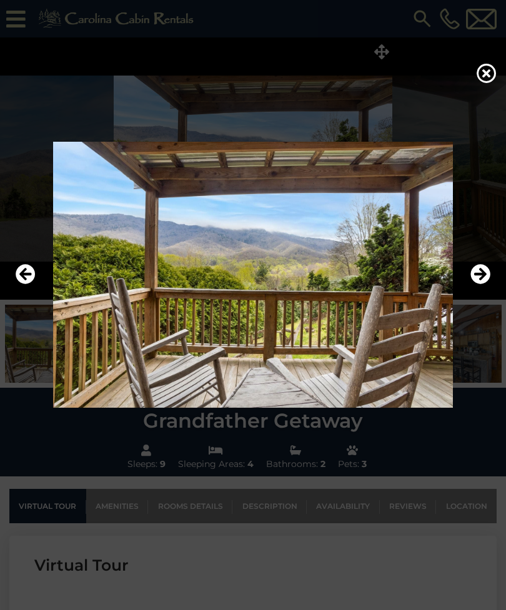
click at [487, 284] on icon "Next" at bounding box center [480, 274] width 20 height 20
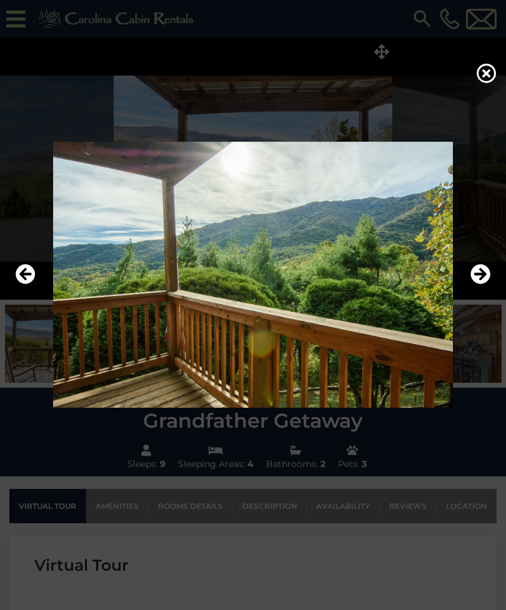
click at [485, 284] on icon "Next" at bounding box center [480, 274] width 20 height 20
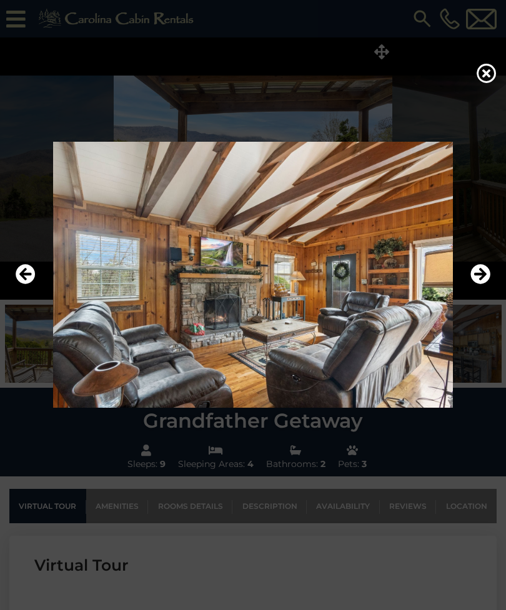
click at [485, 284] on icon "Next" at bounding box center [480, 274] width 20 height 20
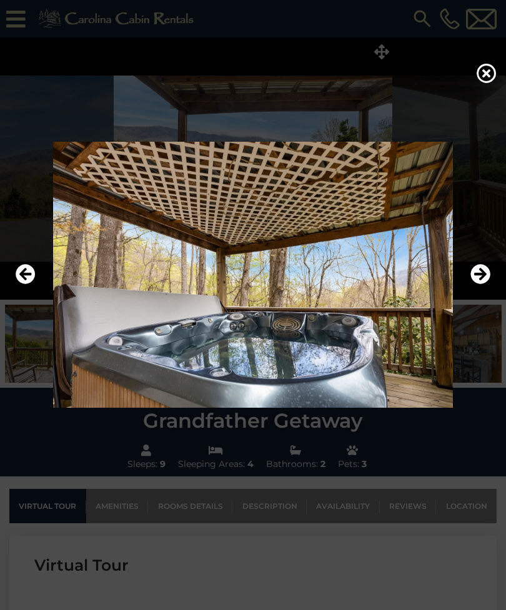
click at [486, 284] on icon "Next" at bounding box center [480, 274] width 20 height 20
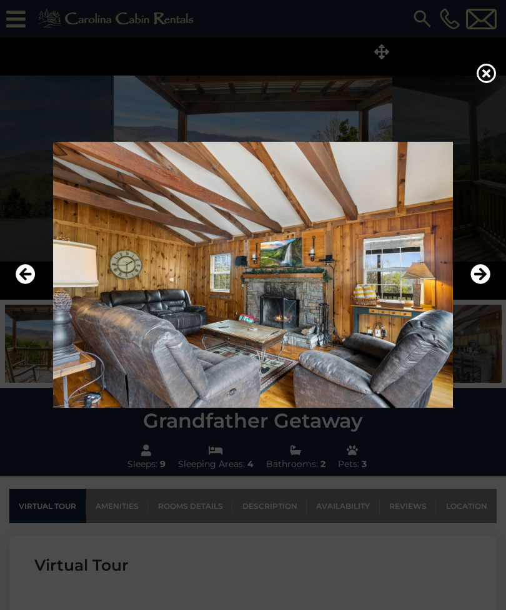
click at [483, 289] on button "Next" at bounding box center [480, 274] width 20 height 29
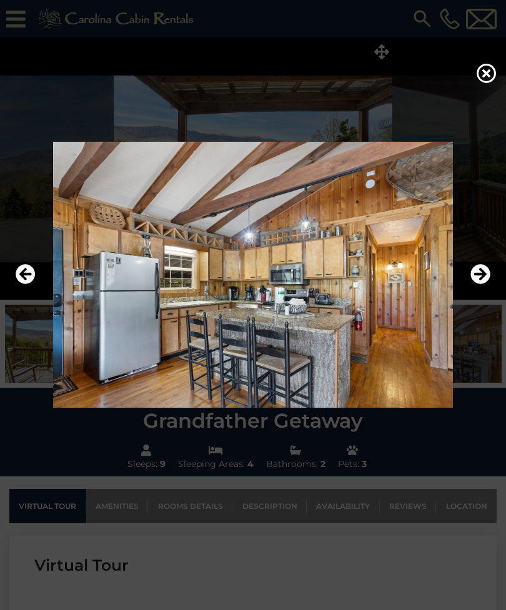
click at [485, 284] on icon "Next" at bounding box center [480, 274] width 20 height 20
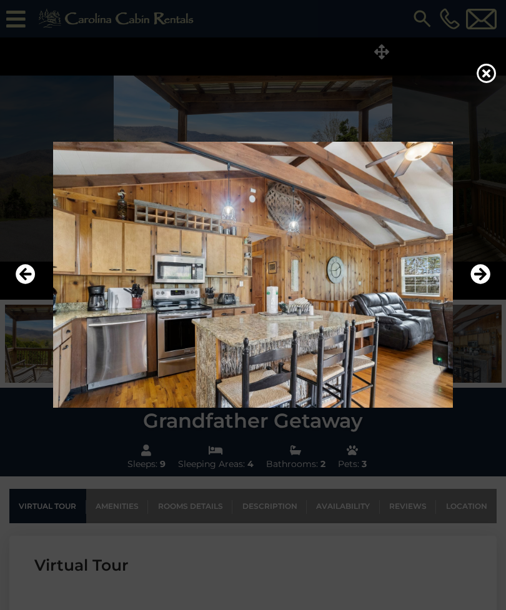
click at [485, 284] on icon "Next" at bounding box center [480, 274] width 20 height 20
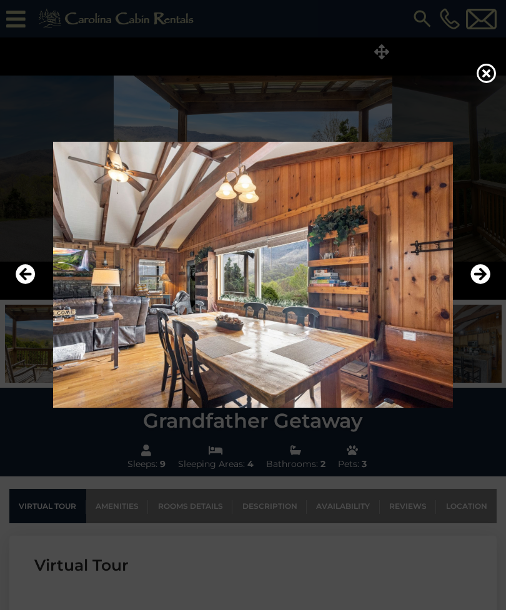
click at [486, 284] on icon "Next" at bounding box center [480, 274] width 20 height 20
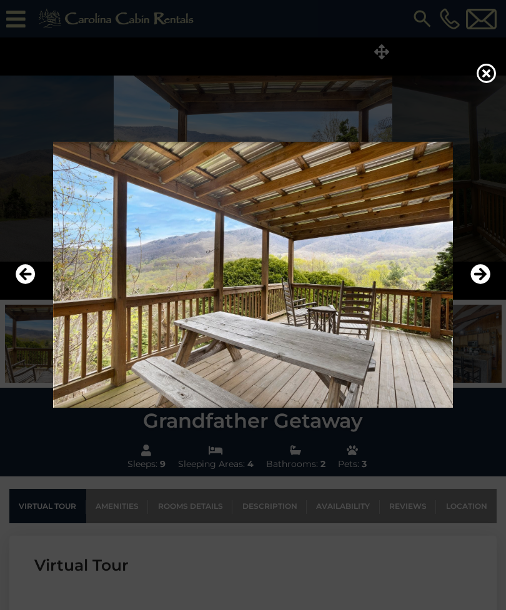
click at [485, 284] on icon "Next" at bounding box center [480, 274] width 20 height 20
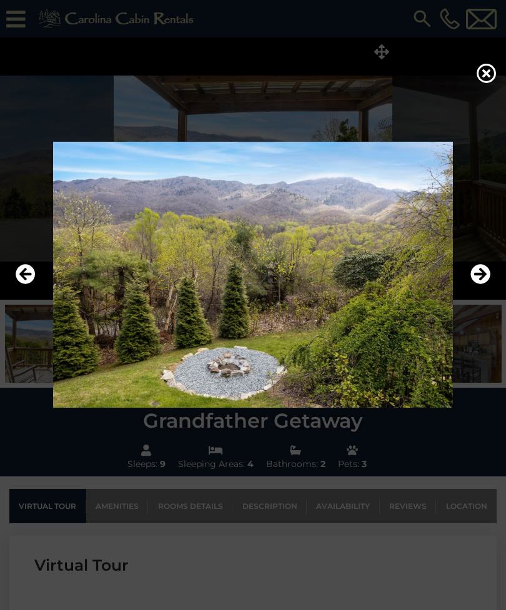
click at [485, 284] on icon "Next" at bounding box center [480, 274] width 20 height 20
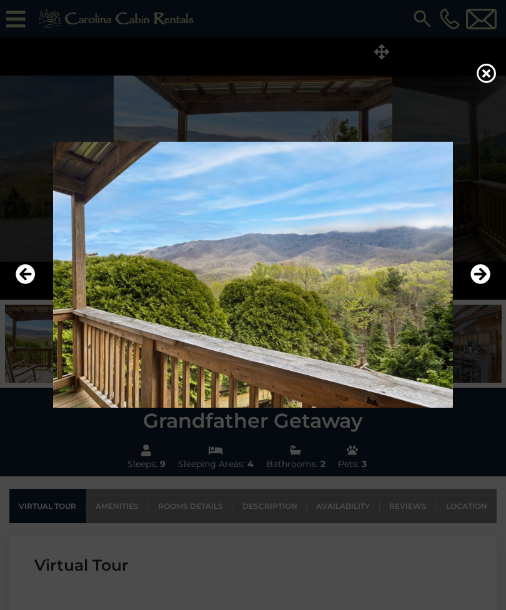
click at [485, 284] on icon "Next" at bounding box center [480, 274] width 20 height 20
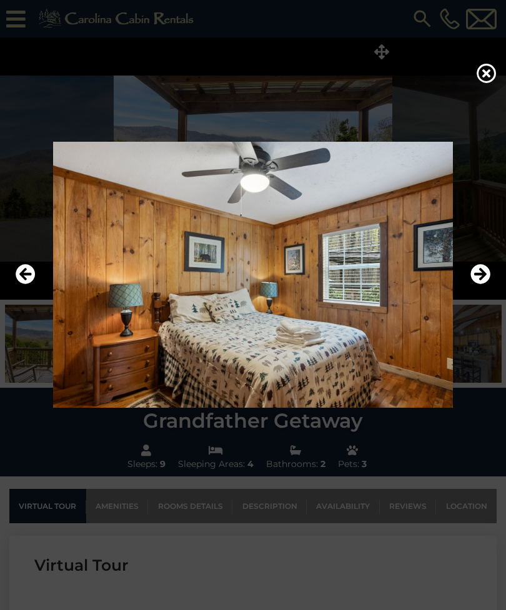
click at [485, 284] on icon "Next" at bounding box center [480, 274] width 20 height 20
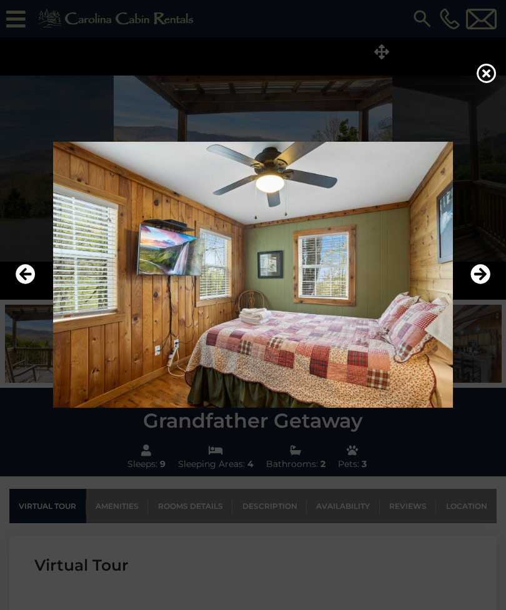
click at [483, 284] on icon "Next" at bounding box center [480, 274] width 20 height 20
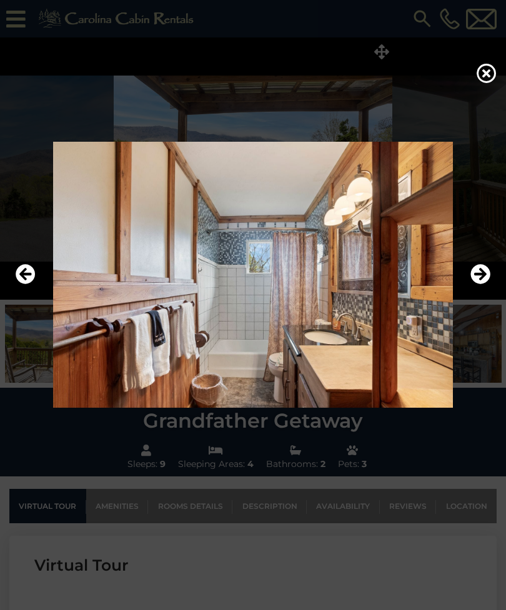
click at [482, 284] on icon "Next" at bounding box center [480, 274] width 20 height 20
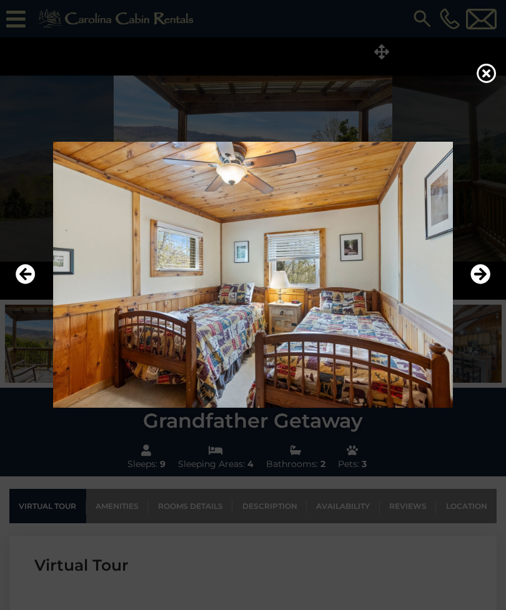
click at [481, 284] on icon "Next" at bounding box center [480, 274] width 20 height 20
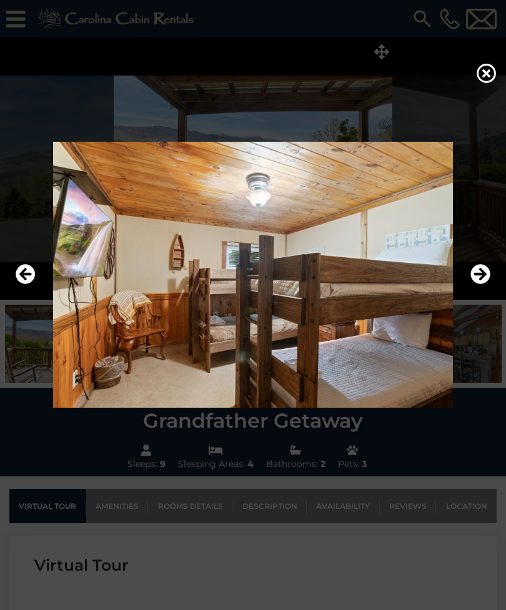
click at [482, 284] on icon "Next" at bounding box center [480, 274] width 20 height 20
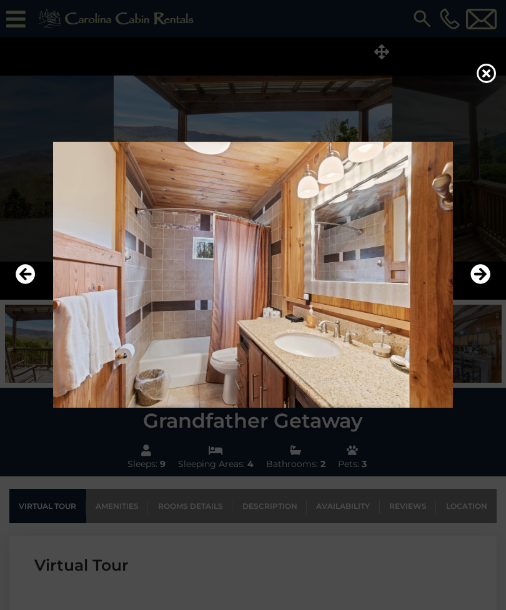
click at [480, 284] on icon "Next" at bounding box center [480, 274] width 20 height 20
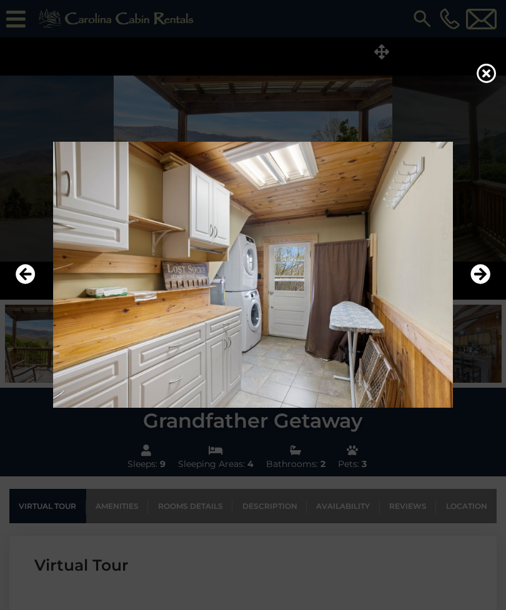
click at [480, 284] on icon "Next" at bounding box center [480, 274] width 20 height 20
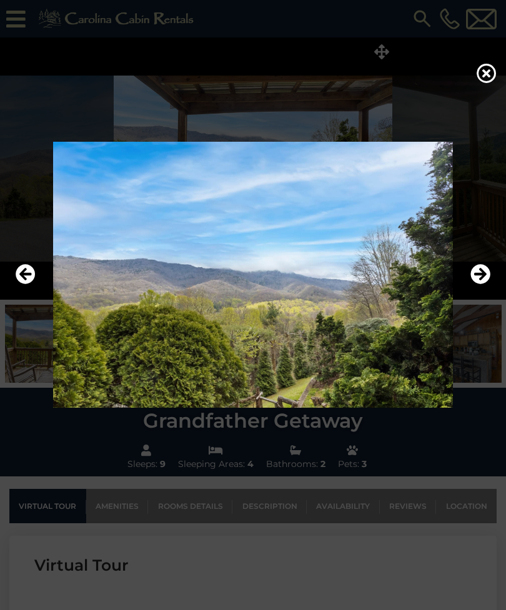
click at [480, 284] on icon "Next" at bounding box center [480, 274] width 20 height 20
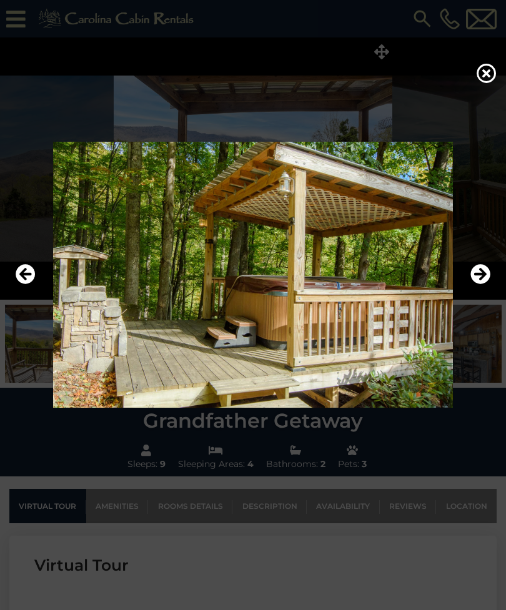
click at [481, 284] on icon "Next" at bounding box center [480, 274] width 20 height 20
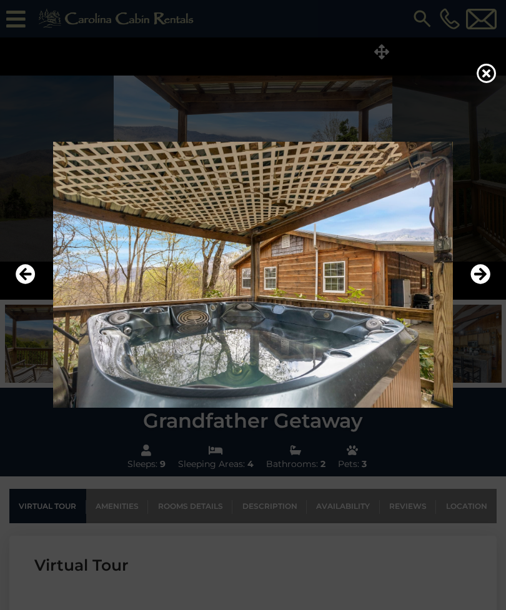
click at [480, 284] on icon "Next" at bounding box center [480, 274] width 20 height 20
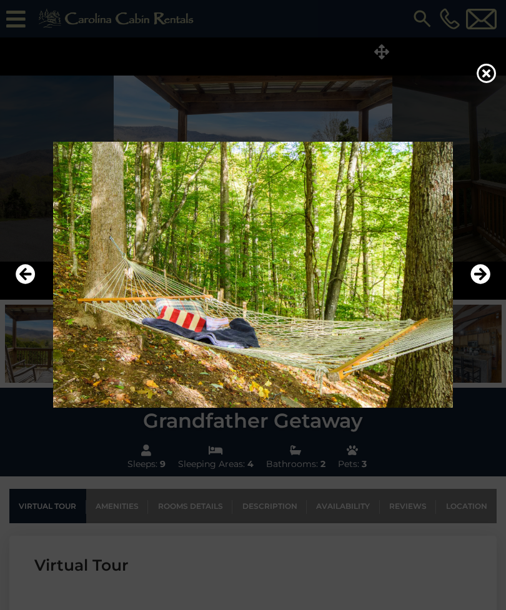
click at [481, 284] on icon "Next" at bounding box center [480, 274] width 20 height 20
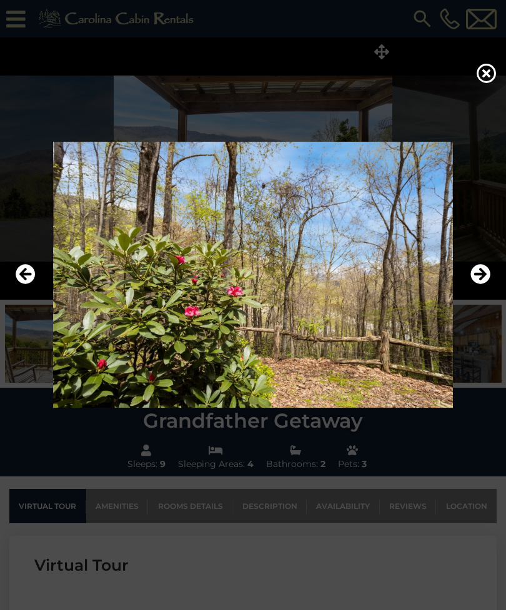
click at [481, 284] on icon "Next" at bounding box center [480, 274] width 20 height 20
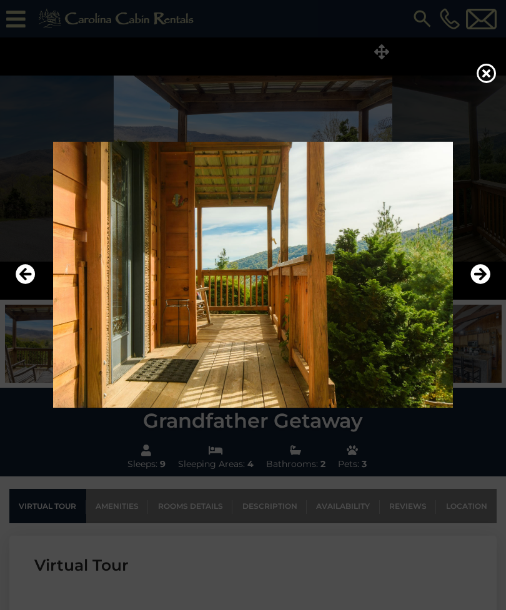
click at [481, 284] on icon "Next" at bounding box center [480, 274] width 20 height 20
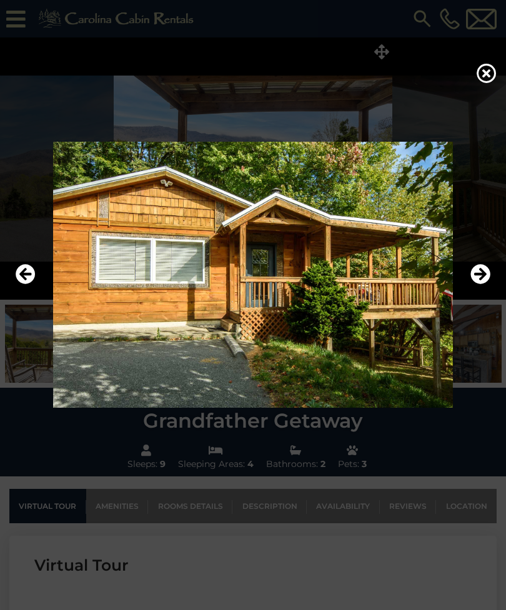
click at [480, 284] on icon "Next" at bounding box center [480, 274] width 20 height 20
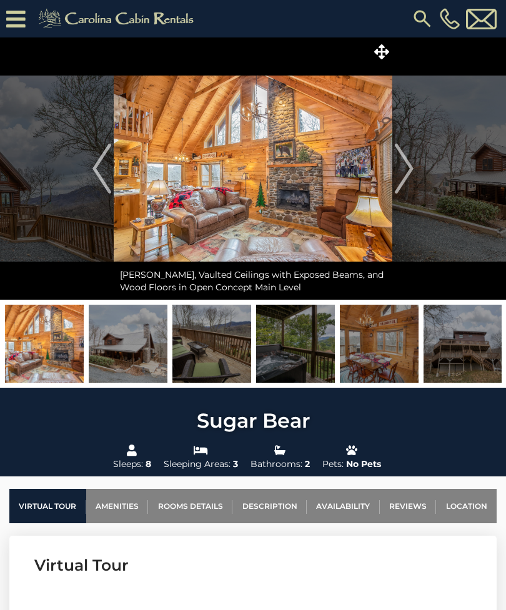
click at [415, 28] on img at bounding box center [422, 18] width 22 height 22
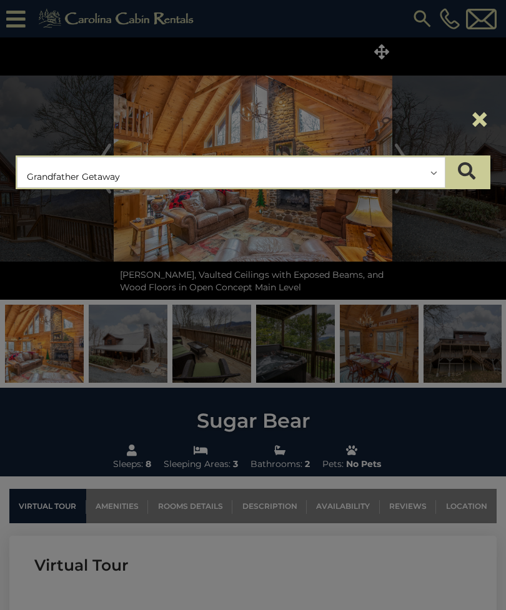
click at [222, 169] on input "text" at bounding box center [230, 172] width 427 height 31
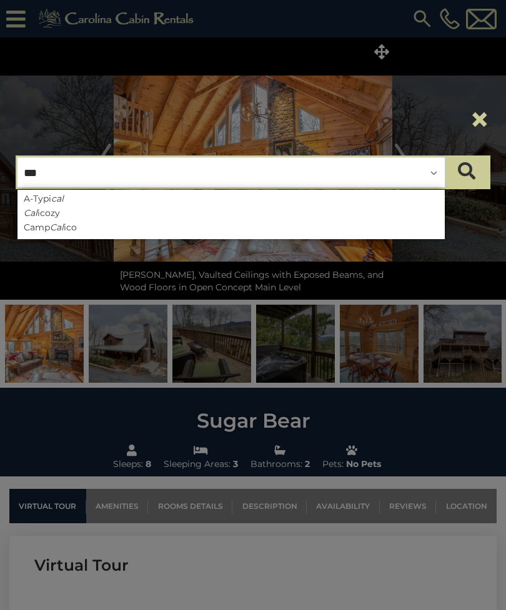
type input "****"
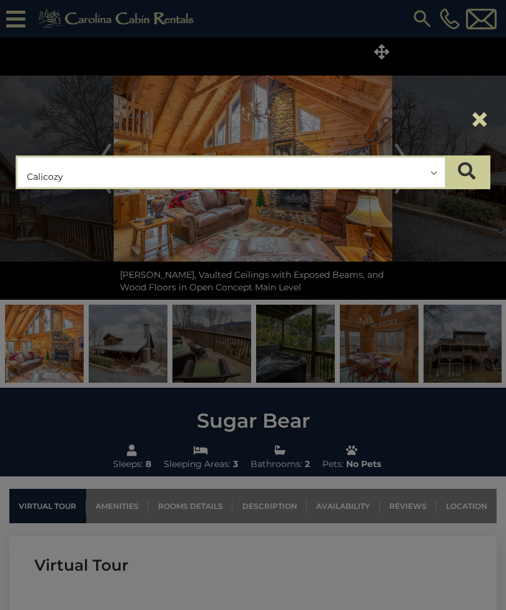
click at [468, 174] on icon "submit" at bounding box center [466, 170] width 17 height 17
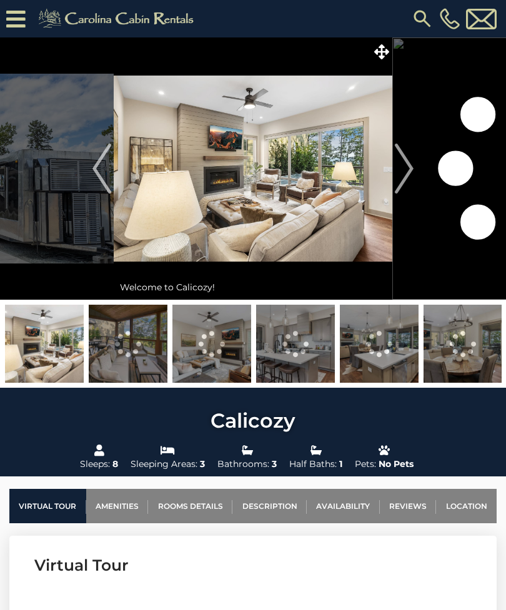
click at [417, 20] on img at bounding box center [422, 18] width 22 height 22
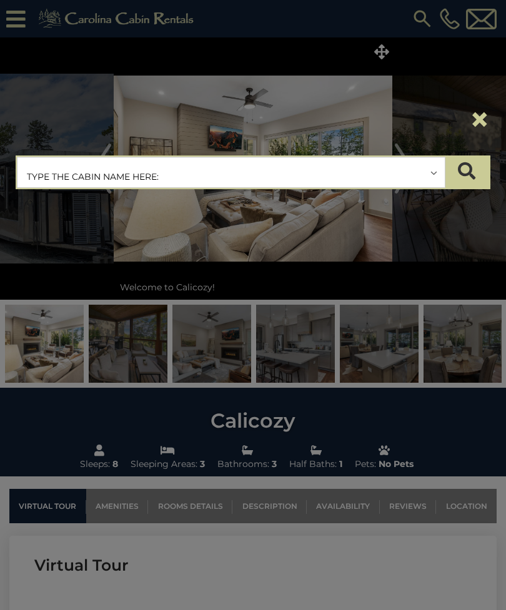
click at [262, 169] on input "text" at bounding box center [230, 172] width 427 height 31
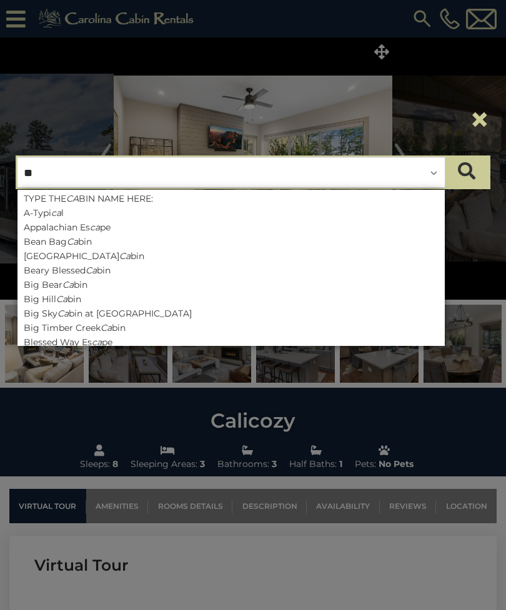
type input "***"
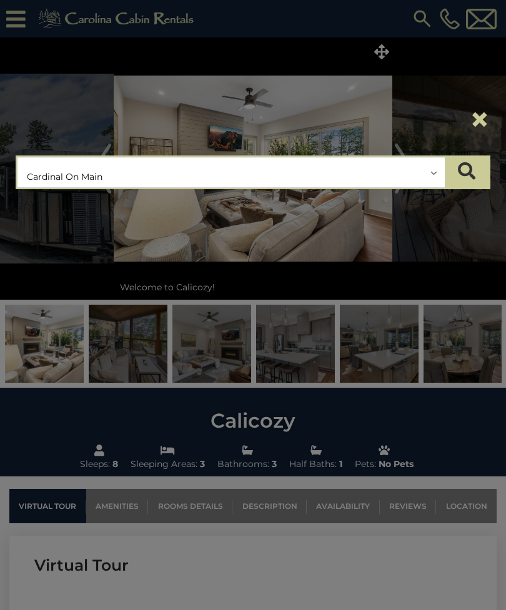
click at [467, 170] on icon "submit" at bounding box center [466, 170] width 17 height 17
